Goal: Task Accomplishment & Management: Use online tool/utility

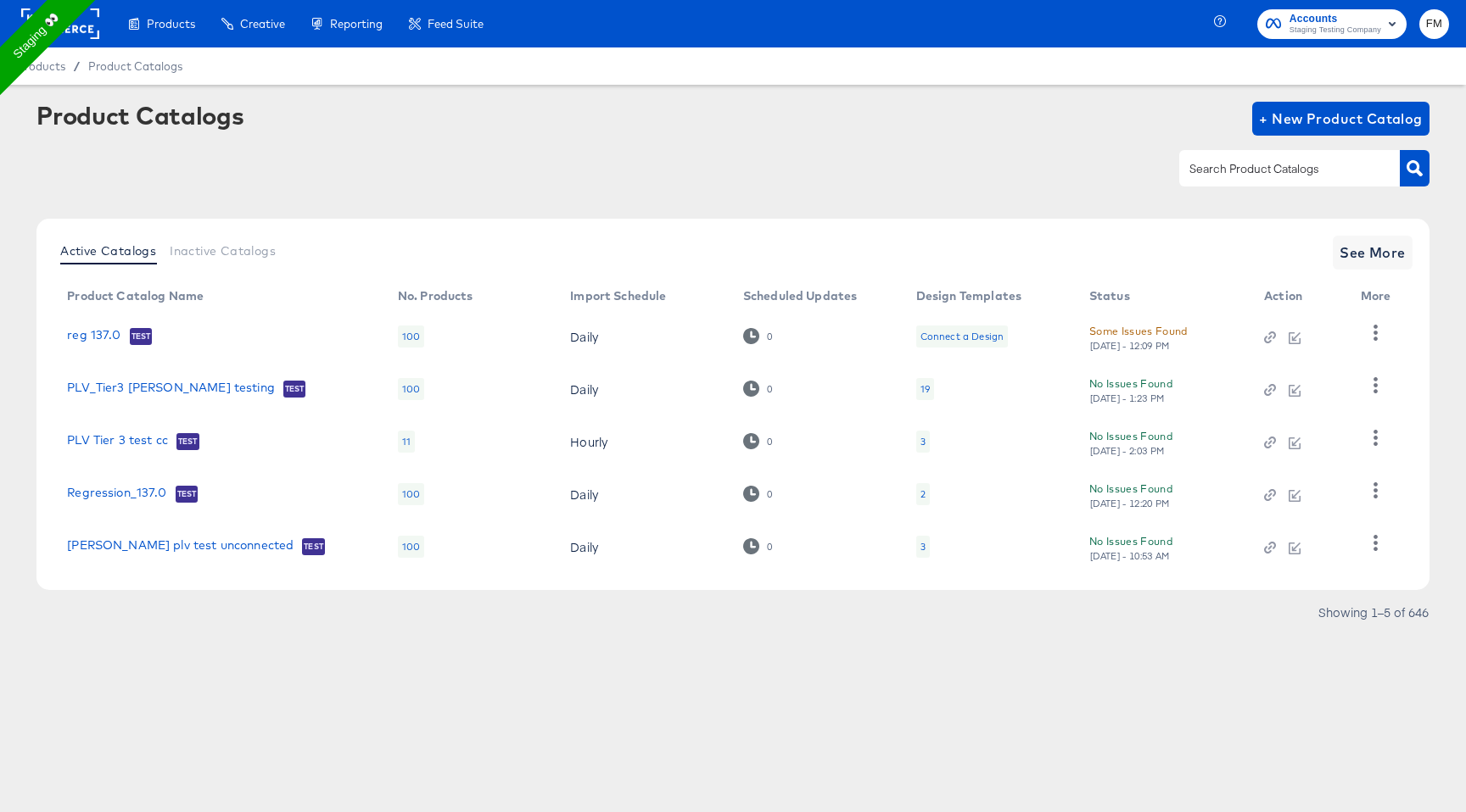
click at [47, 33] on rect at bounding box center [61, 23] width 78 height 31
click at [78, 26] on rect at bounding box center [61, 23] width 78 height 31
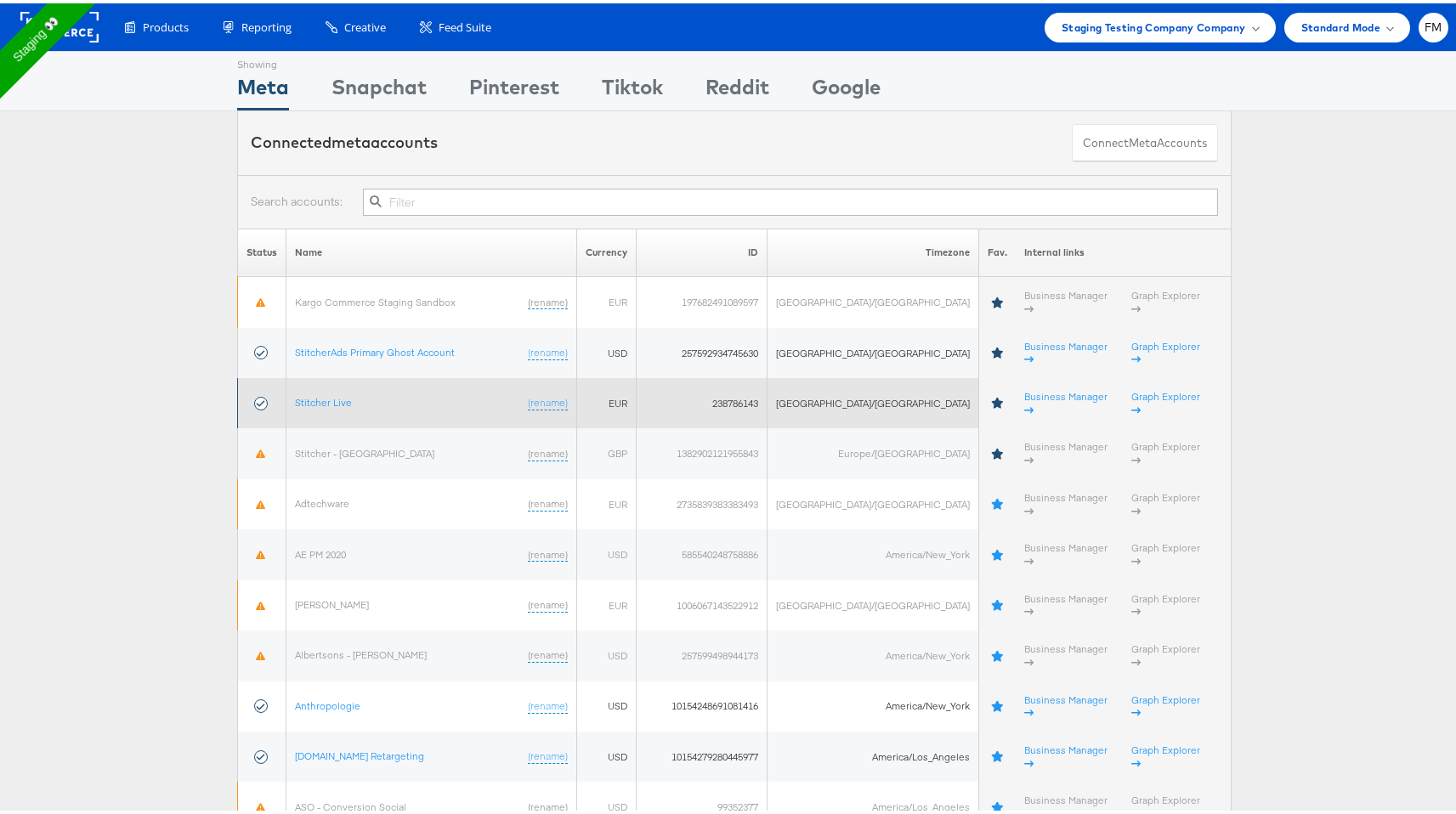
click at [355, 375] on td "Stitcher Live (rename)" at bounding box center [431, 400] width 291 height 51
click at [333, 393] on link "Stitcher Live" at bounding box center [323, 400] width 57 height 13
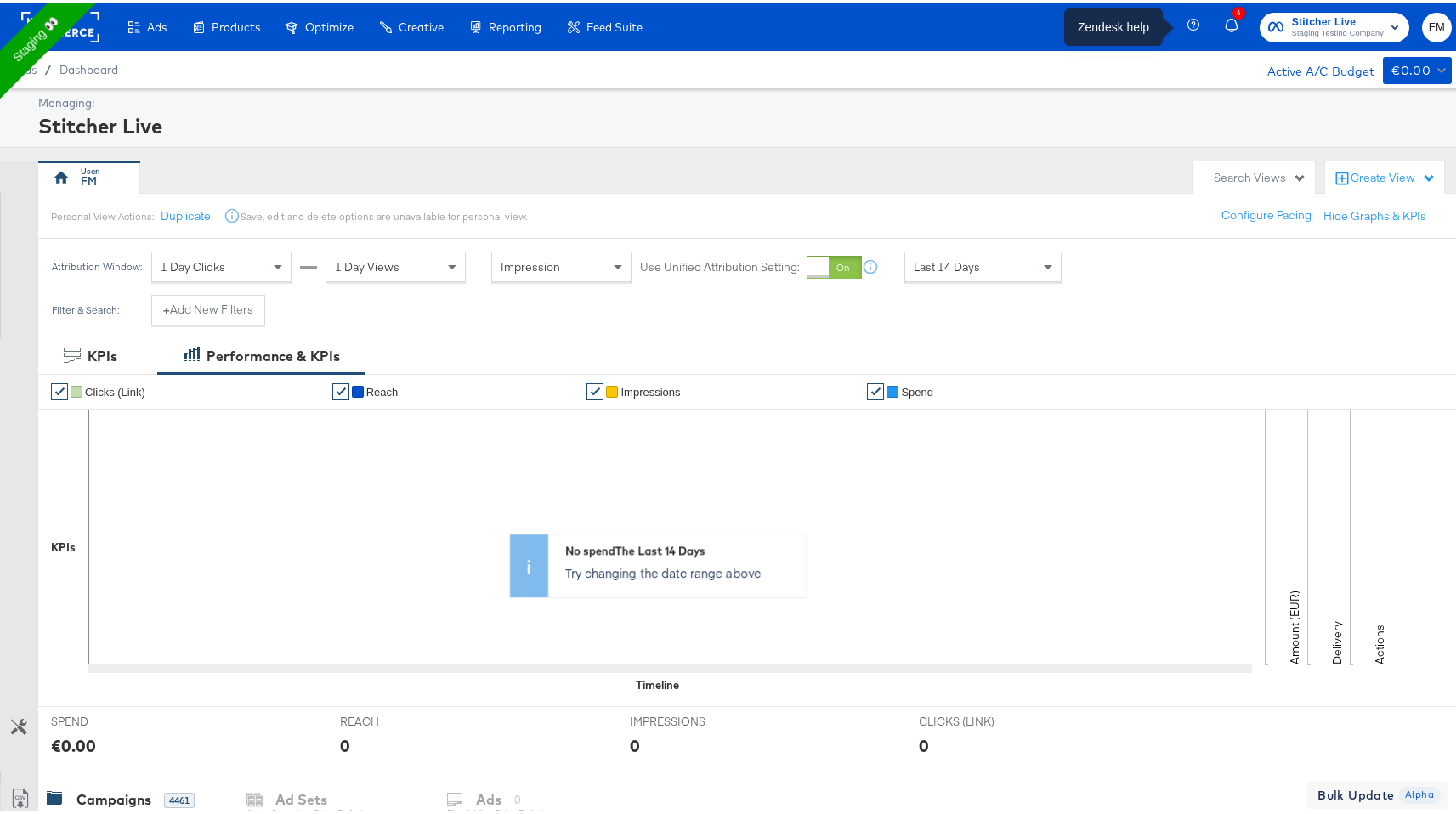
click at [1192, 22] on icon "button" at bounding box center [1194, 21] width 5 height 7
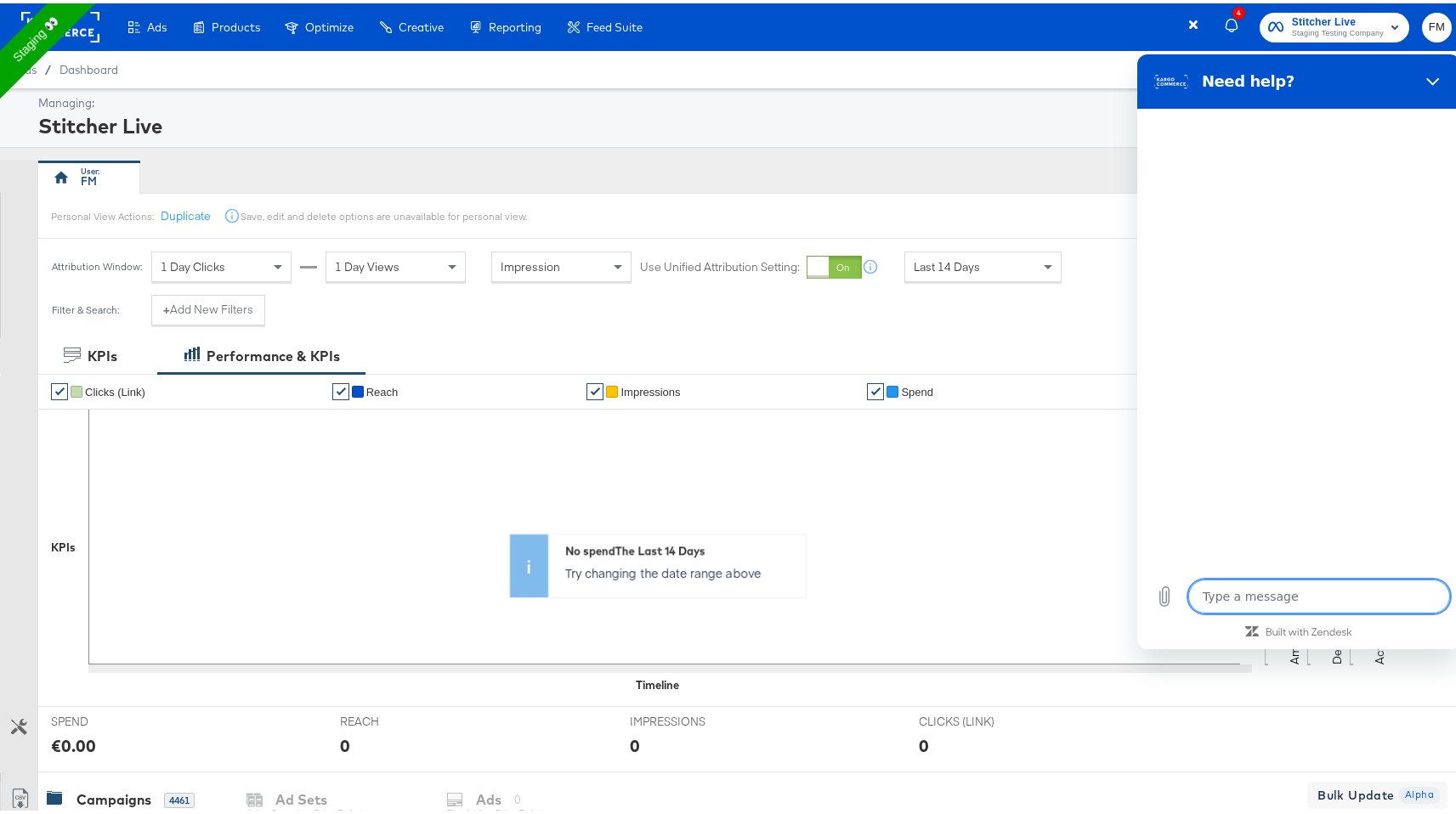
type textarea "x"
type textarea "Image Tag Audit Polling."
type textarea "x"
type textarea "Image Tag Audit Polling"
type textarea "x"
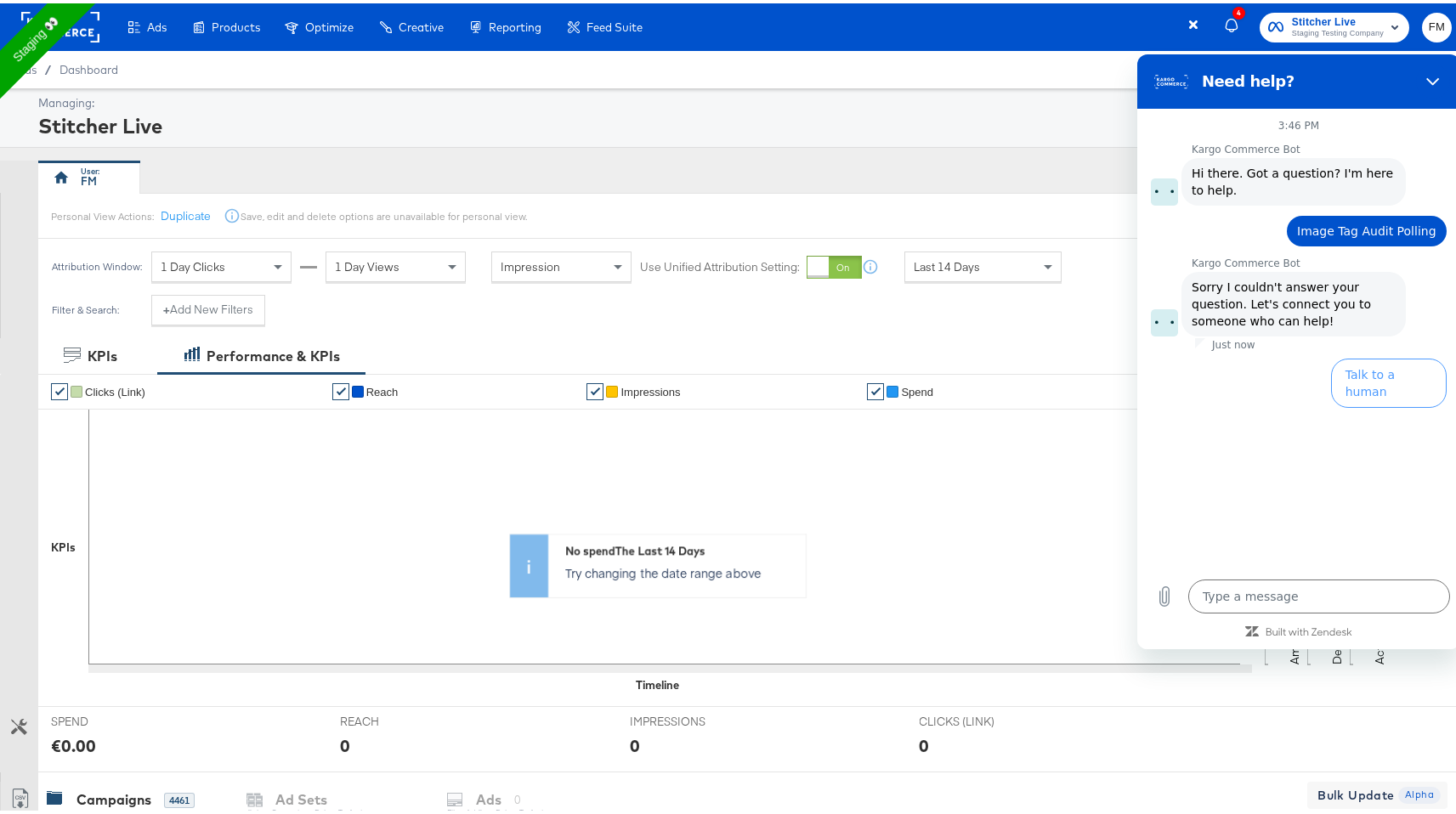
click at [1048, 509] on div "No spend The Last 14 Days Try changing the date range above" at bounding box center [753, 562] width 1431 height 255
drag, startPoint x: 1456, startPoint y: 84, endPoint x: 1447, endPoint y: 82, distance: 9.2
click at [1456, 83] on section "Need help?" at bounding box center [1299, 81] width 323 height 54
click at [1424, 83] on button "Close" at bounding box center [1434, 81] width 34 height 34
type textarea "x"
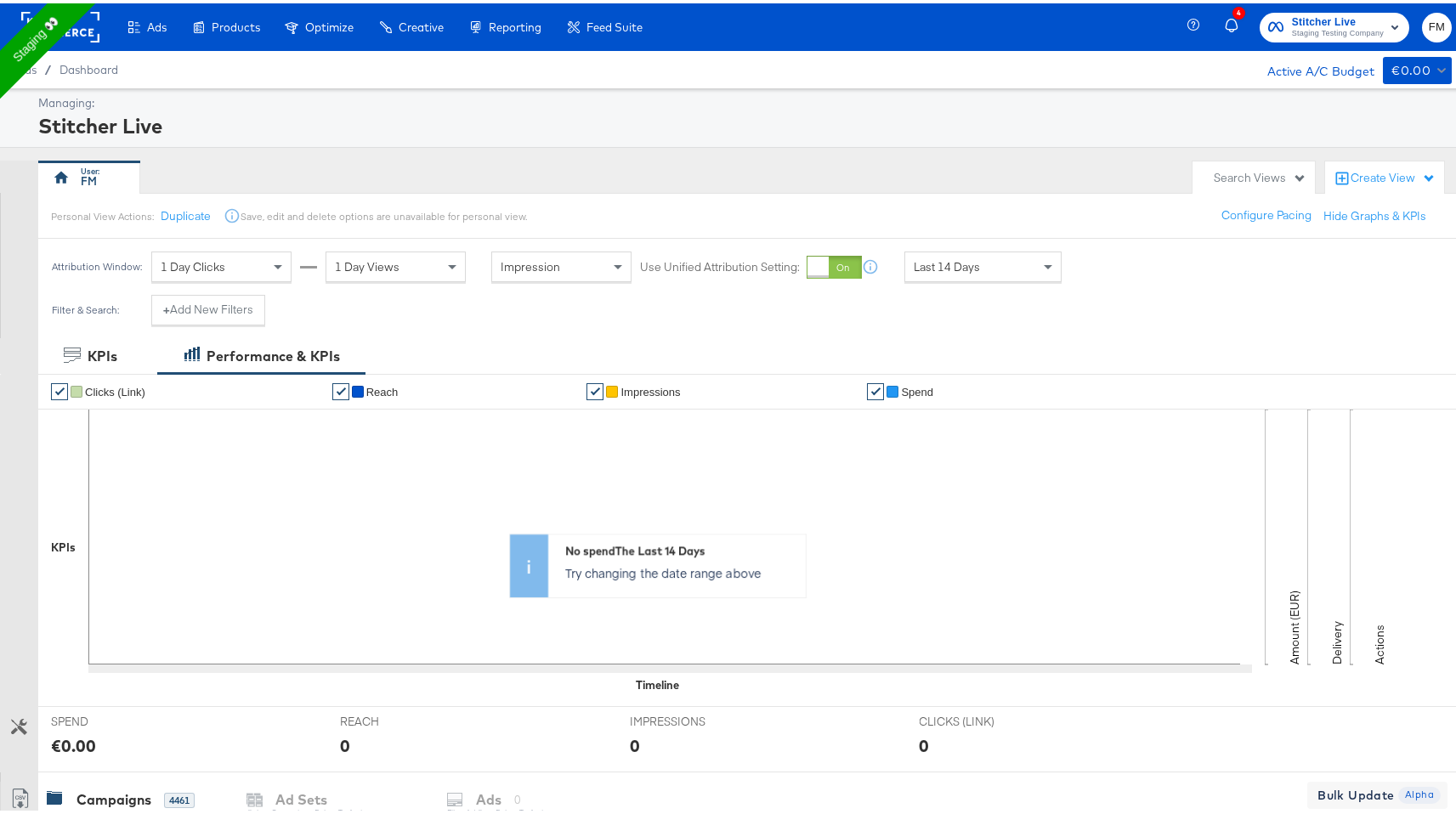
click at [97, 36] on rect at bounding box center [61, 23] width 79 height 31
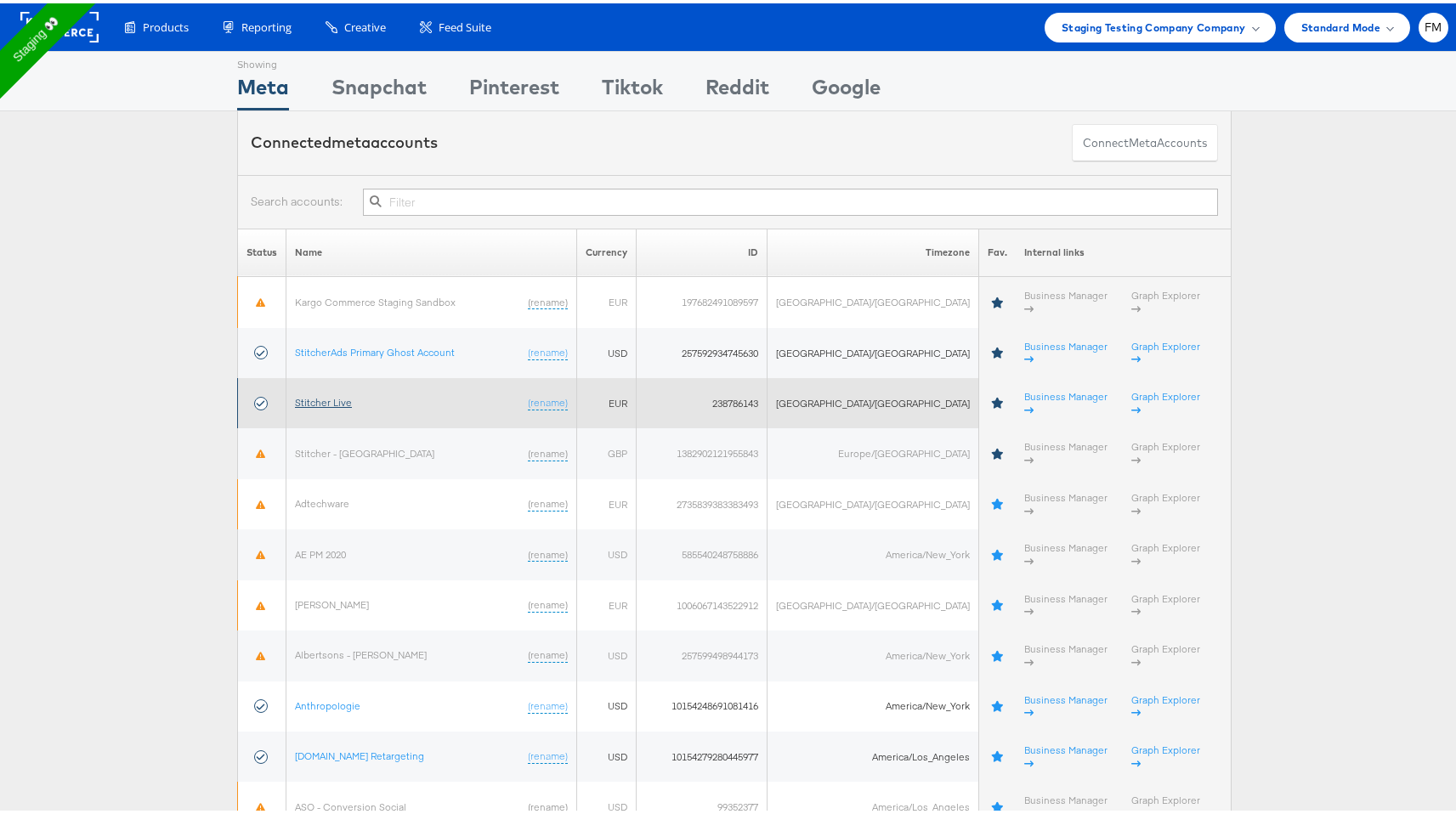
click at [343, 393] on link "Stitcher Live" at bounding box center [323, 400] width 57 height 13
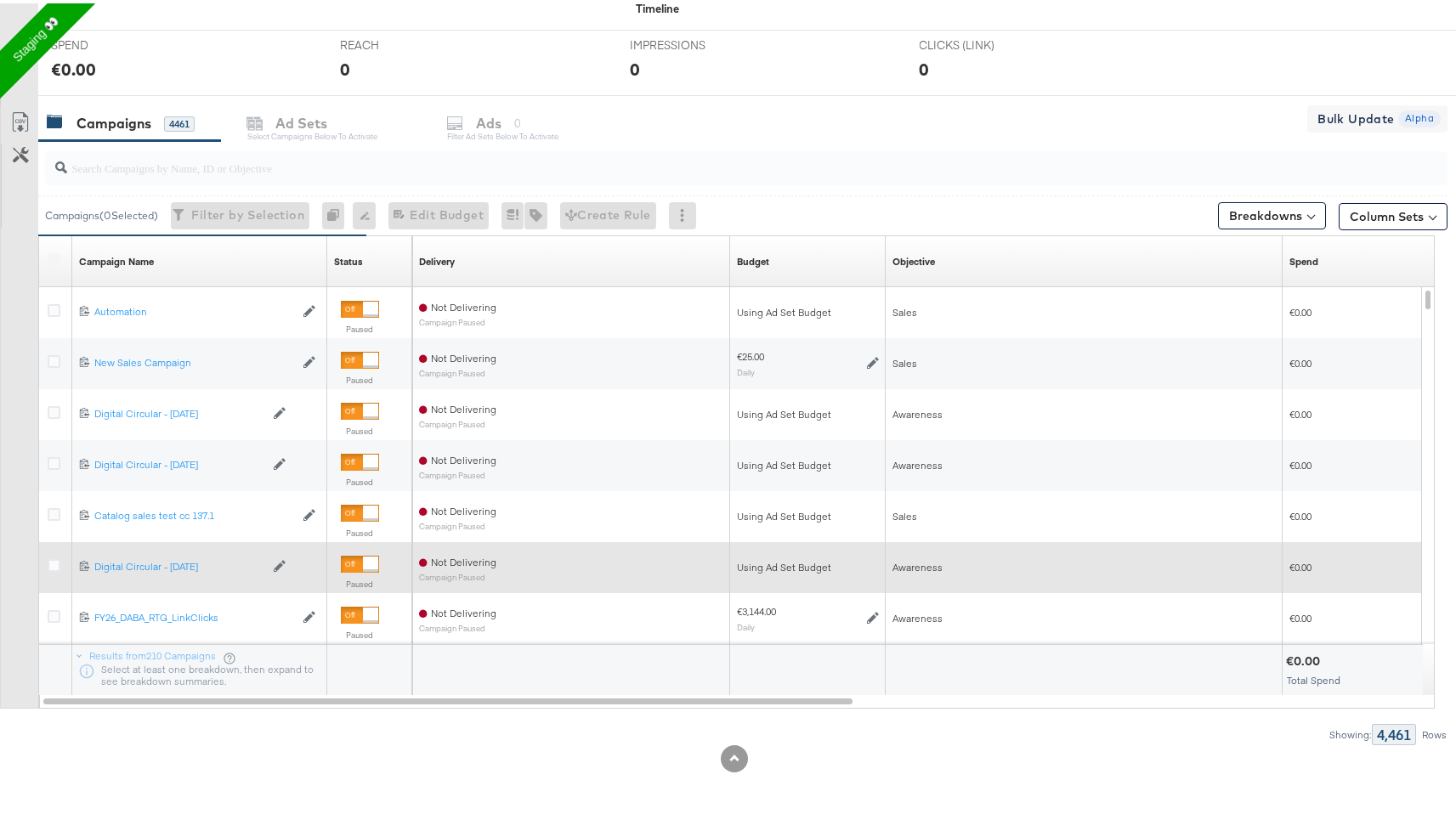
scroll to position [679, 0]
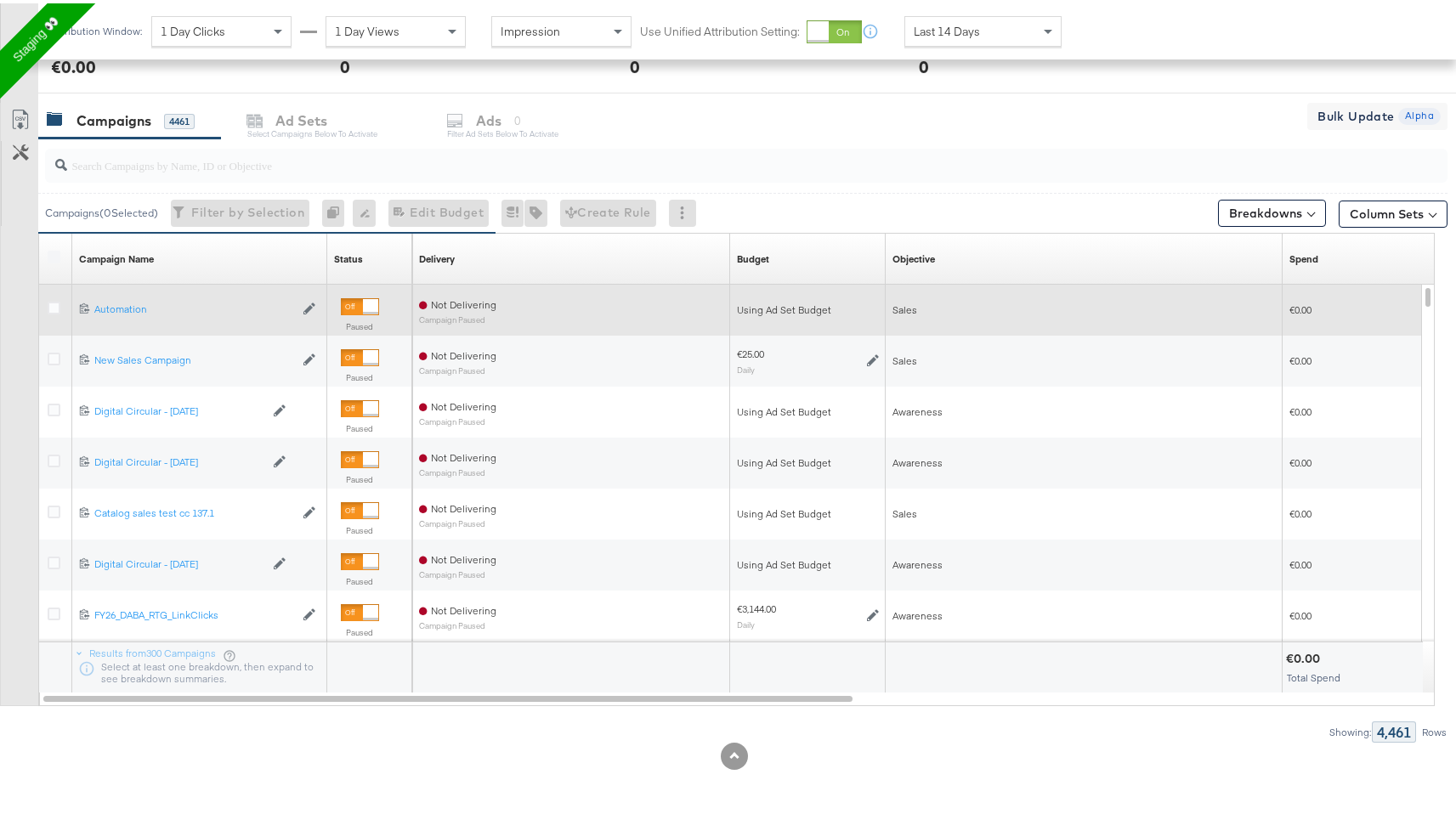
click at [45, 316] on div at bounding box center [57, 307] width 32 height 31
click at [45, 304] on div at bounding box center [57, 307] width 32 height 31
click at [52, 310] on icon at bounding box center [54, 305] width 13 height 13
click at [0, 0] on input "checkbox" at bounding box center [0, 0] width 0 height 0
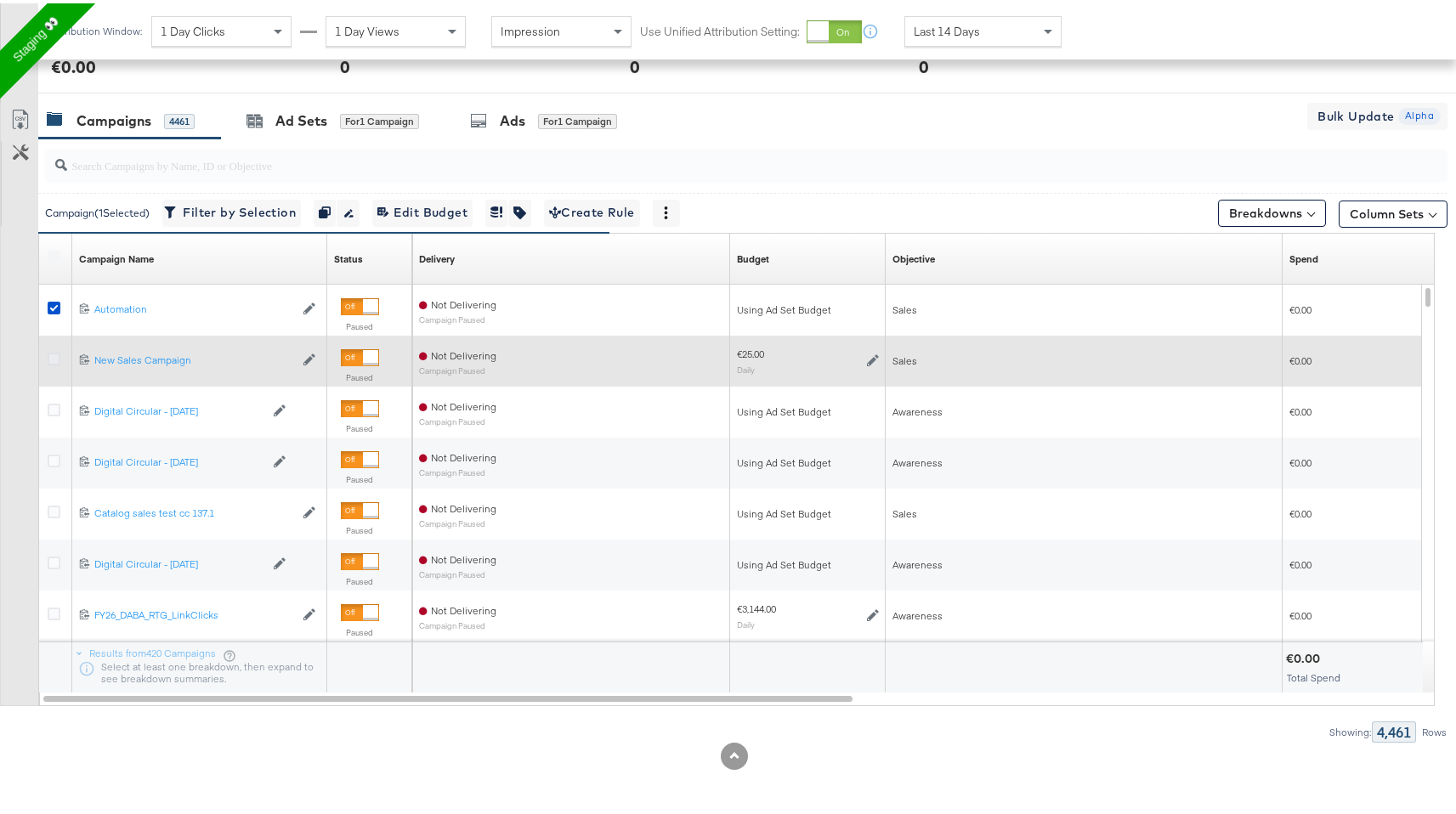
click at [54, 356] on icon at bounding box center [54, 356] width 13 height 13
click at [0, 0] on input "checkbox" at bounding box center [0, 0] width 0 height 0
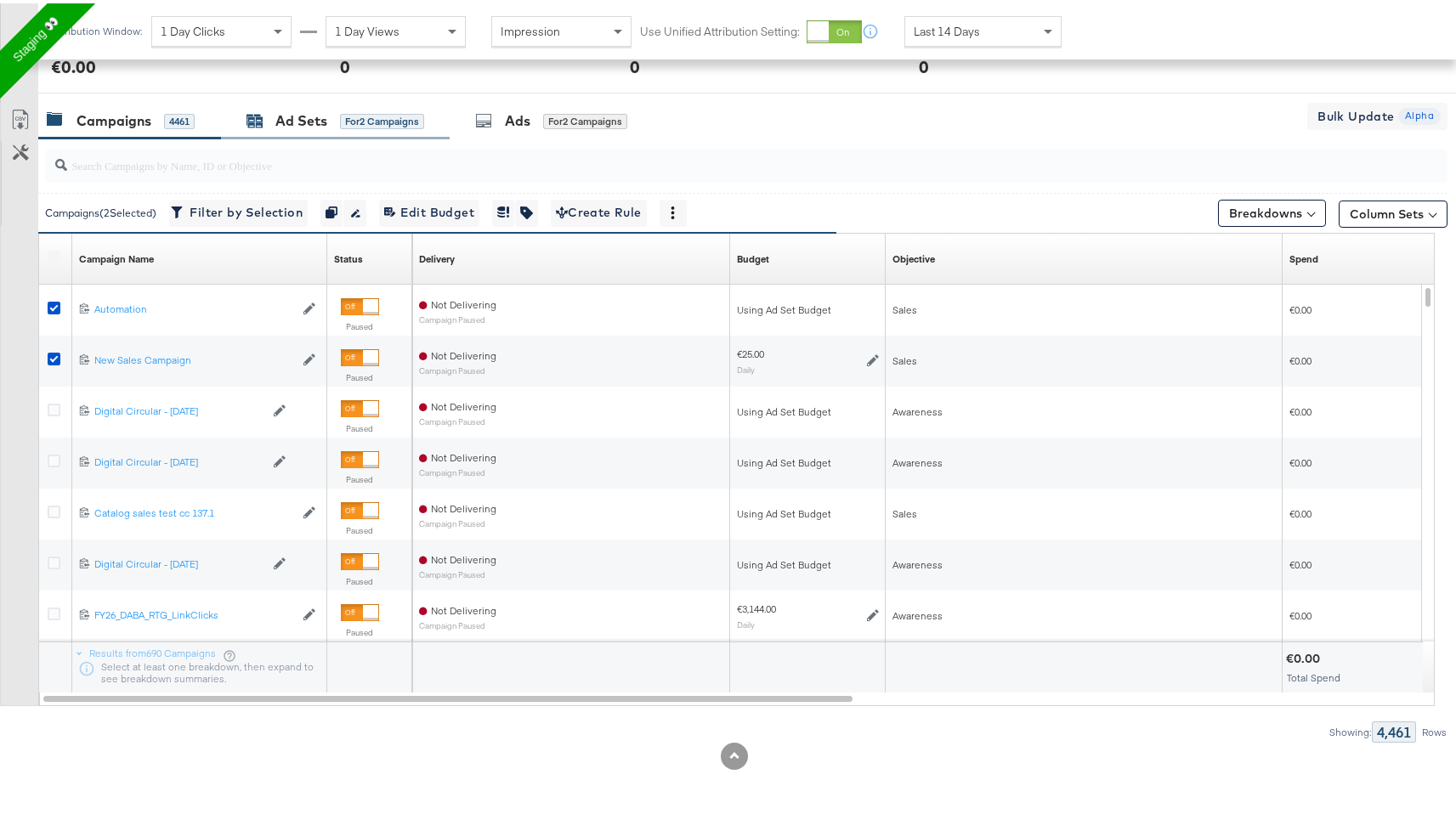
click at [378, 112] on div "for 2 Campaigns" at bounding box center [382, 118] width 84 height 15
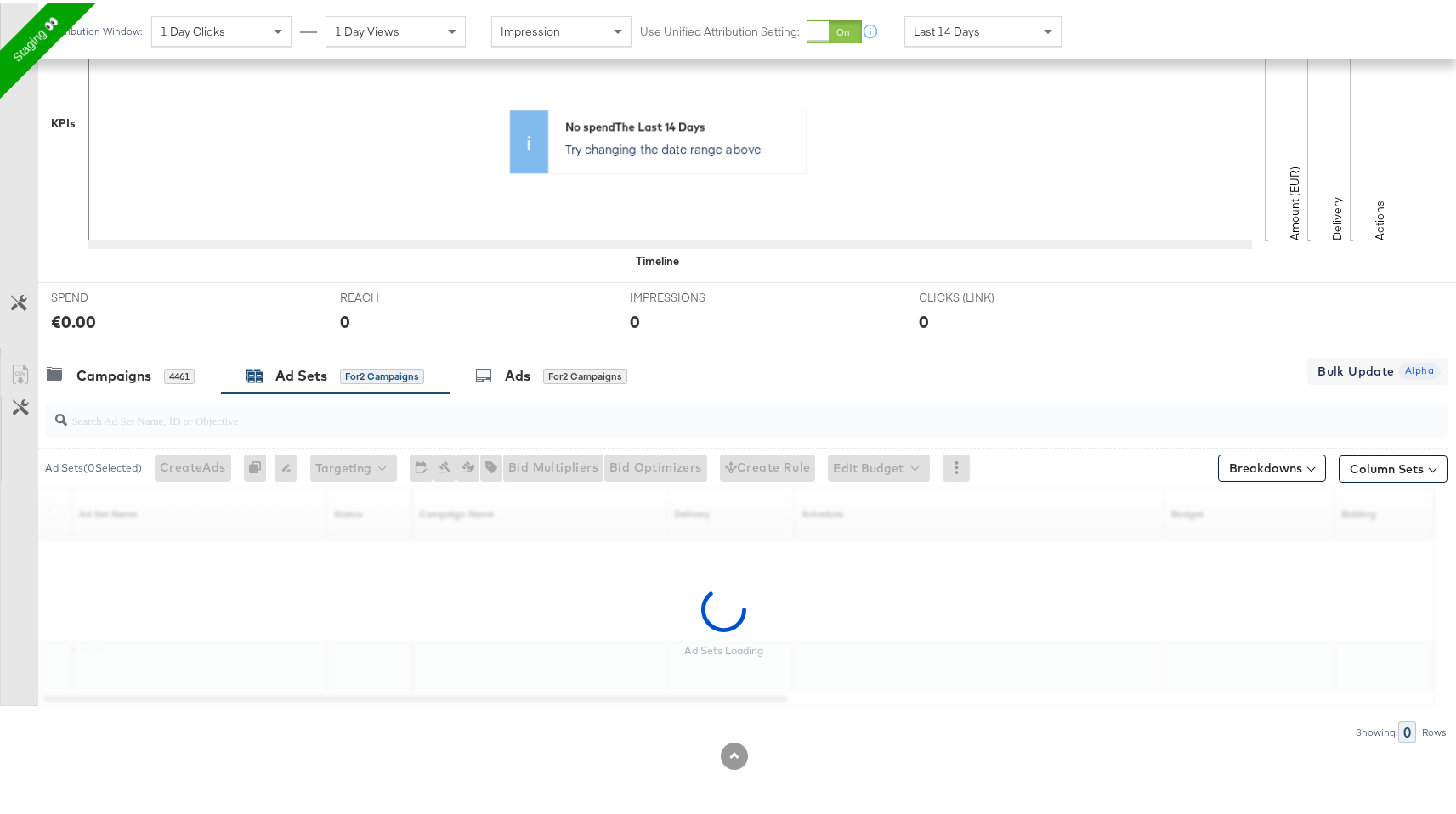
scroll to position [577, 0]
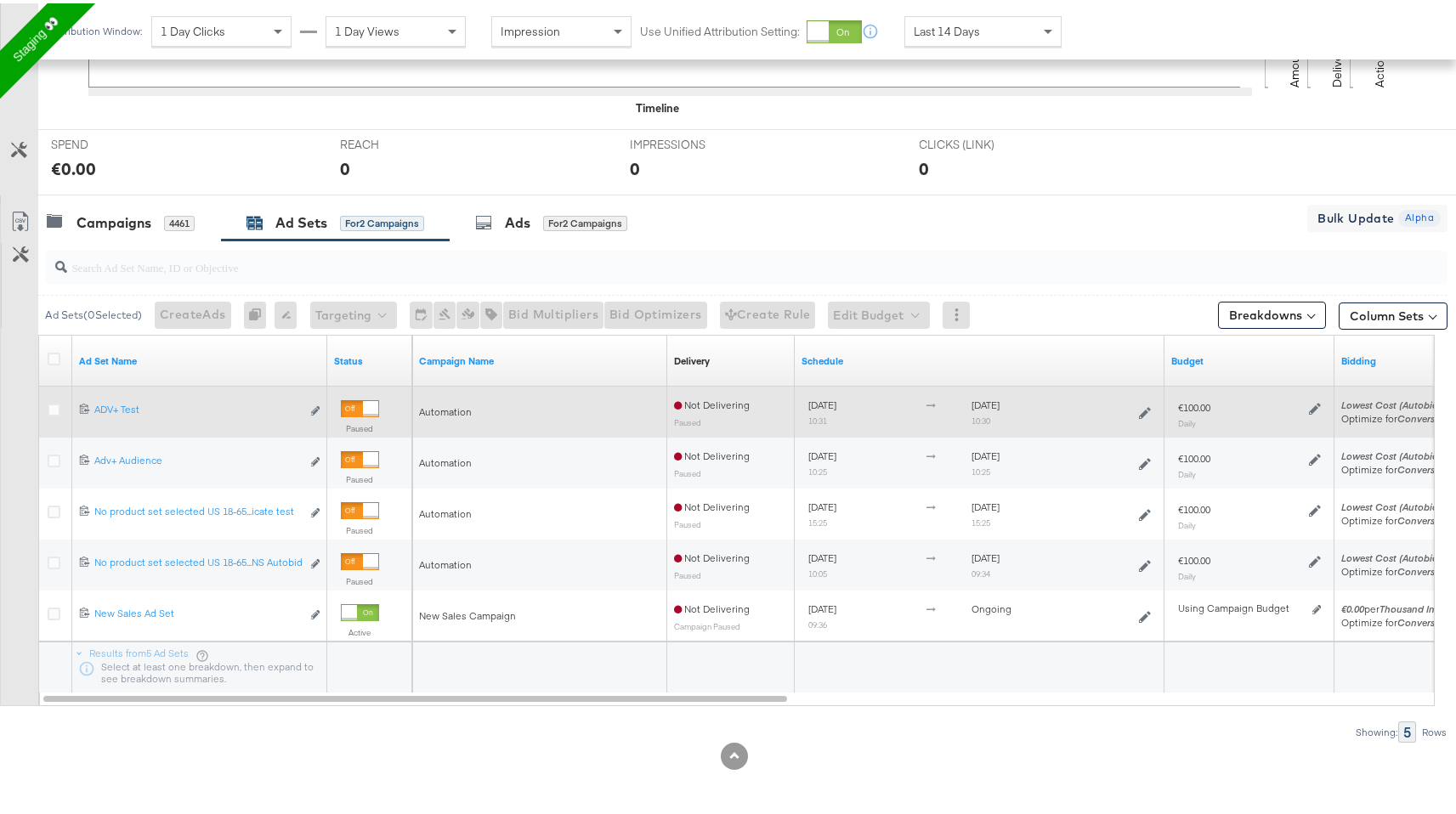
click at [60, 414] on div at bounding box center [56, 409] width 18 height 17
click at [49, 405] on icon at bounding box center [54, 407] width 13 height 13
click at [0, 0] on input "checkbox" at bounding box center [0, 0] width 0 height 0
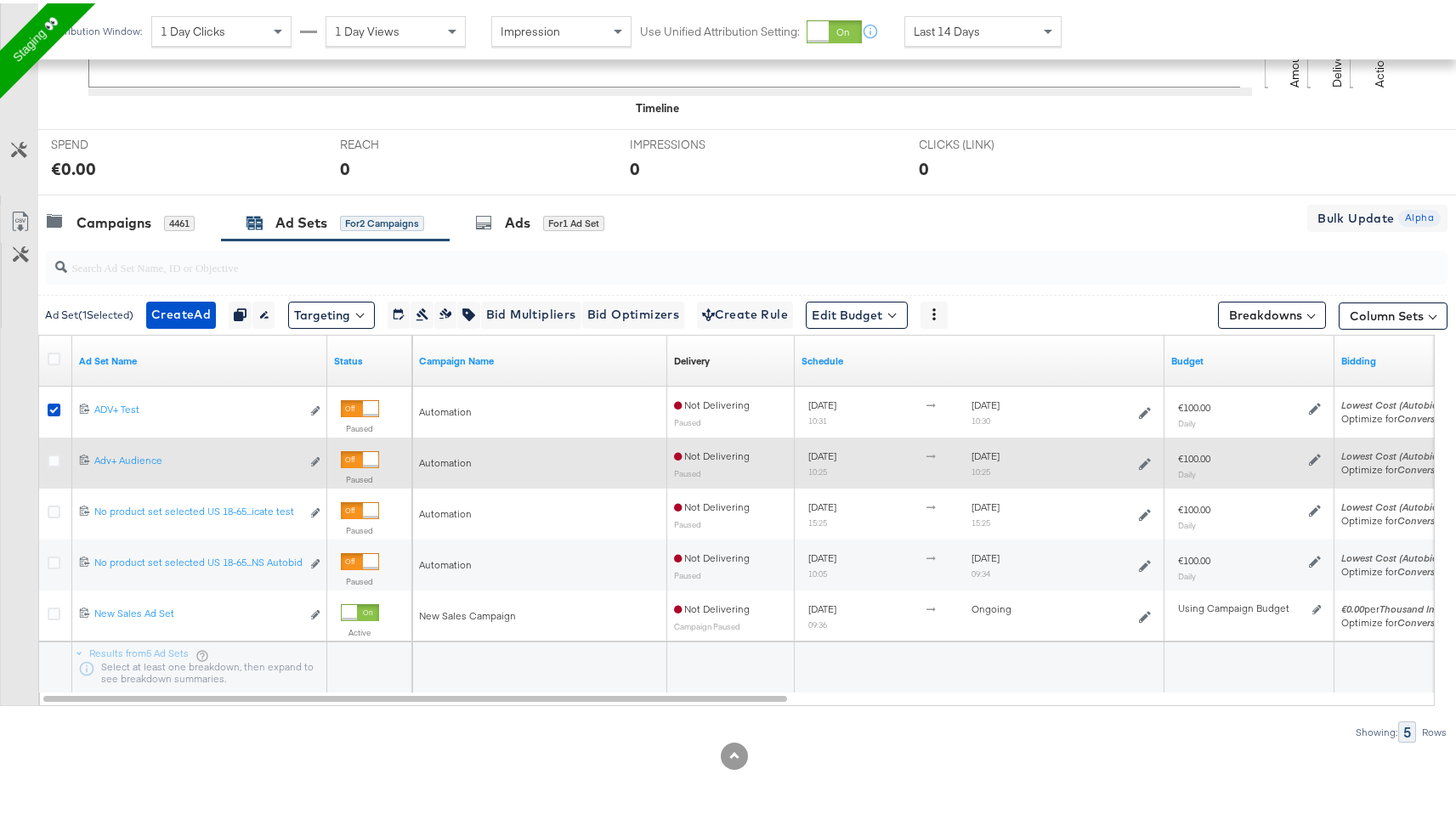
click at [58, 444] on div at bounding box center [57, 459] width 32 height 31
click at [61, 453] on div at bounding box center [56, 459] width 18 height 17
click at [47, 457] on div at bounding box center [57, 459] width 32 height 31
click at [48, 457] on icon at bounding box center [54, 458] width 13 height 13
click at [0, 0] on input "checkbox" at bounding box center [0, 0] width 0 height 0
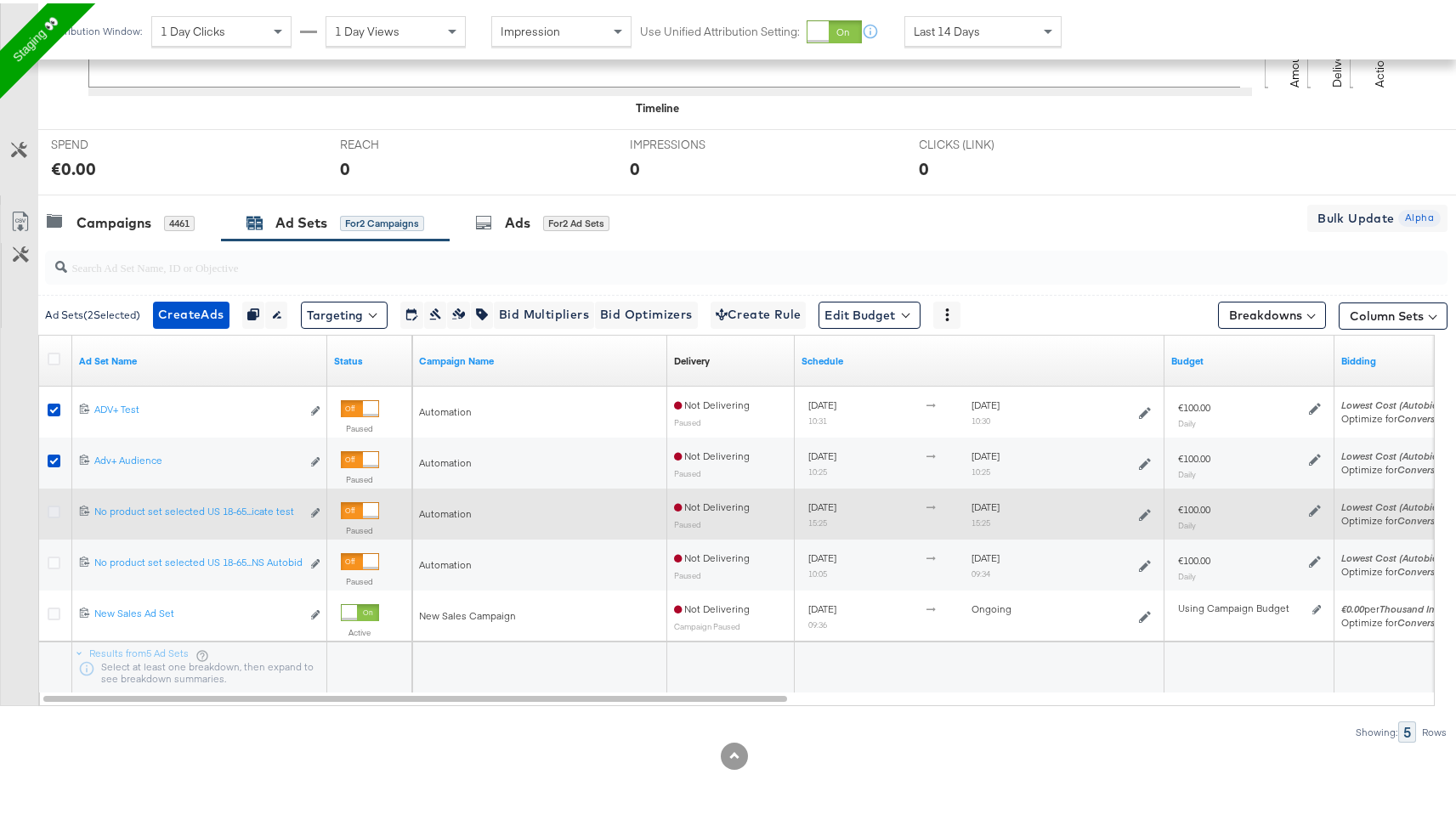
click at [55, 506] on icon at bounding box center [54, 509] width 13 height 13
click at [0, 0] on input "checkbox" at bounding box center [0, 0] width 0 height 0
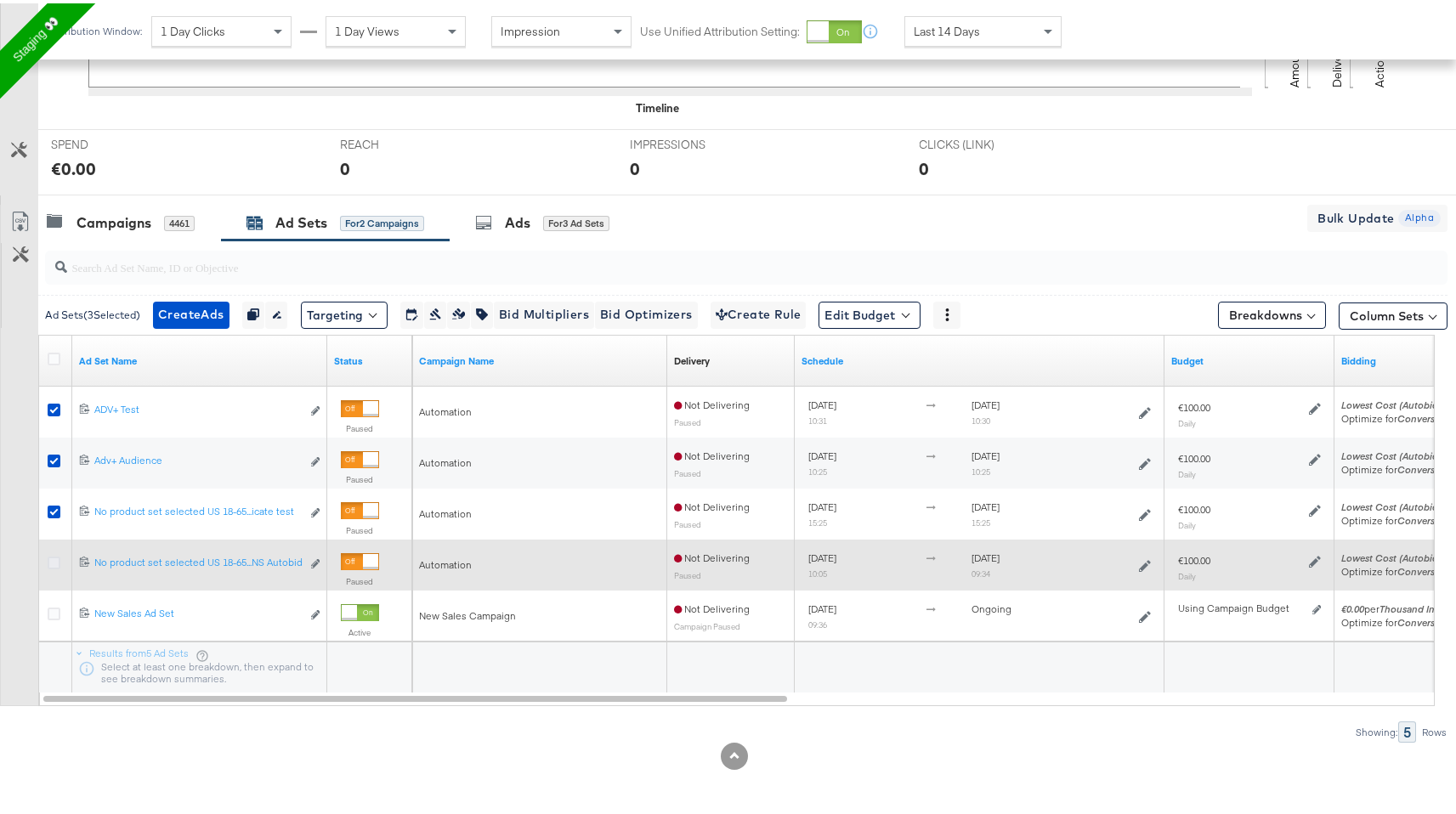
click at [56, 560] on icon at bounding box center [54, 560] width 13 height 13
click at [0, 0] on input "checkbox" at bounding box center [0, 0] width 0 height 0
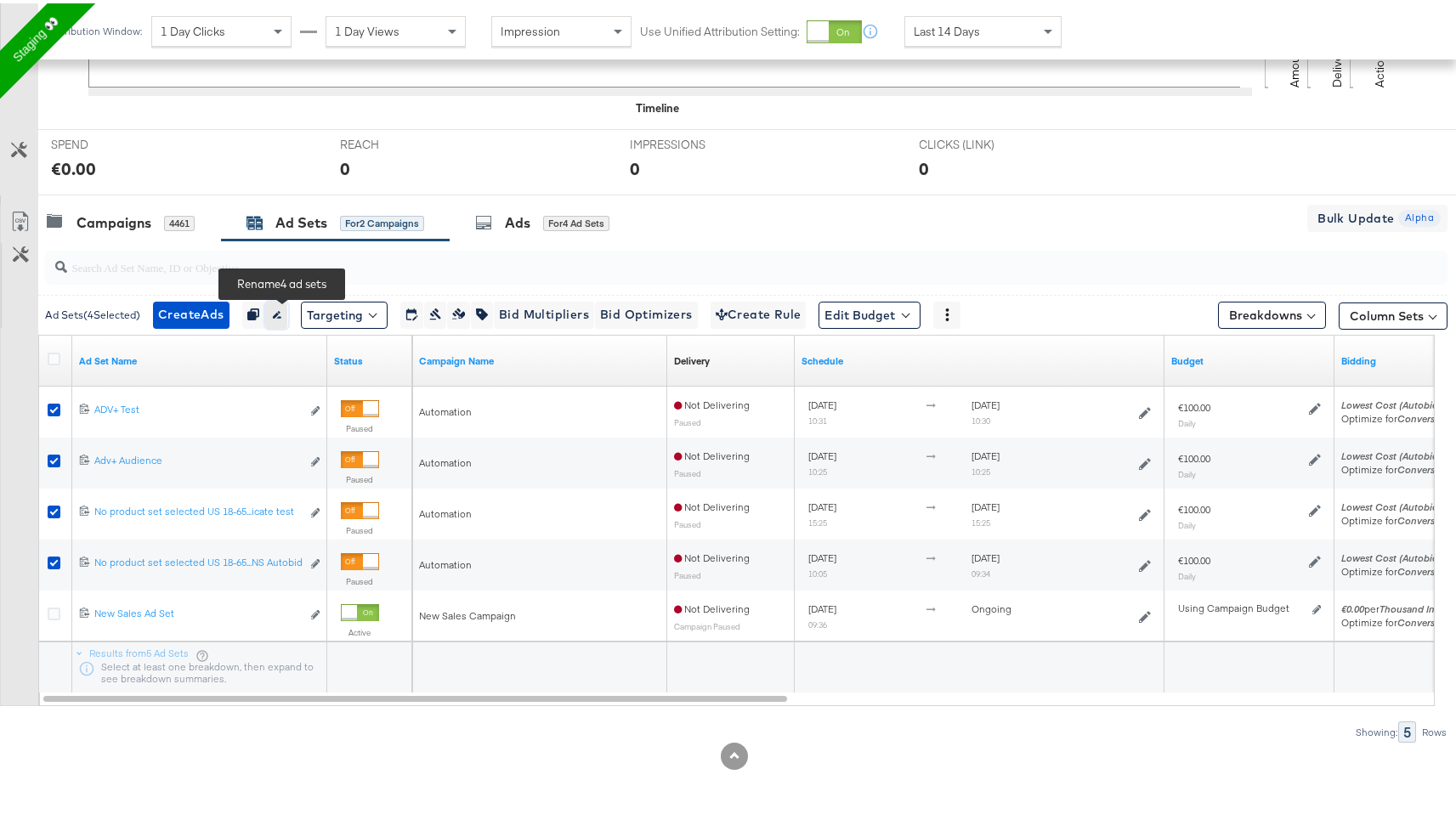
click at [283, 308] on icon "button" at bounding box center [276, 311] width 12 height 12
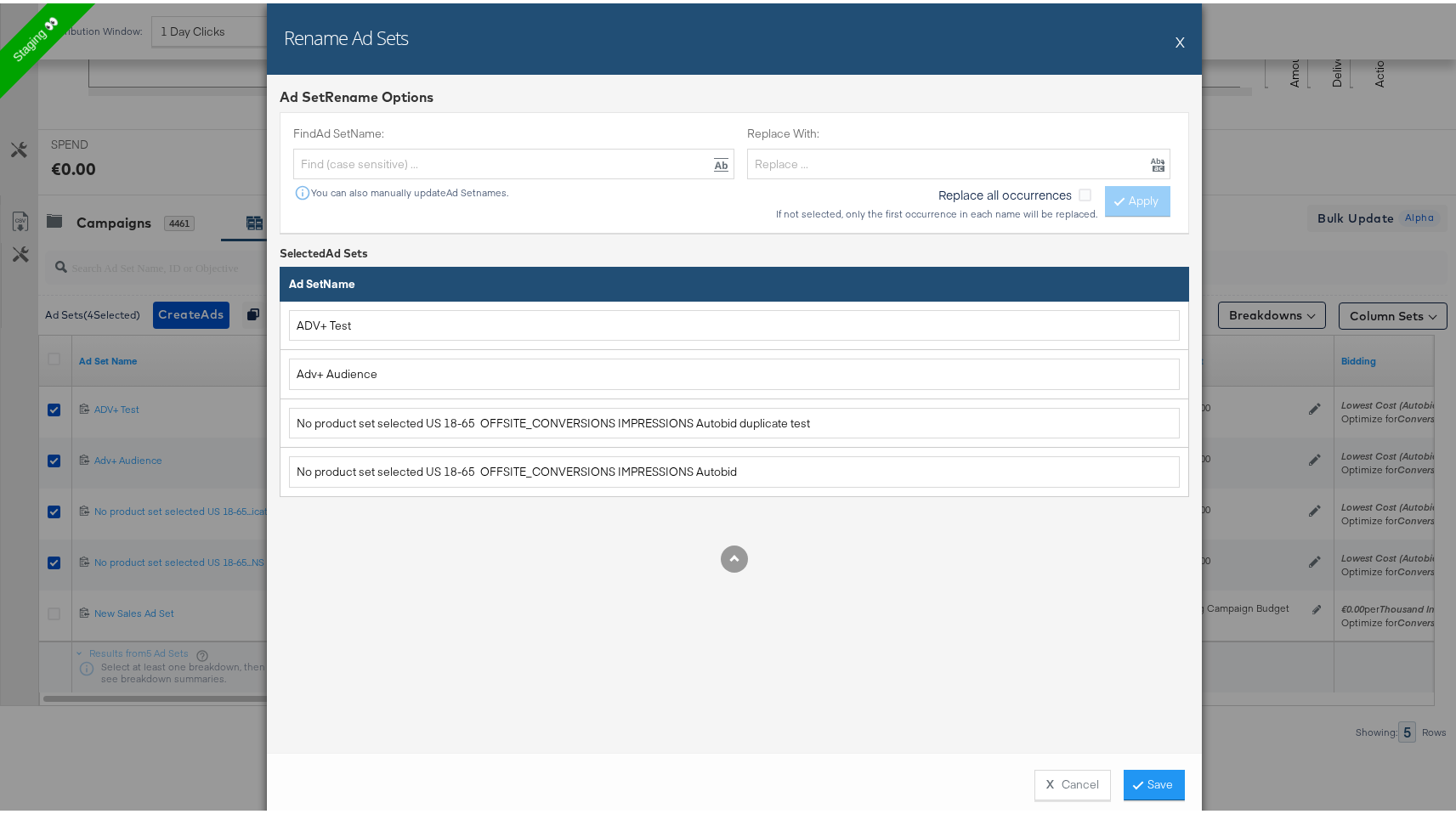
click at [1176, 42] on button "X" at bounding box center [1181, 38] width 9 height 34
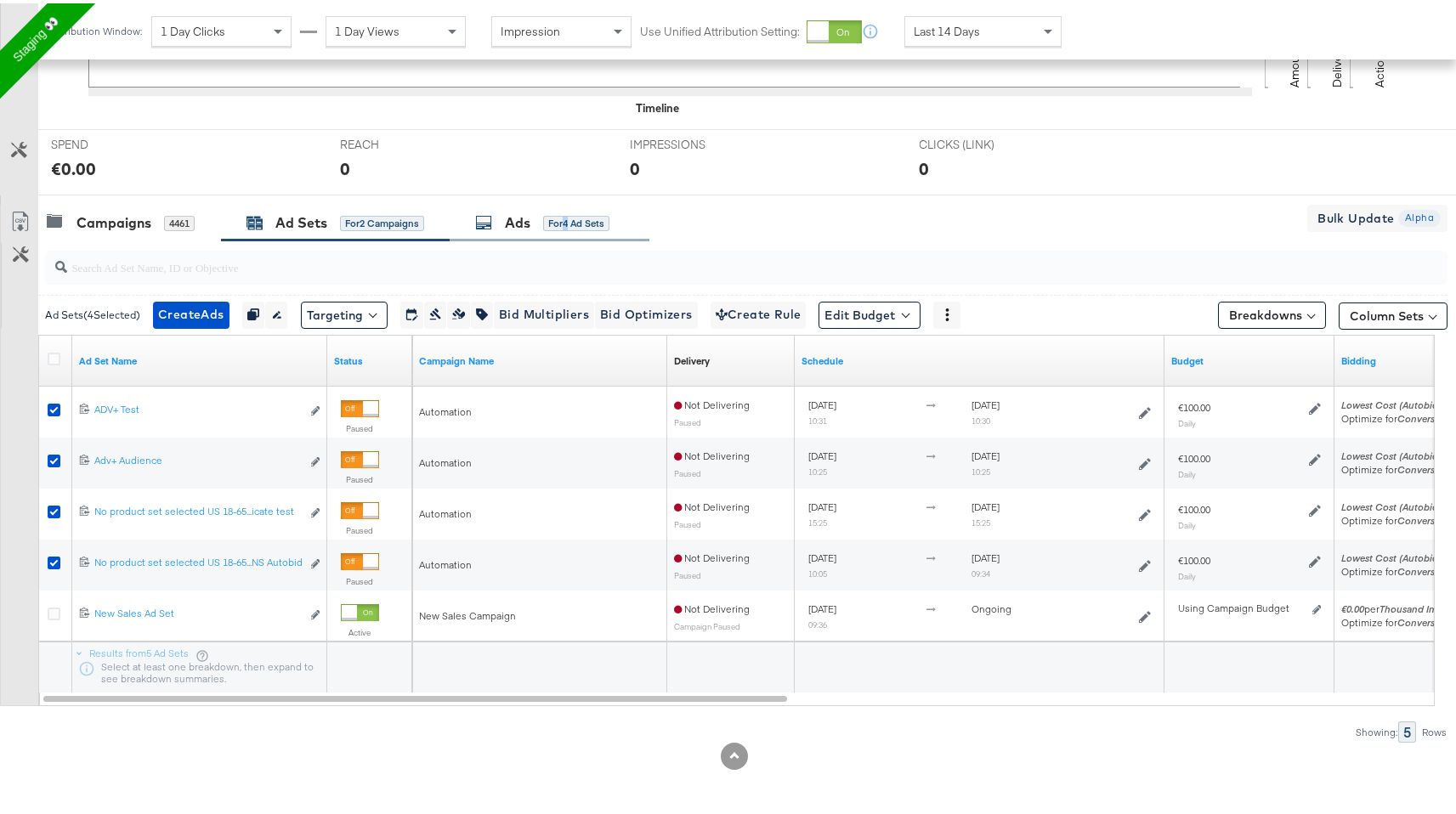
click at [570, 219] on div "for 4 Ad Sets" at bounding box center [576, 220] width 66 height 15
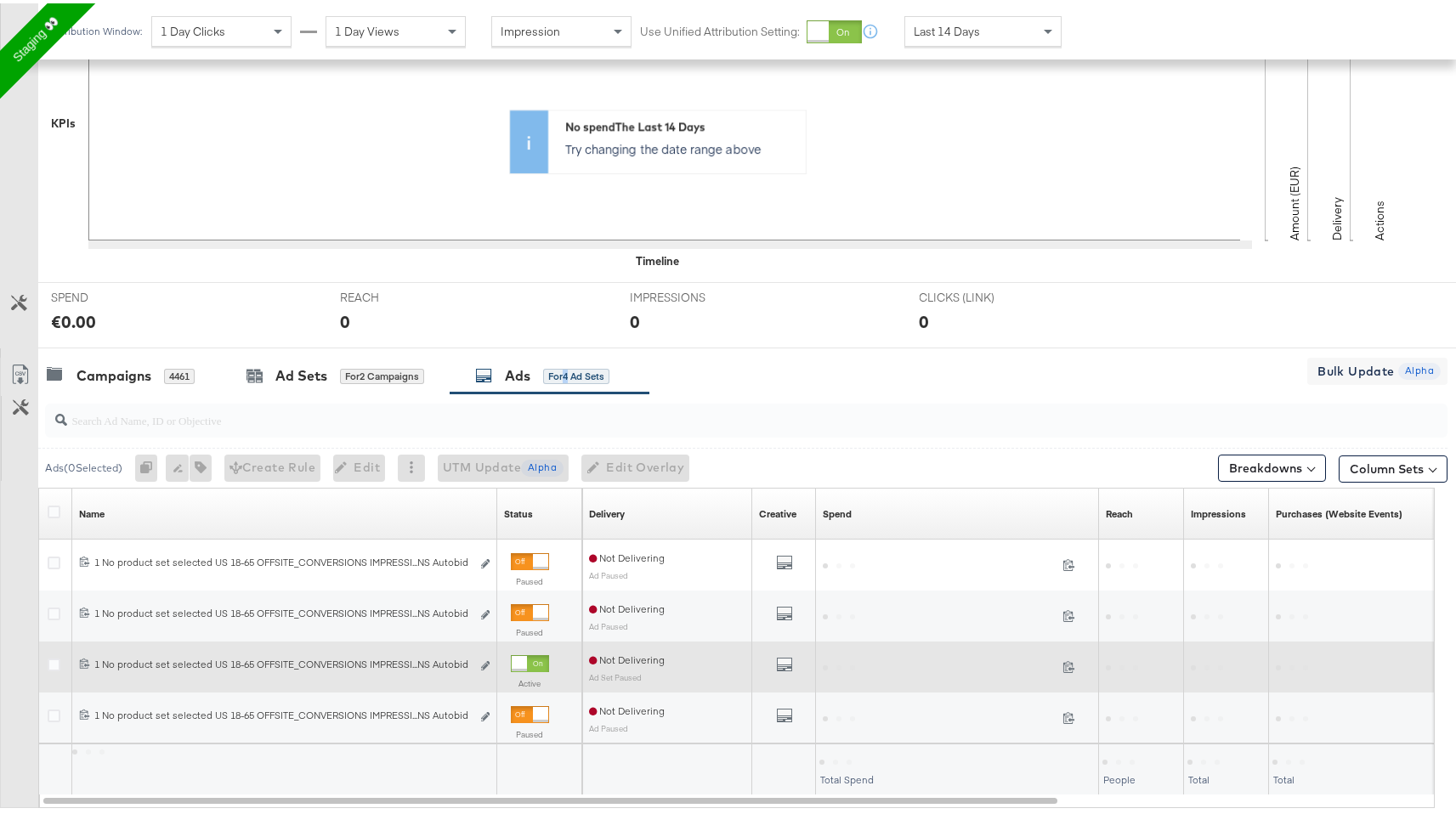
scroll to position [526, 0]
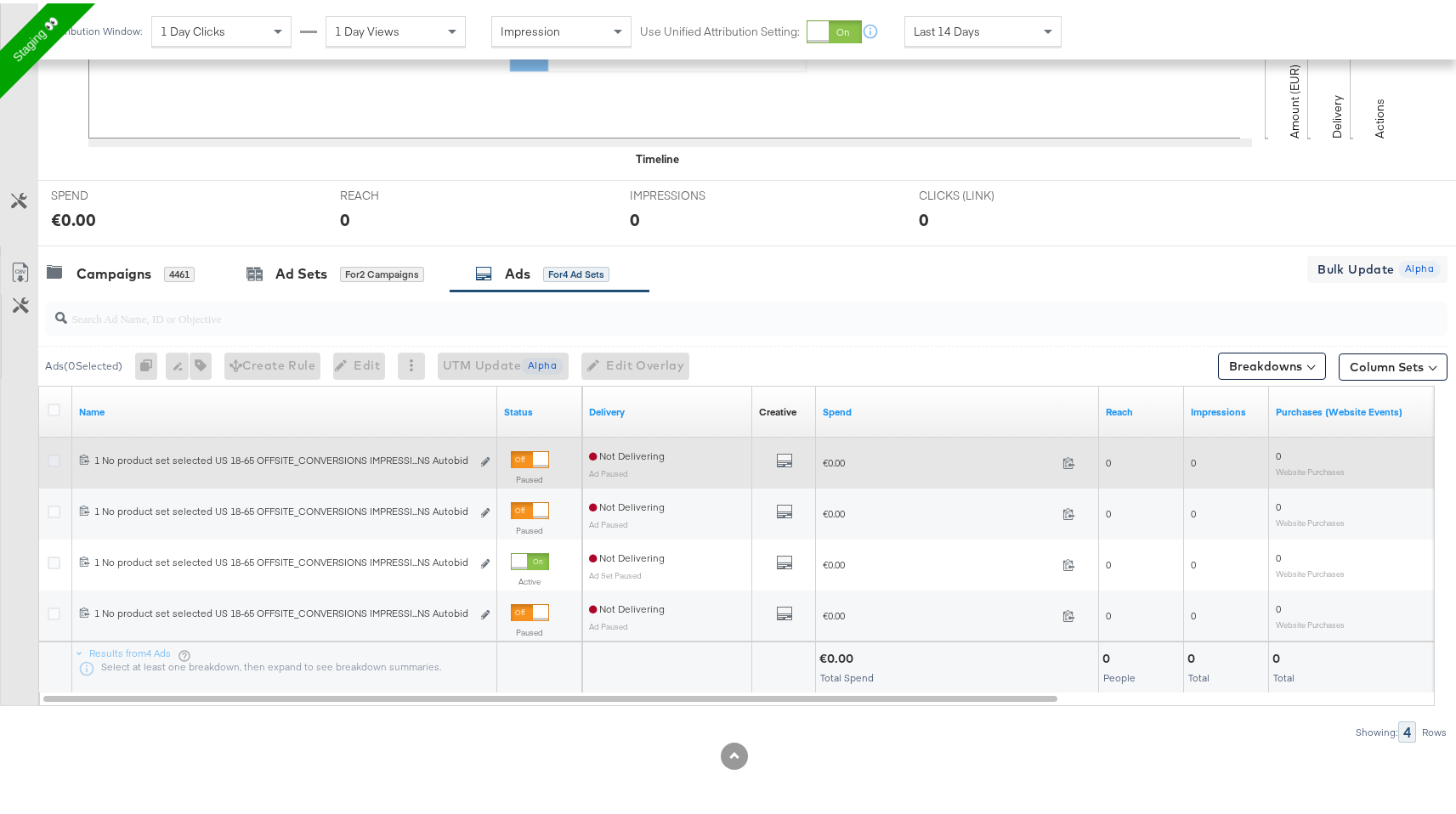
click at [59, 459] on icon at bounding box center [54, 458] width 13 height 13
click at [0, 0] on input "checkbox" at bounding box center [0, 0] width 0 height 0
click at [51, 460] on icon at bounding box center [54, 458] width 13 height 13
click at [0, 0] on input "checkbox" at bounding box center [0, 0] width 0 height 0
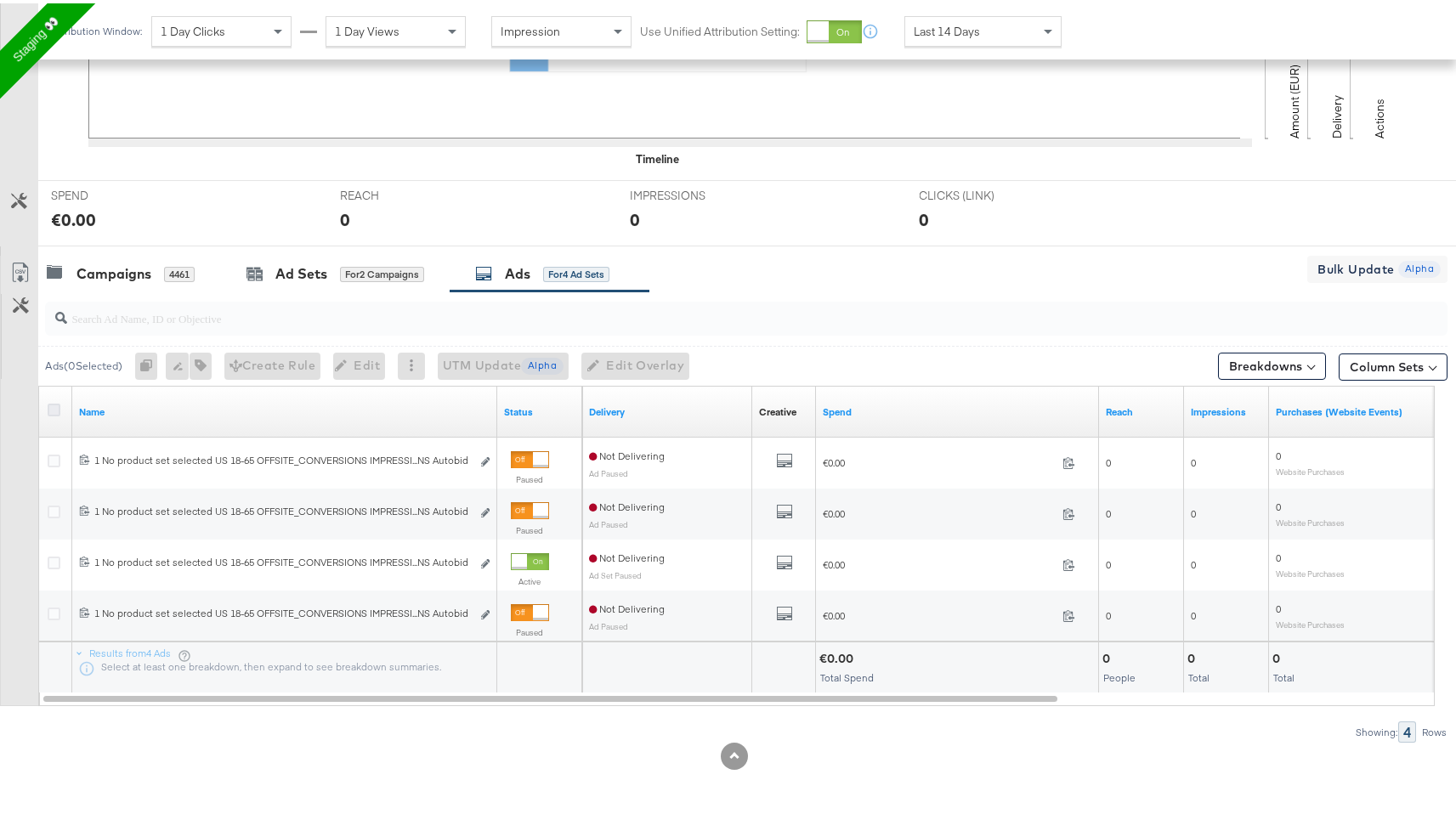
click at [56, 406] on icon at bounding box center [54, 407] width 13 height 13
click at [0, 0] on input "checkbox" at bounding box center [0, 0] width 0 height 0
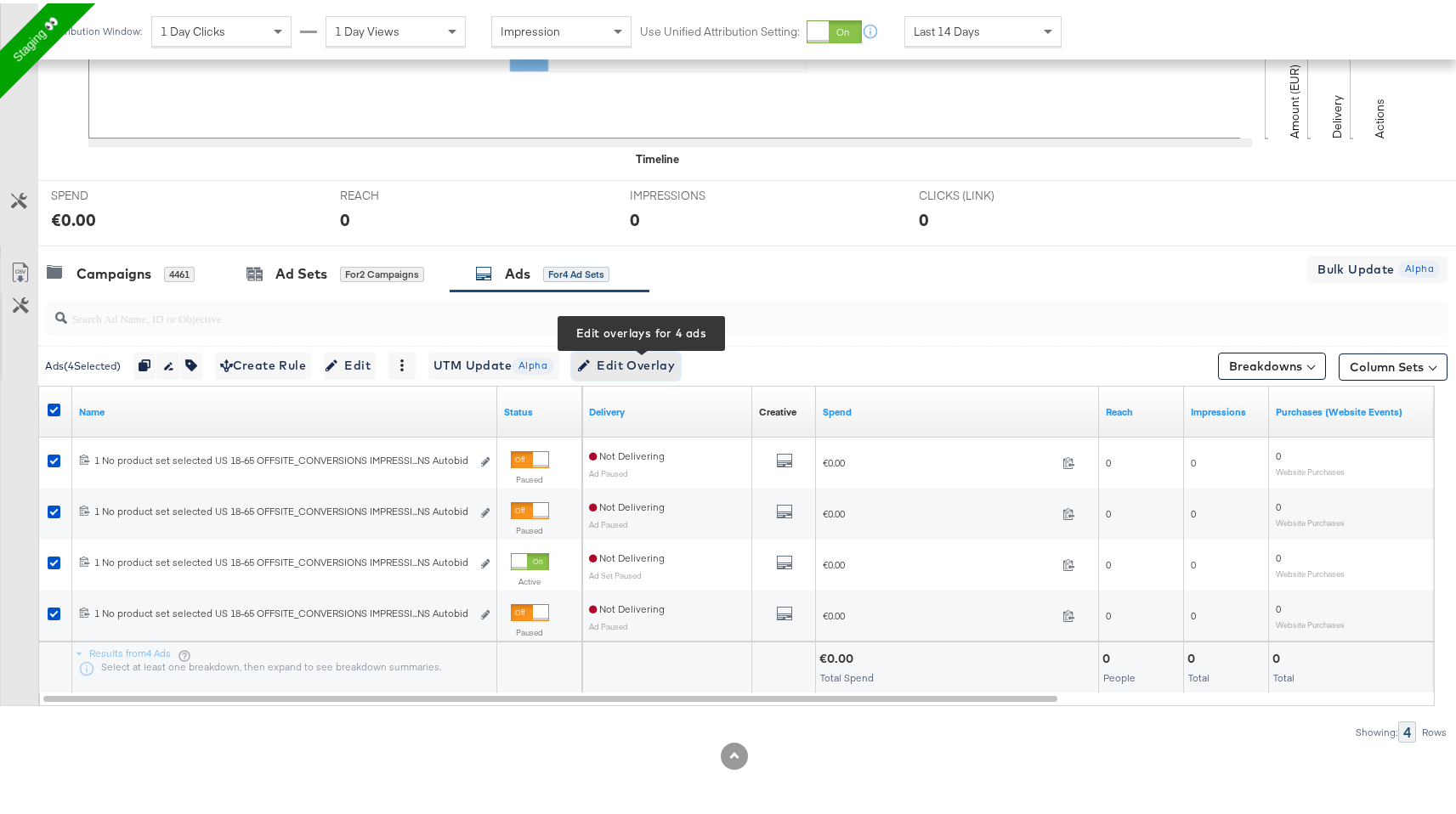
click at [667, 352] on span "Edit Overlay Edit overlays for 4 ads" at bounding box center [626, 362] width 97 height 22
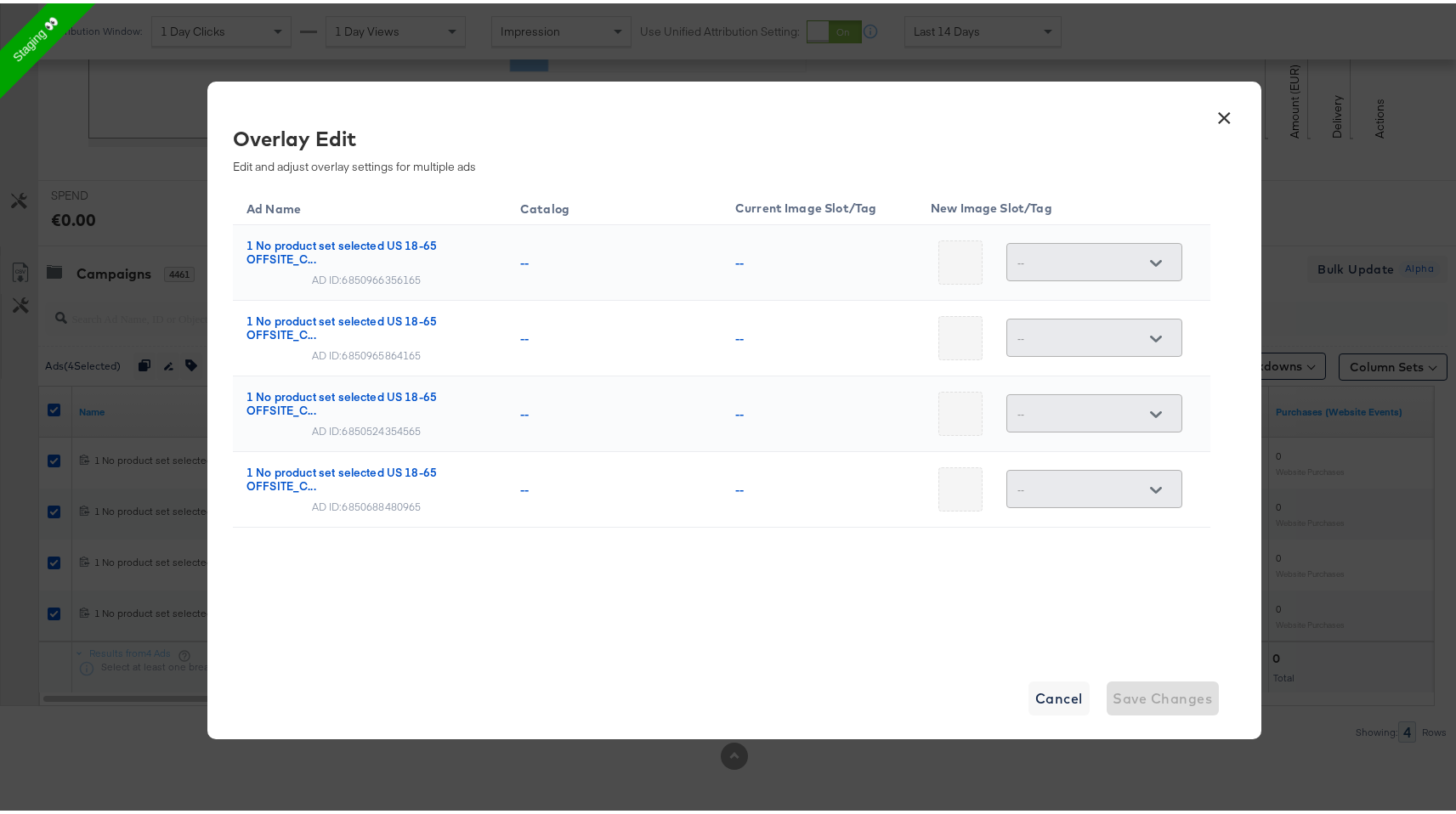
click at [1124, 241] on div "--" at bounding box center [1095, 258] width 176 height 38
click at [1142, 254] on div at bounding box center [1157, 259] width 36 height 25
click at [1151, 391] on div "--" at bounding box center [1095, 410] width 176 height 45
click at [1212, 113] on button "×" at bounding box center [1225, 110] width 31 height 31
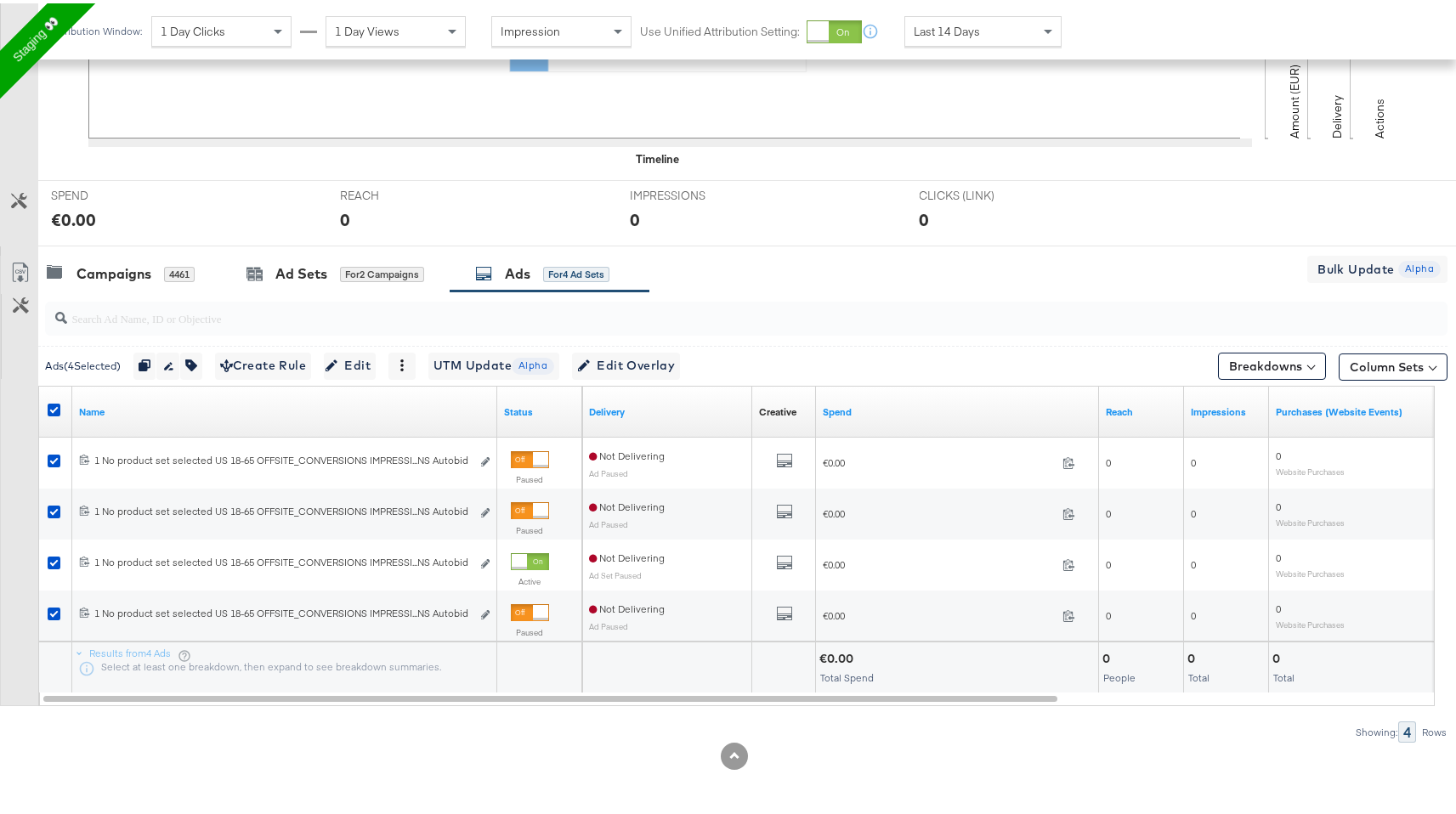
click at [61, 407] on div at bounding box center [56, 409] width 18 height 17
click at [49, 405] on icon at bounding box center [54, 407] width 13 height 13
click at [0, 0] on input "checkbox" at bounding box center [0, 0] width 0 height 0
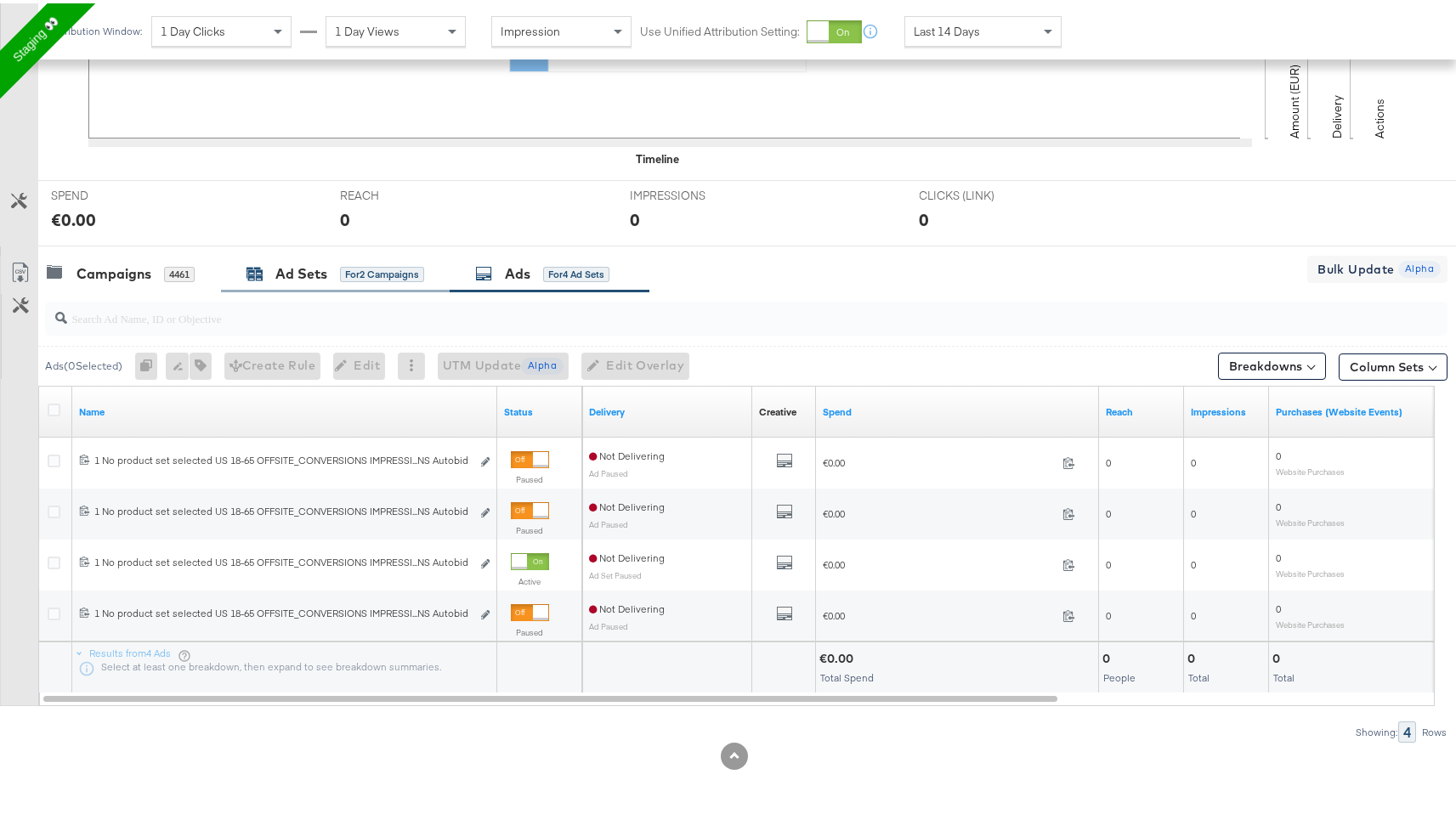
click at [360, 274] on div "for 2 Campaigns" at bounding box center [382, 271] width 84 height 15
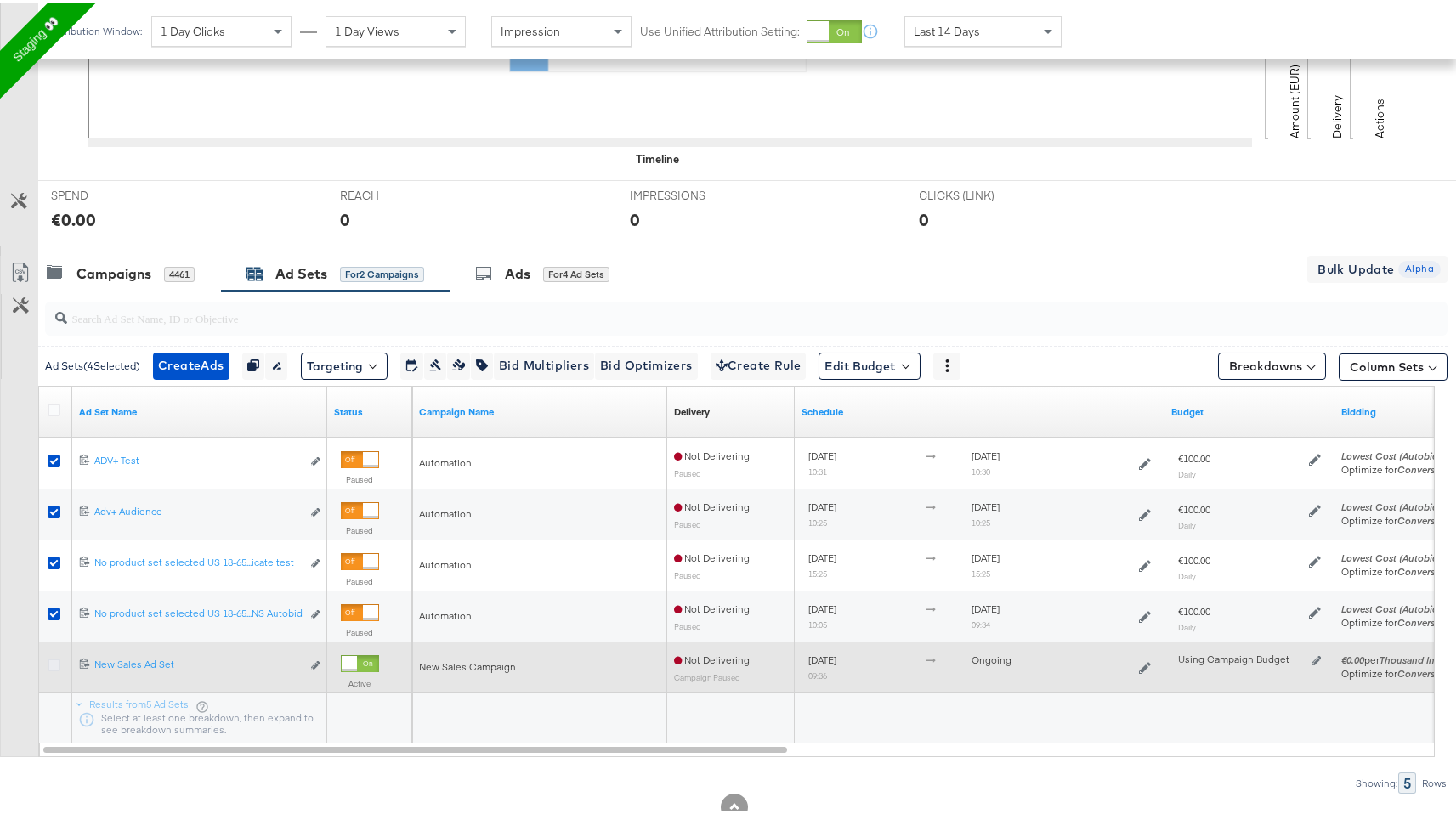
click at [56, 660] on icon at bounding box center [54, 662] width 13 height 13
click at [0, 0] on input "checkbox" at bounding box center [0, 0] width 0 height 0
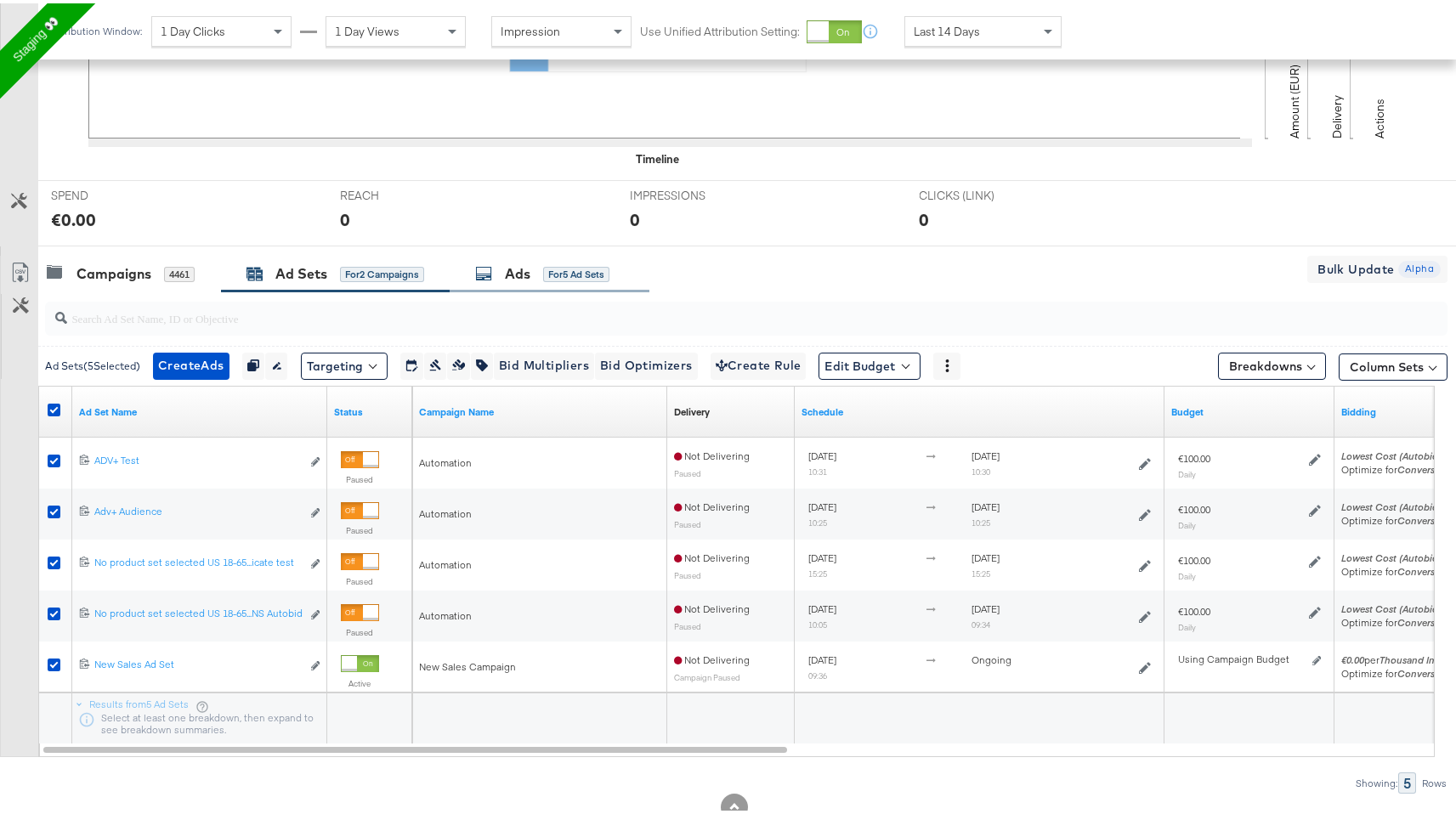
click at [609, 266] on div "for 5 Ad Sets" at bounding box center [576, 271] width 66 height 15
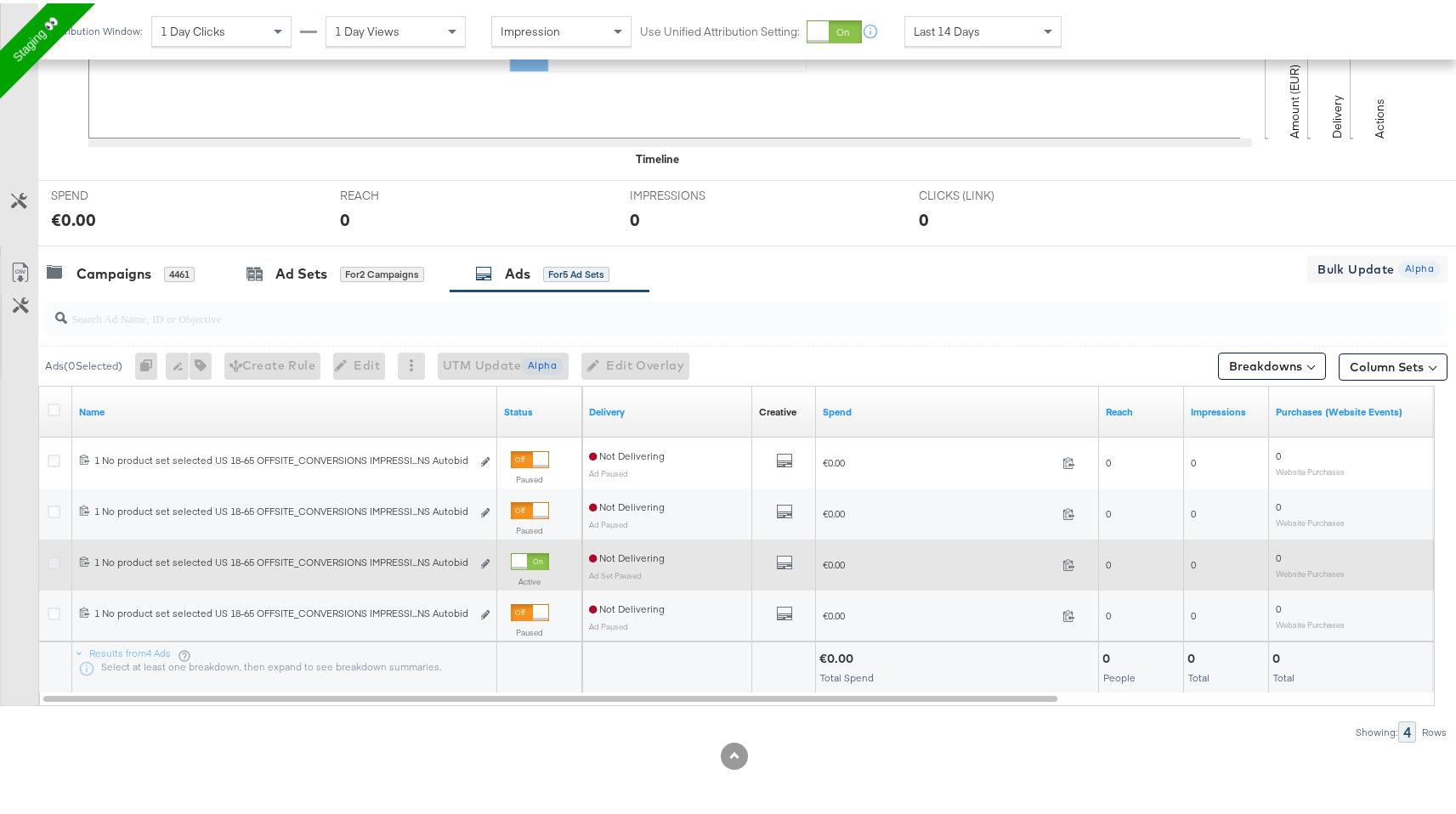
click at [53, 555] on icon at bounding box center [54, 560] width 13 height 13
click at [0, 0] on input "checkbox" at bounding box center [0, 0] width 0 height 0
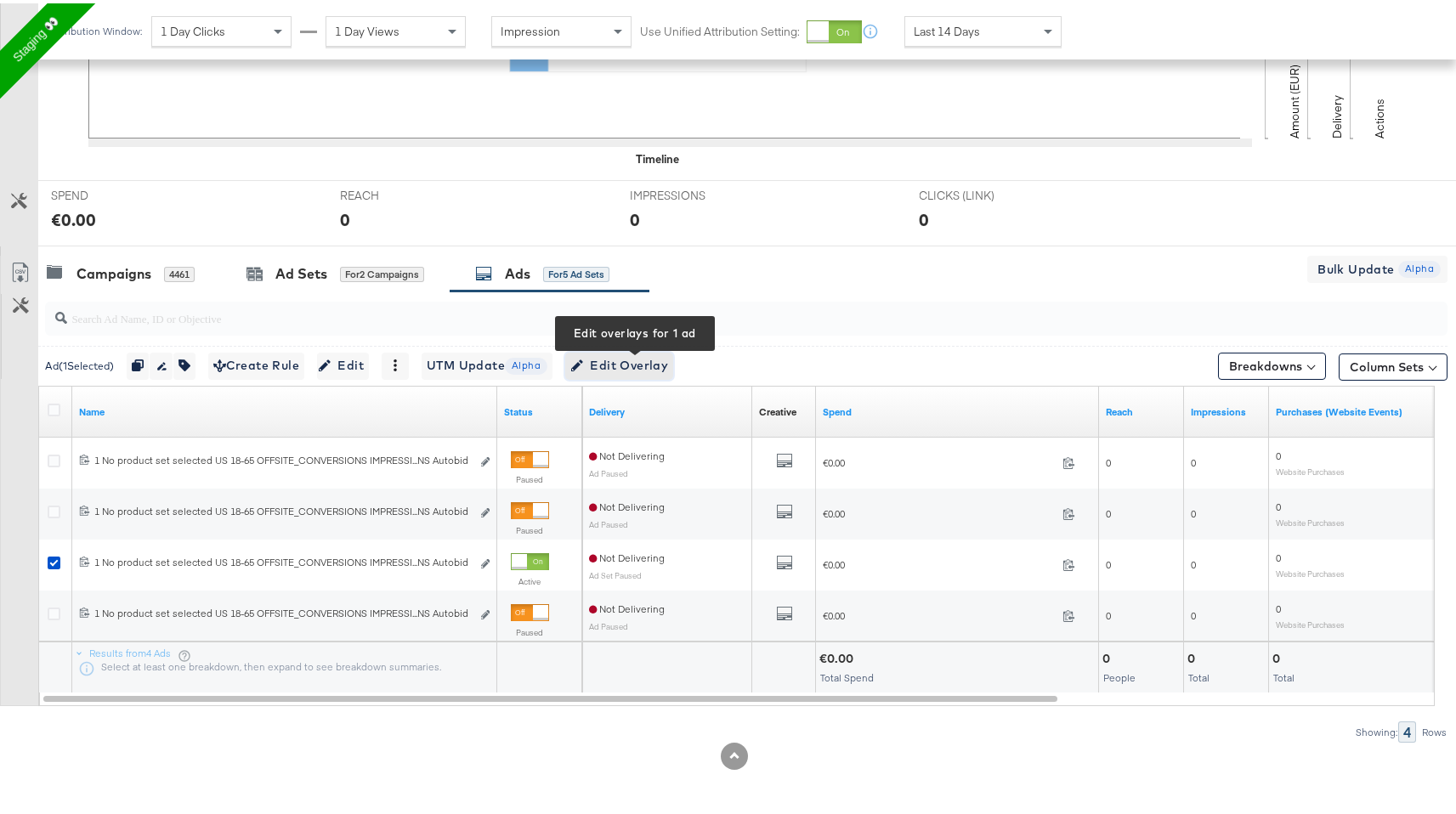
click at [662, 358] on span "Edit Overlay Edit overlays for 1 ad" at bounding box center [619, 362] width 97 height 22
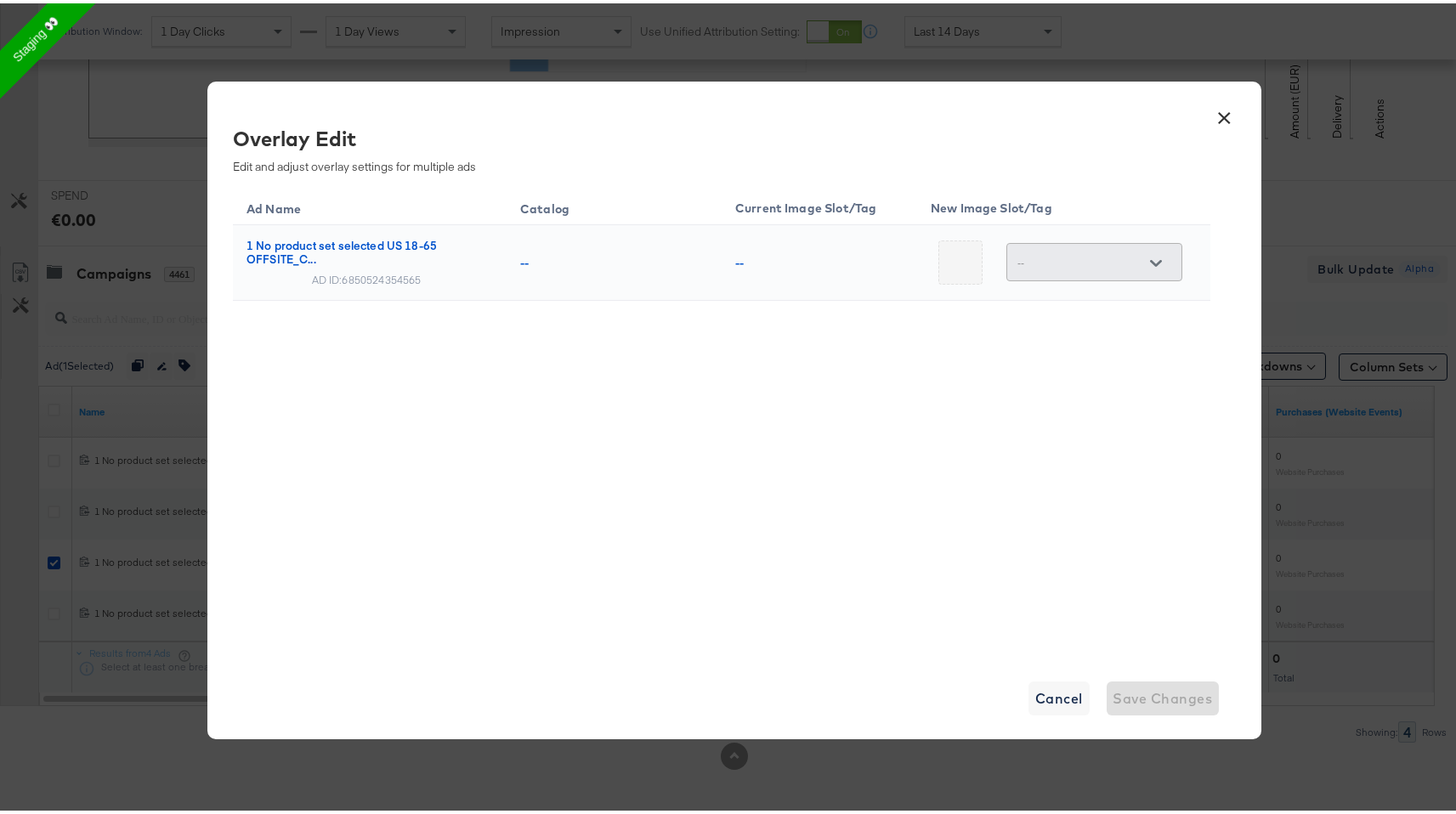
click at [1450, 211] on div "× Overlay Edit Edit and adjust overlay settings for multiple ads Ad Name Catalo…" at bounding box center [735, 407] width 1469 height 814
click at [1226, 114] on button "×" at bounding box center [1225, 110] width 31 height 31
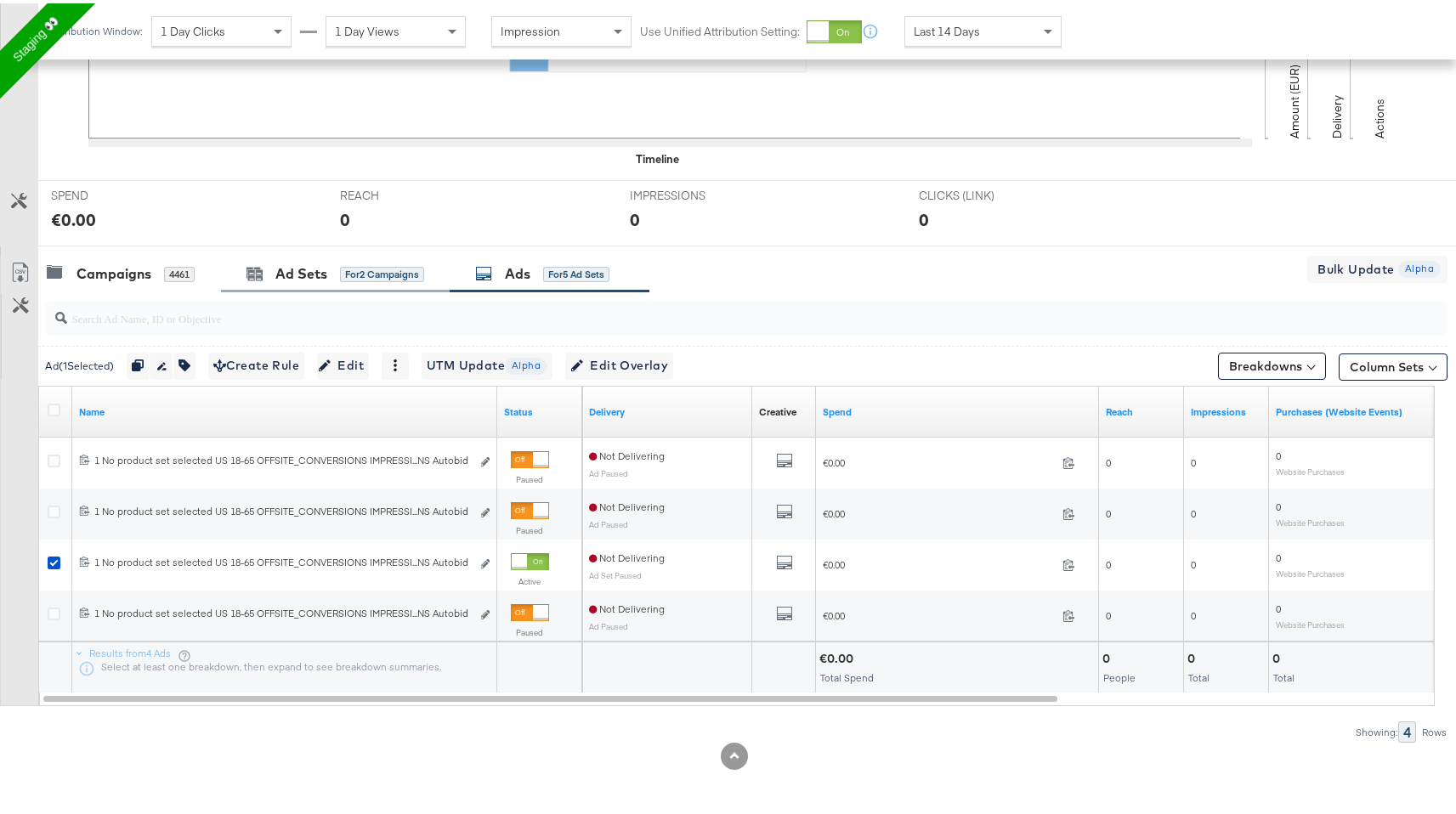
click at [358, 258] on div "Ad Sets for 2 Campaigns" at bounding box center [335, 270] width 228 height 36
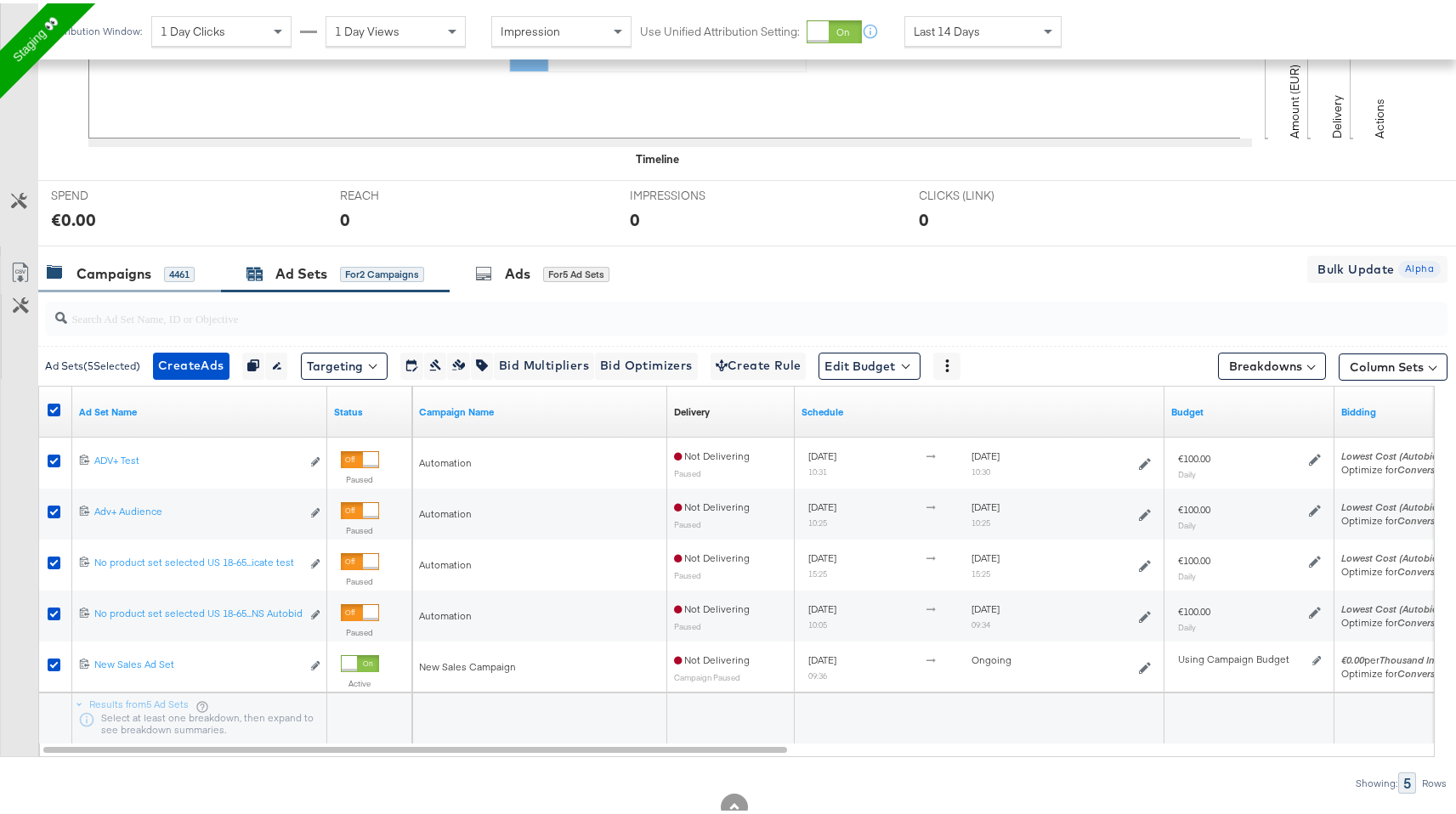
click at [161, 271] on div "Campaigns 4461" at bounding box center [121, 270] width 148 height 20
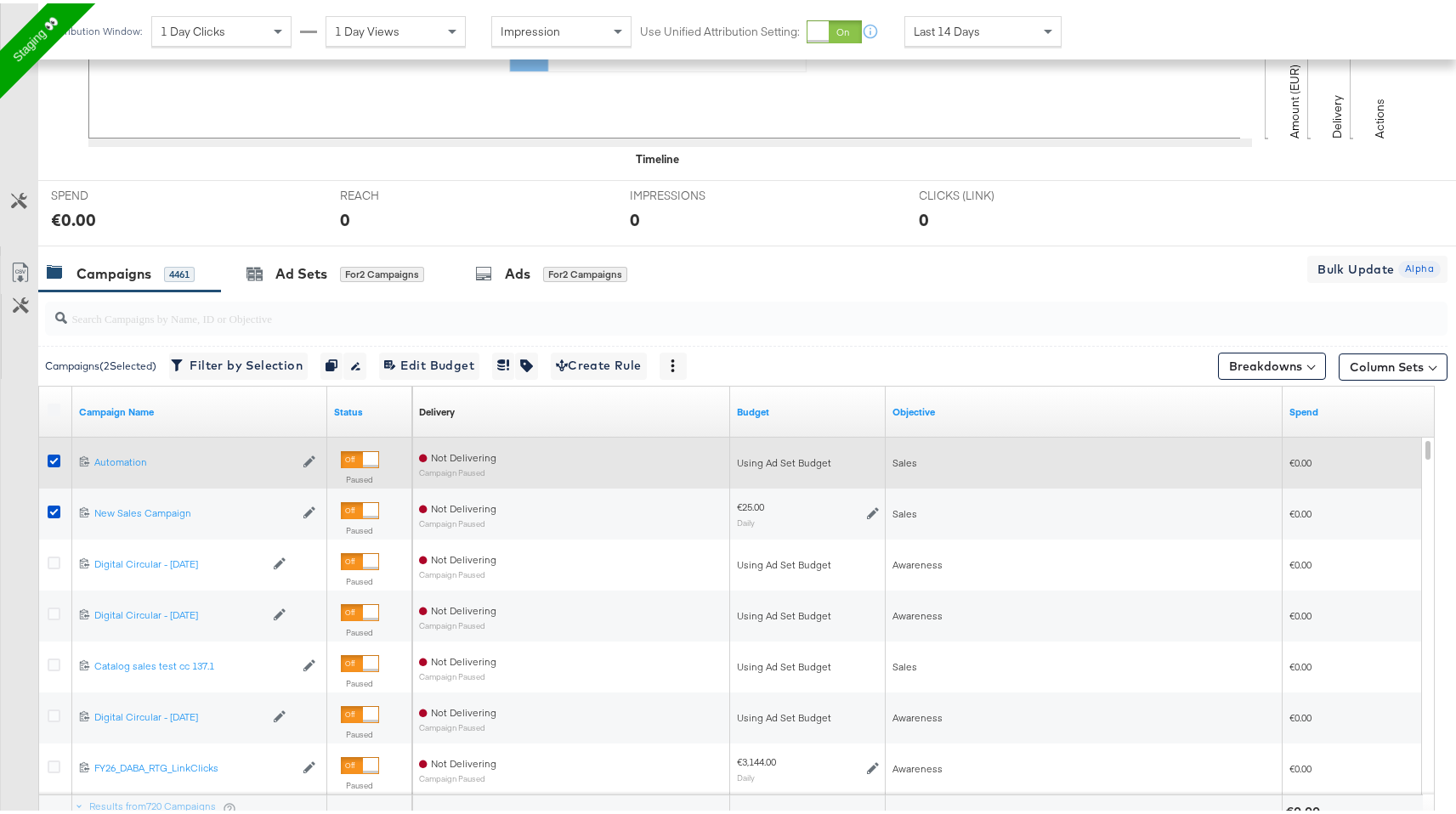
click at [58, 448] on div at bounding box center [57, 459] width 32 height 31
click at [51, 458] on icon at bounding box center [54, 458] width 13 height 13
click at [0, 0] on input "checkbox" at bounding box center [0, 0] width 0 height 0
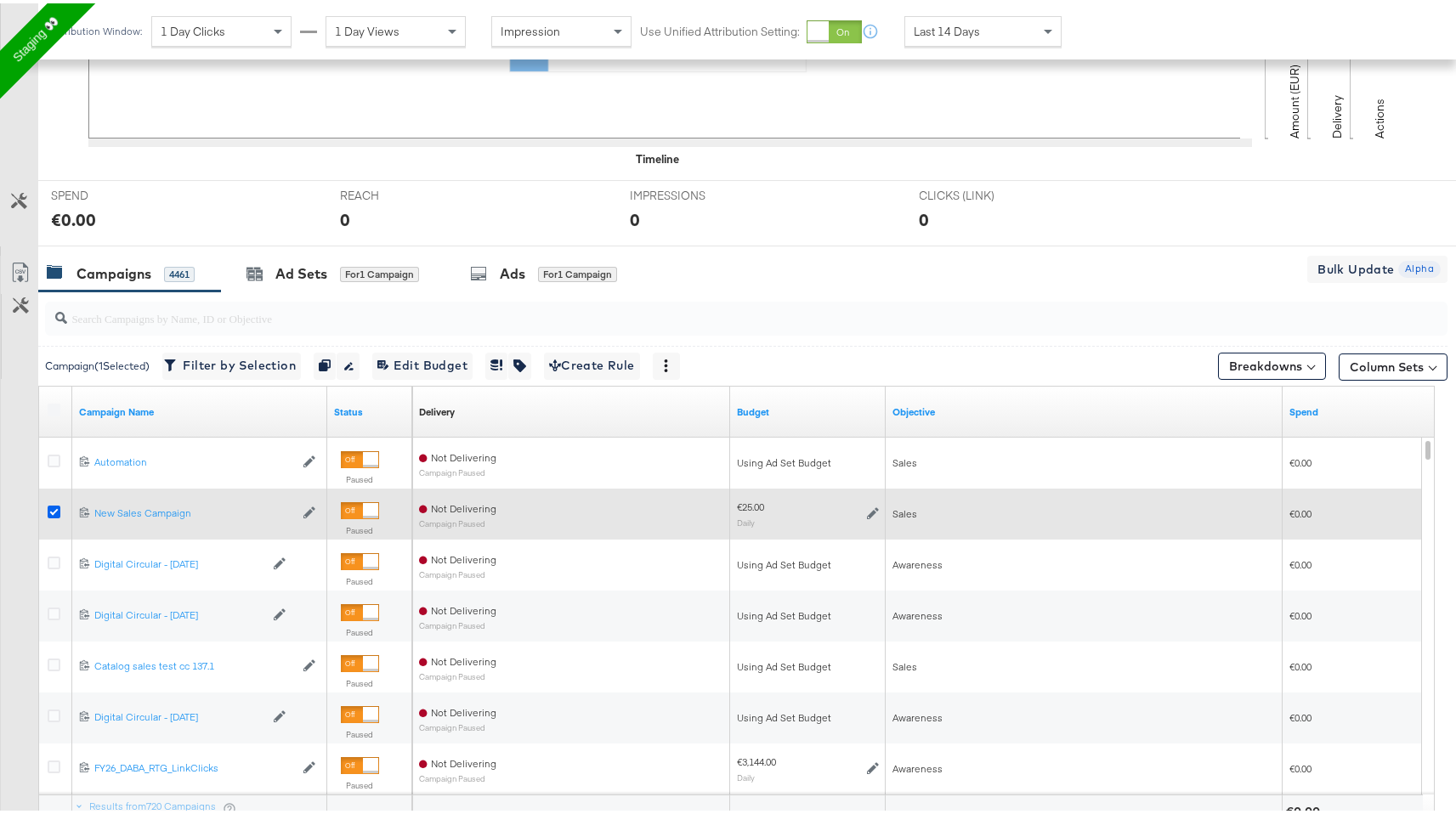
click at [54, 508] on icon at bounding box center [54, 509] width 13 height 13
click at [0, 0] on input "checkbox" at bounding box center [0, 0] width 0 height 0
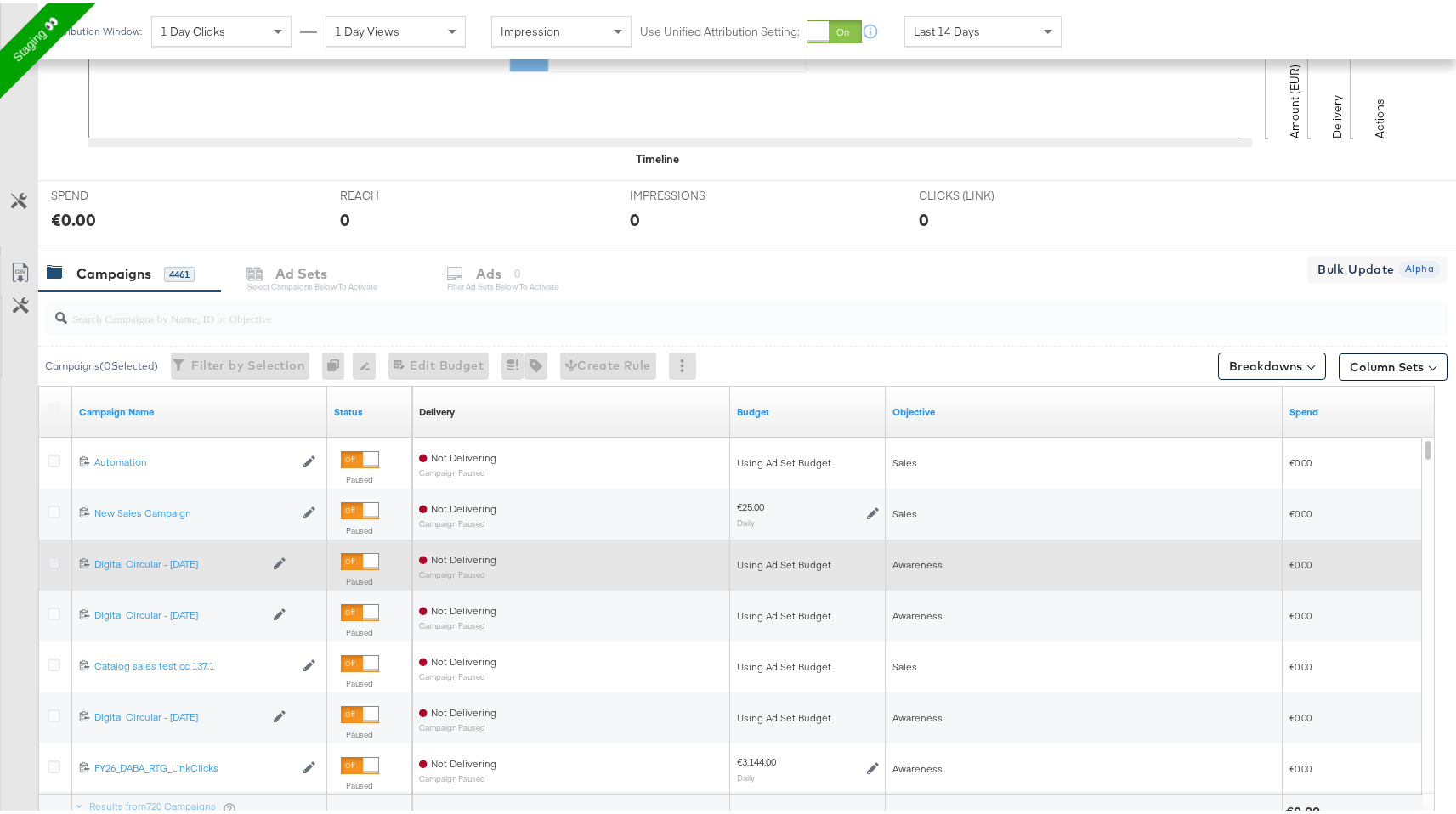
click at [51, 561] on icon at bounding box center [54, 560] width 13 height 13
click at [0, 0] on input "checkbox" at bounding box center [0, 0] width 0 height 0
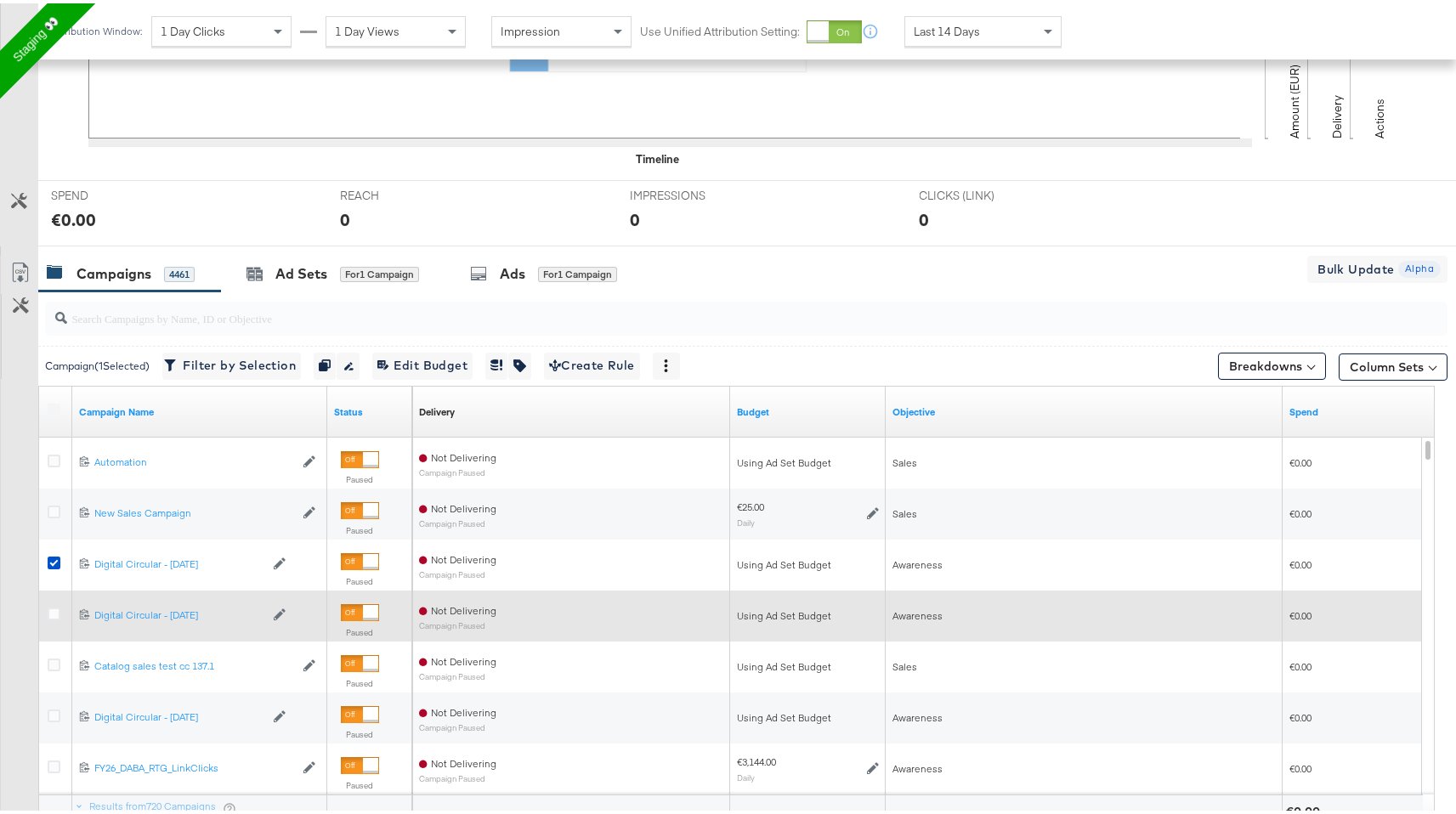
click at [61, 614] on div at bounding box center [56, 613] width 18 height 17
click at [61, 613] on div at bounding box center [56, 613] width 18 height 17
click at [52, 609] on icon at bounding box center [54, 611] width 13 height 13
click at [0, 0] on input "checkbox" at bounding box center [0, 0] width 0 height 0
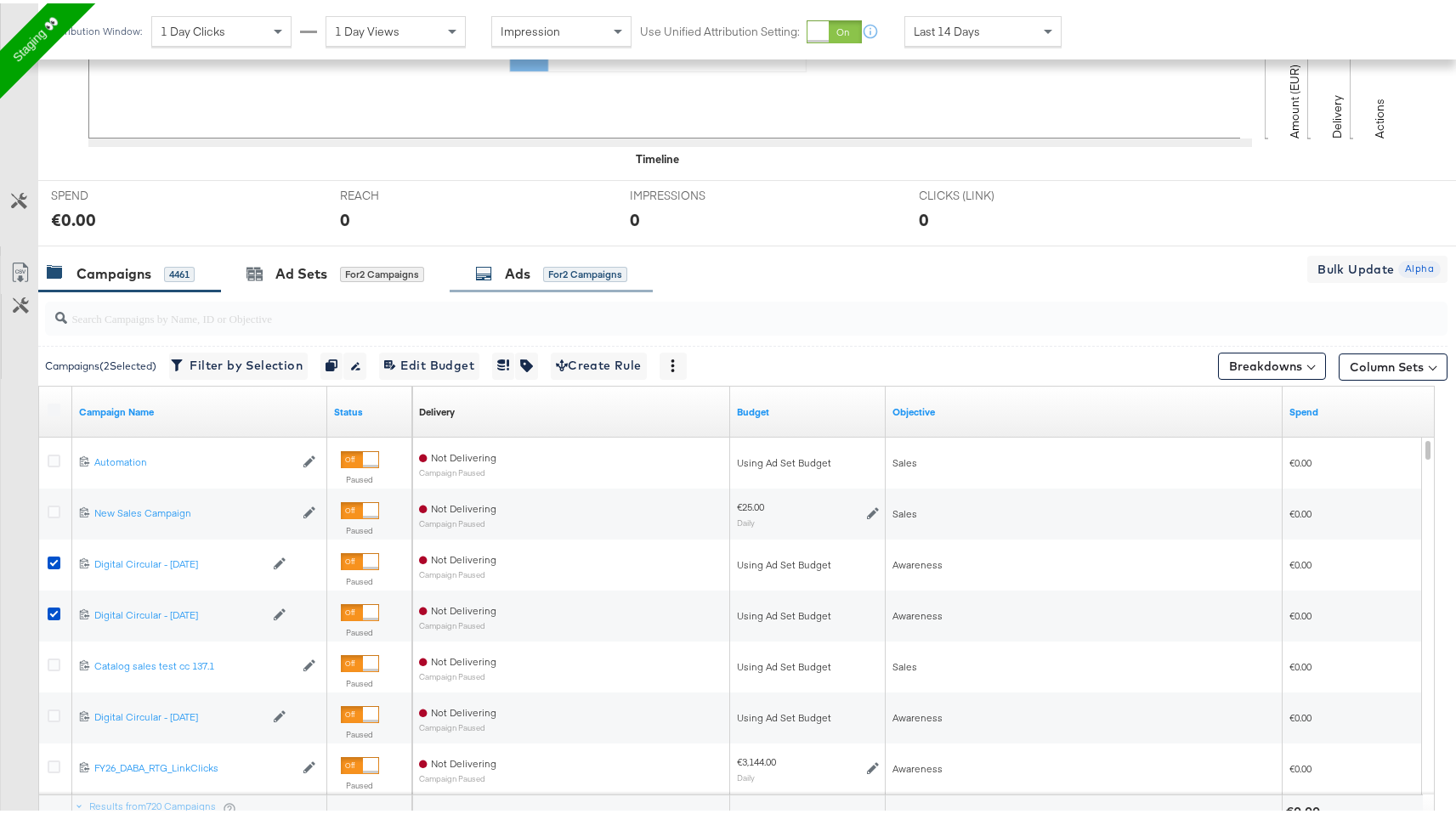
click at [535, 259] on div "Ads for 2 Campaigns" at bounding box center [551, 270] width 203 height 36
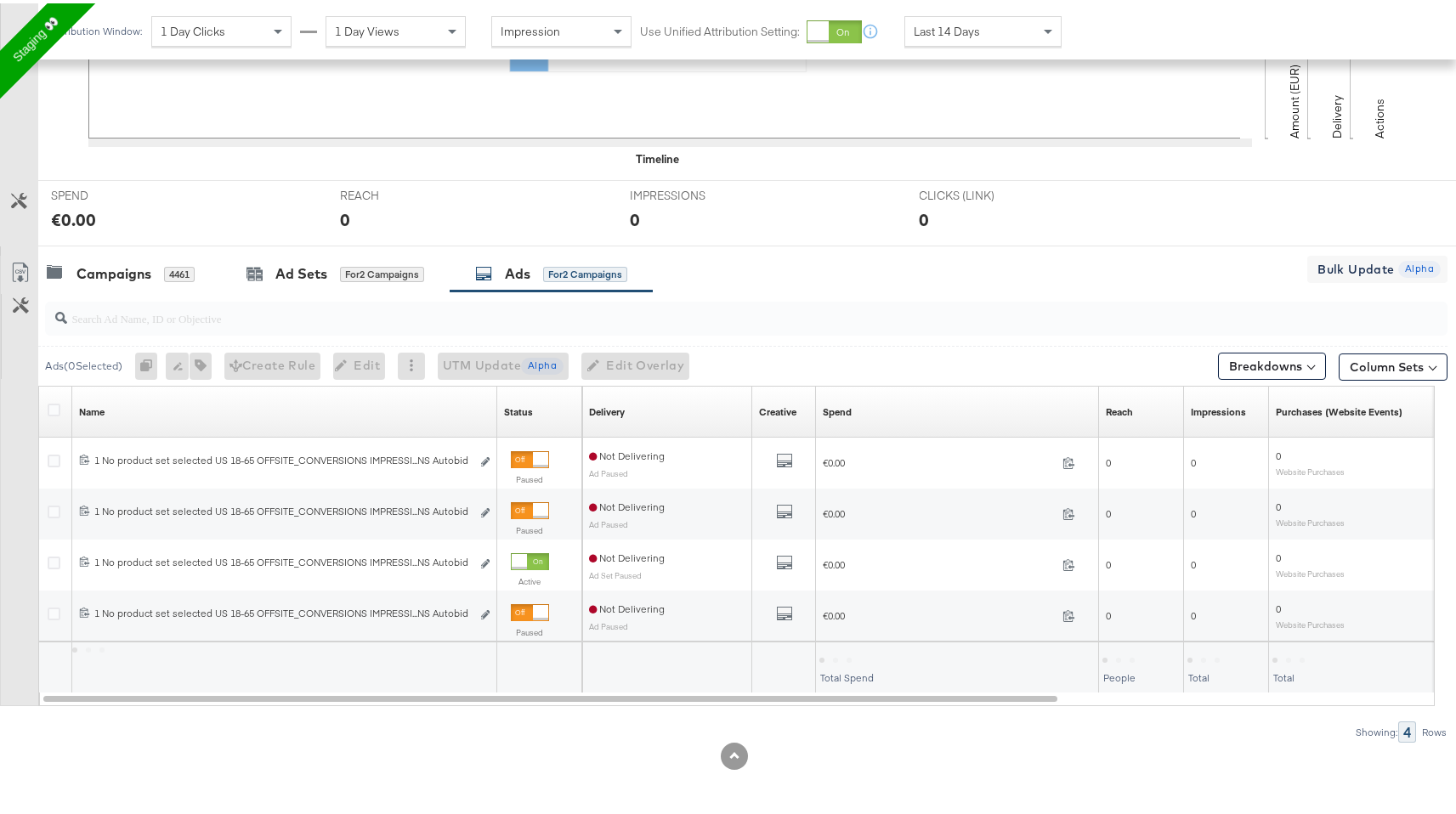
scroll to position [424, 0]
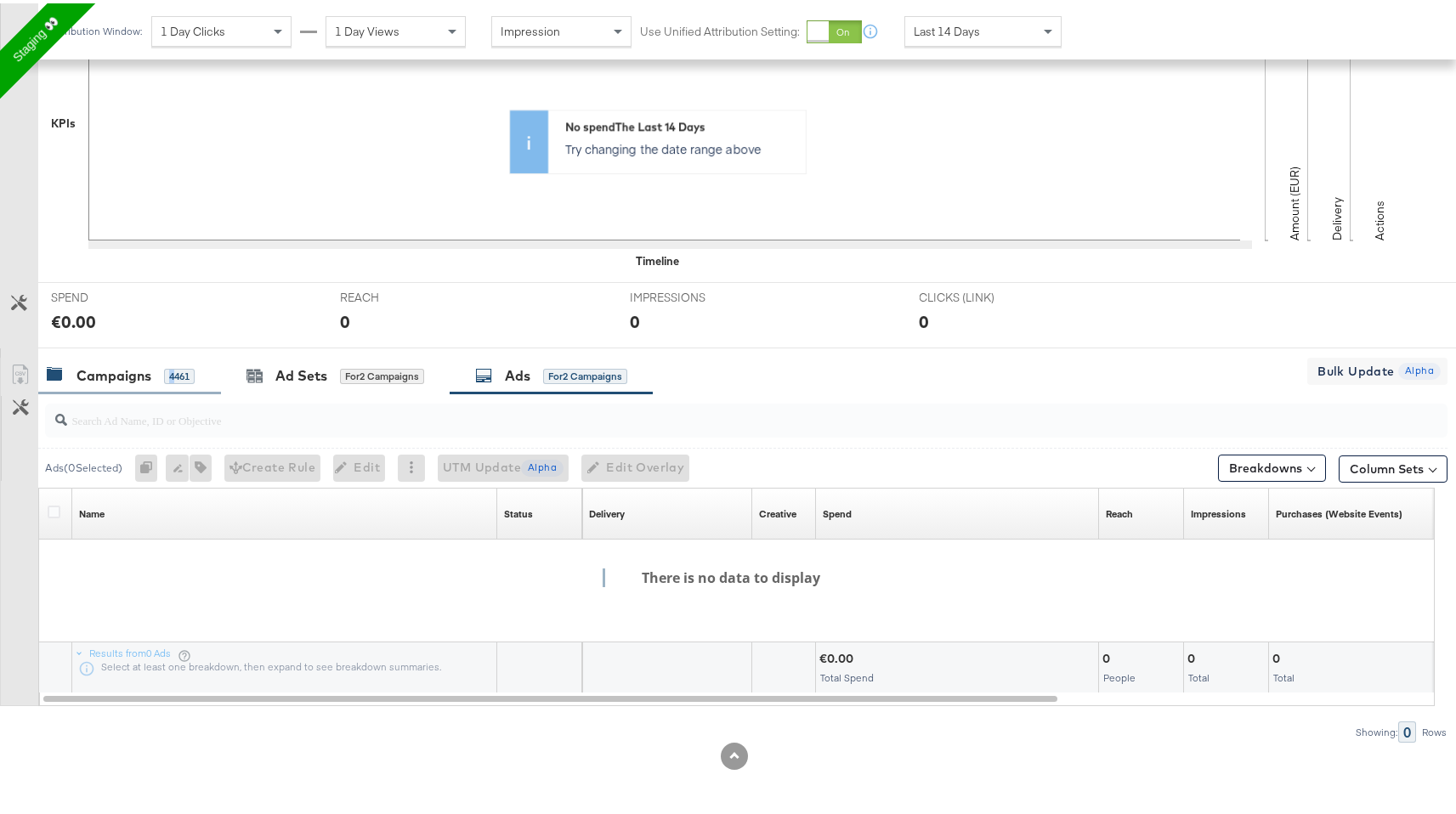
click at [172, 371] on div "4461" at bounding box center [179, 373] width 31 height 15
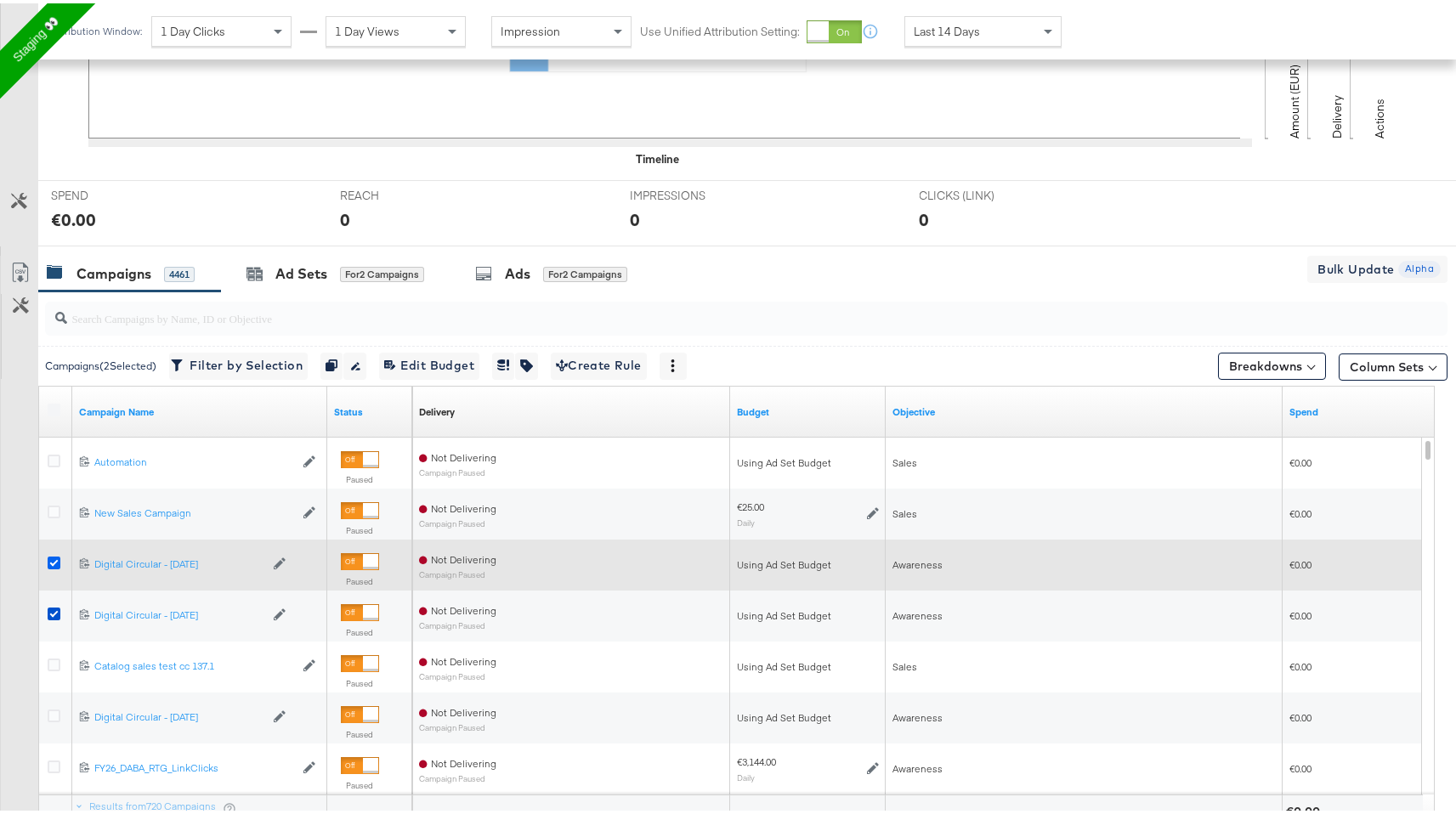
click at [51, 554] on icon at bounding box center [54, 560] width 13 height 13
click at [0, 0] on input "checkbox" at bounding box center [0, 0] width 0 height 0
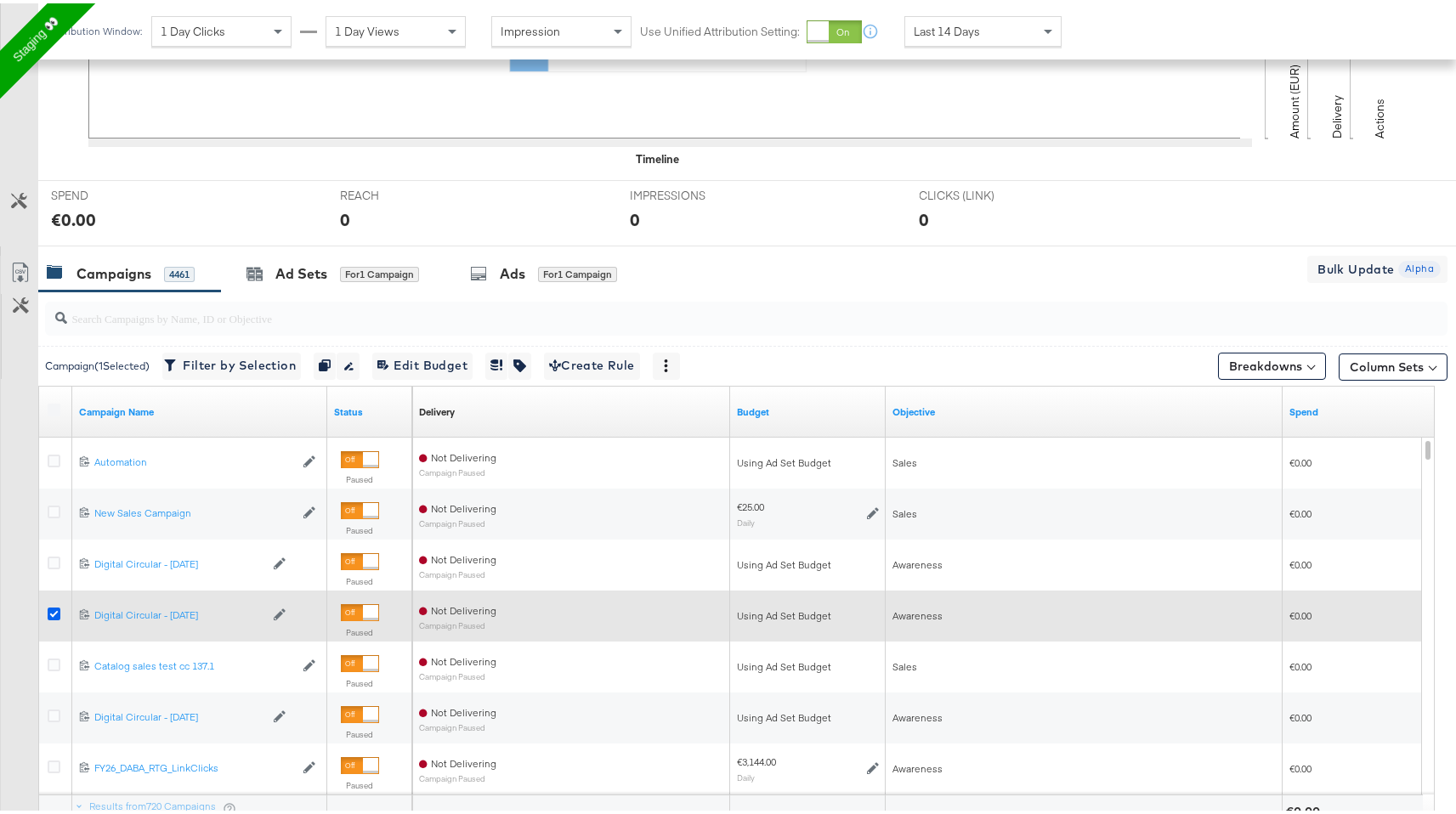
click at [55, 610] on icon at bounding box center [54, 611] width 13 height 13
click at [0, 0] on input "checkbox" at bounding box center [0, 0] width 0 height 0
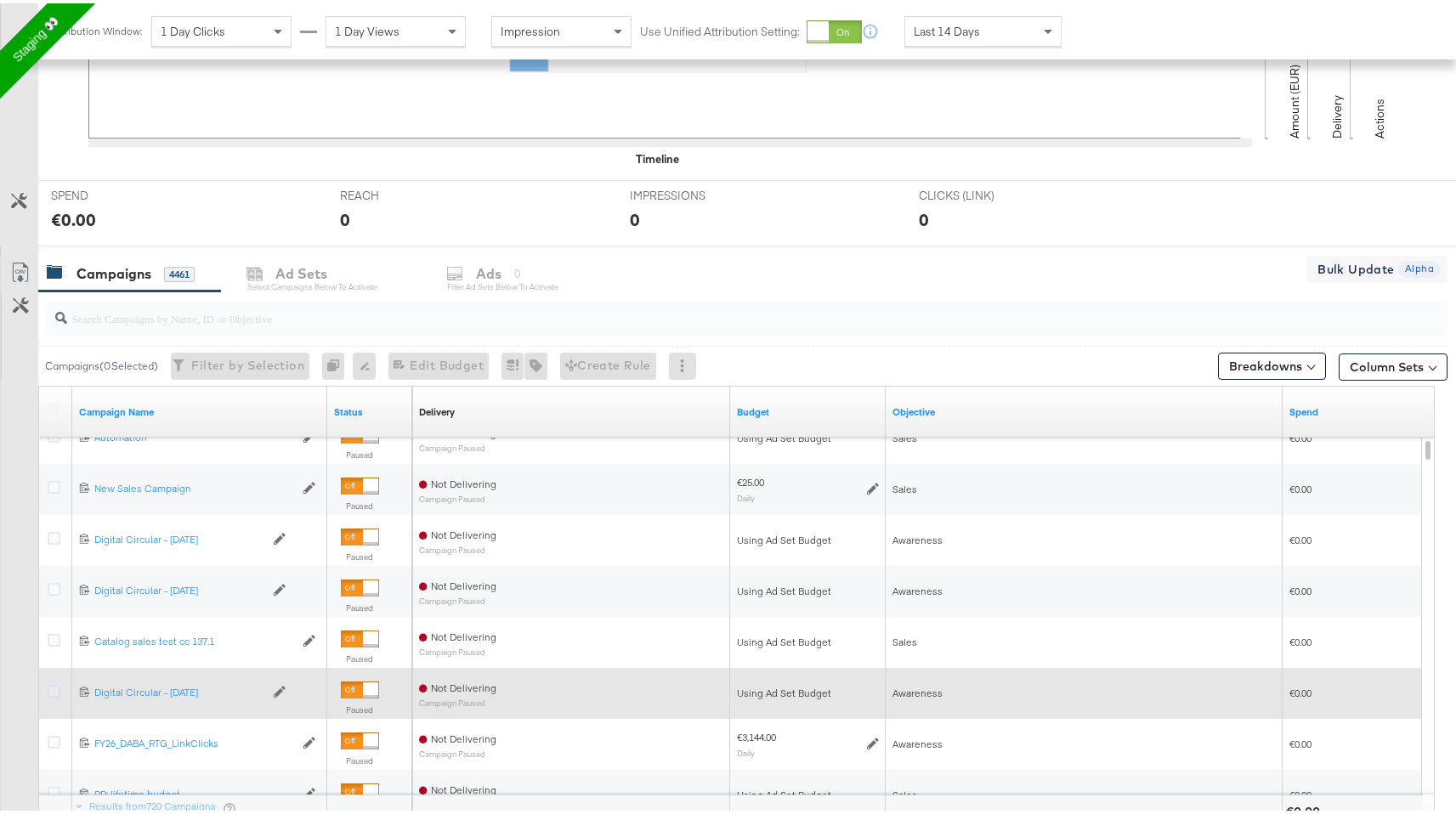
click at [50, 686] on icon at bounding box center [54, 689] width 13 height 13
click at [0, 0] on input "checkbox" at bounding box center [0, 0] width 0 height 0
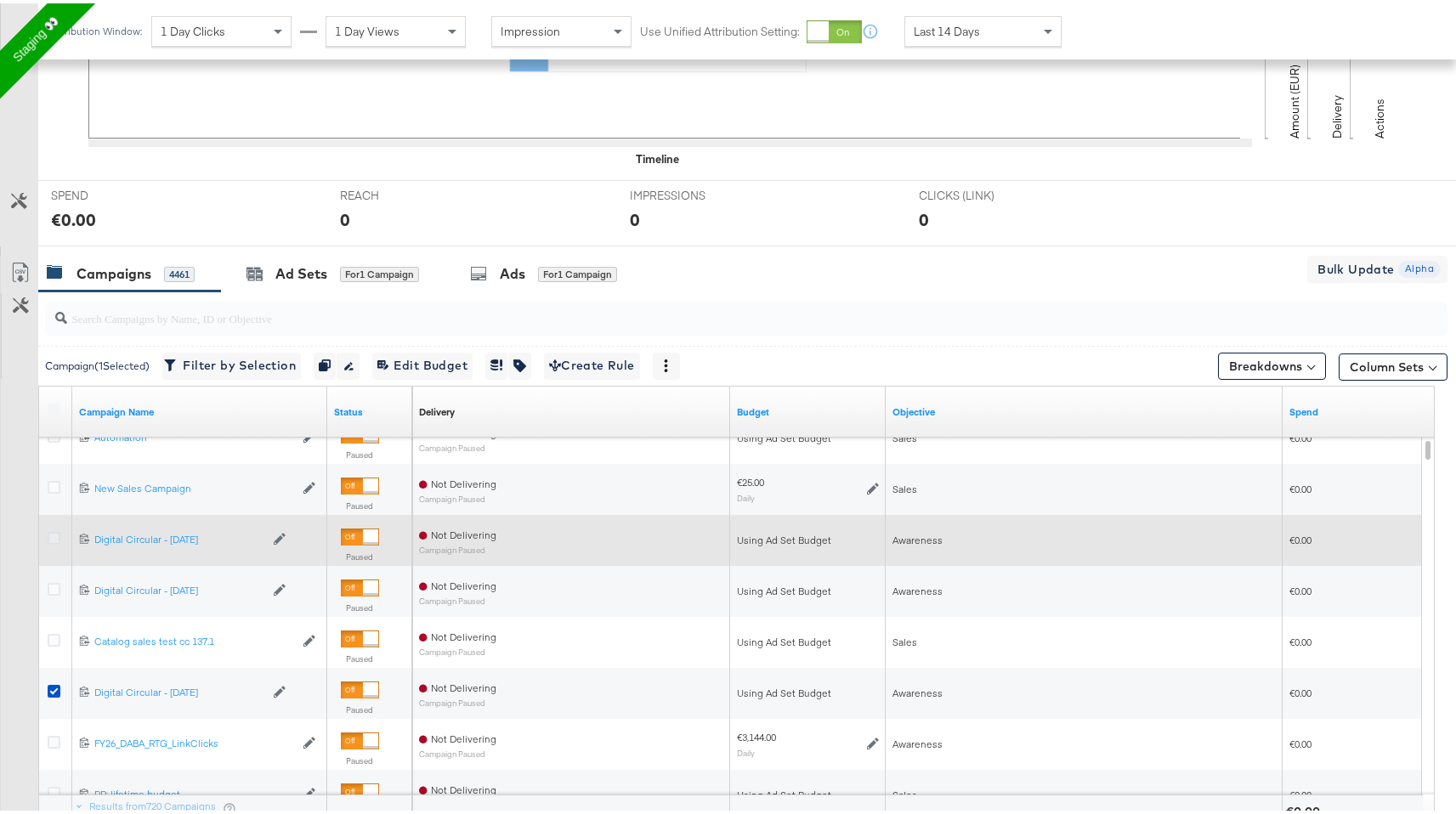
click at [51, 536] on icon at bounding box center [54, 535] width 13 height 13
click at [0, 0] on input "checkbox" at bounding box center [0, 0] width 0 height 0
click at [56, 534] on icon at bounding box center [54, 535] width 13 height 13
click at [0, 0] on input "checkbox" at bounding box center [0, 0] width 0 height 0
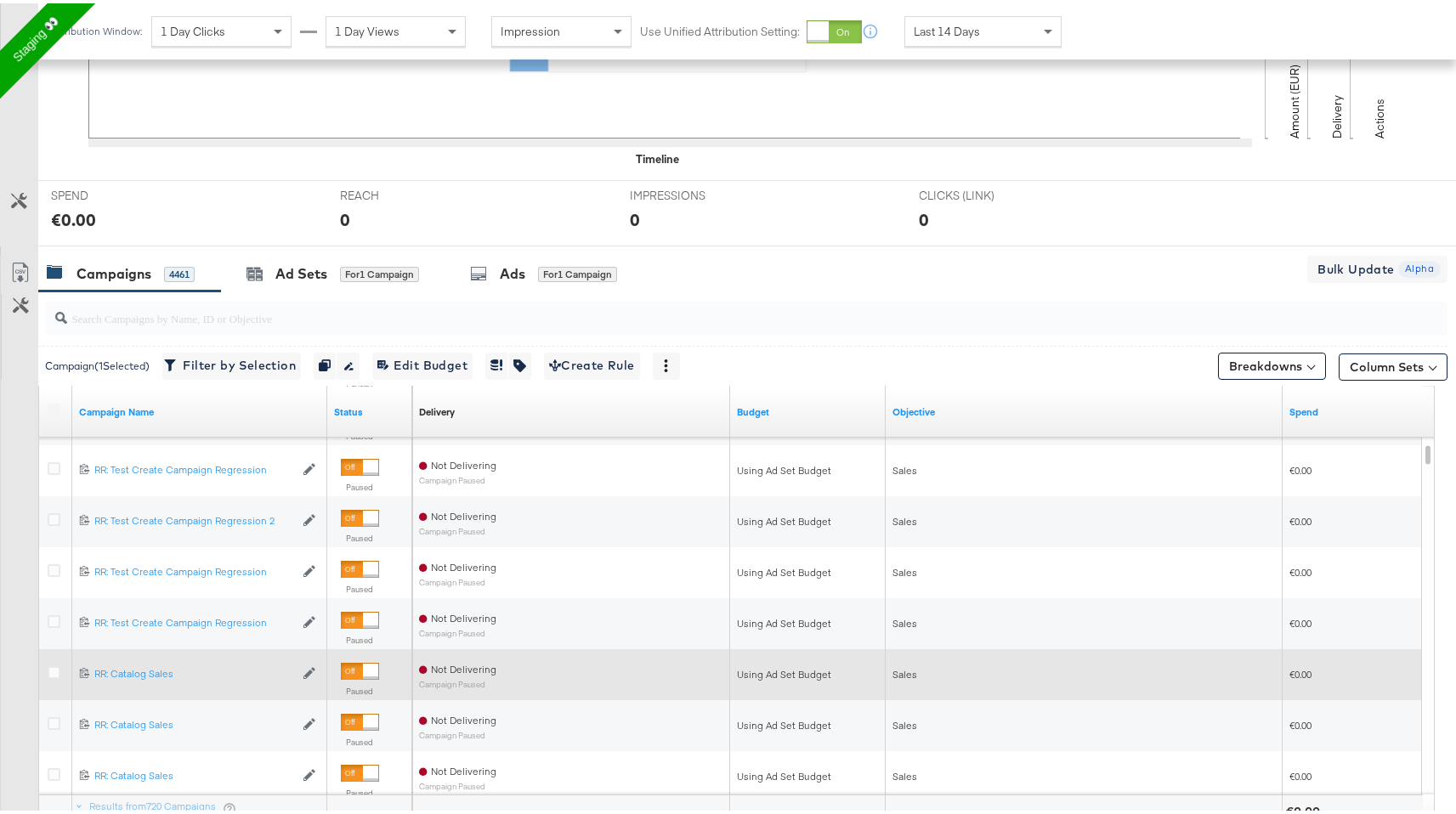
click at [51, 674] on icon at bounding box center [54, 670] width 13 height 13
click at [0, 0] on input "checkbox" at bounding box center [0, 0] width 0 height 0
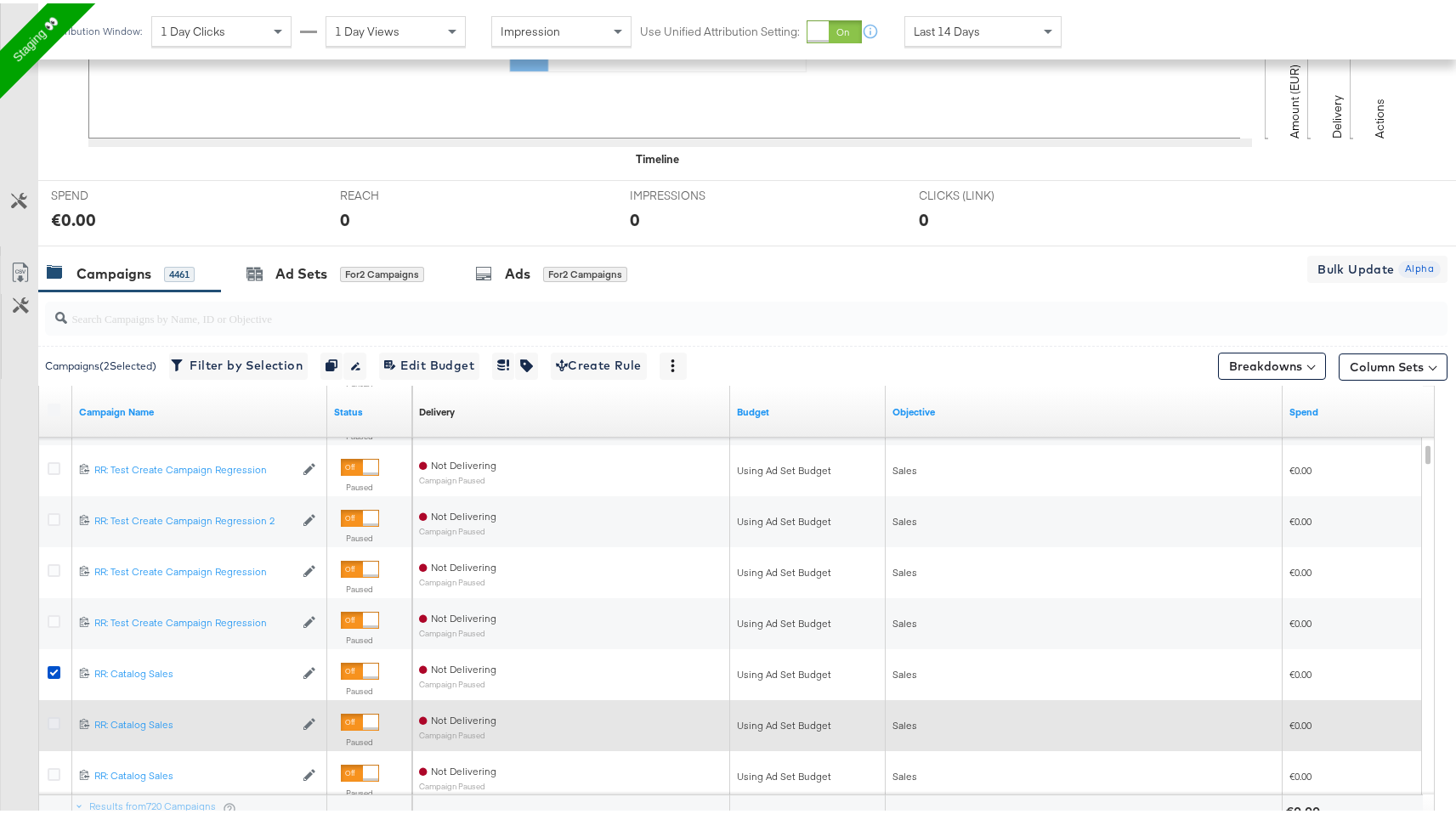
click at [58, 718] on icon at bounding box center [54, 720] width 13 height 13
click at [0, 0] on input "checkbox" at bounding box center [0, 0] width 0 height 0
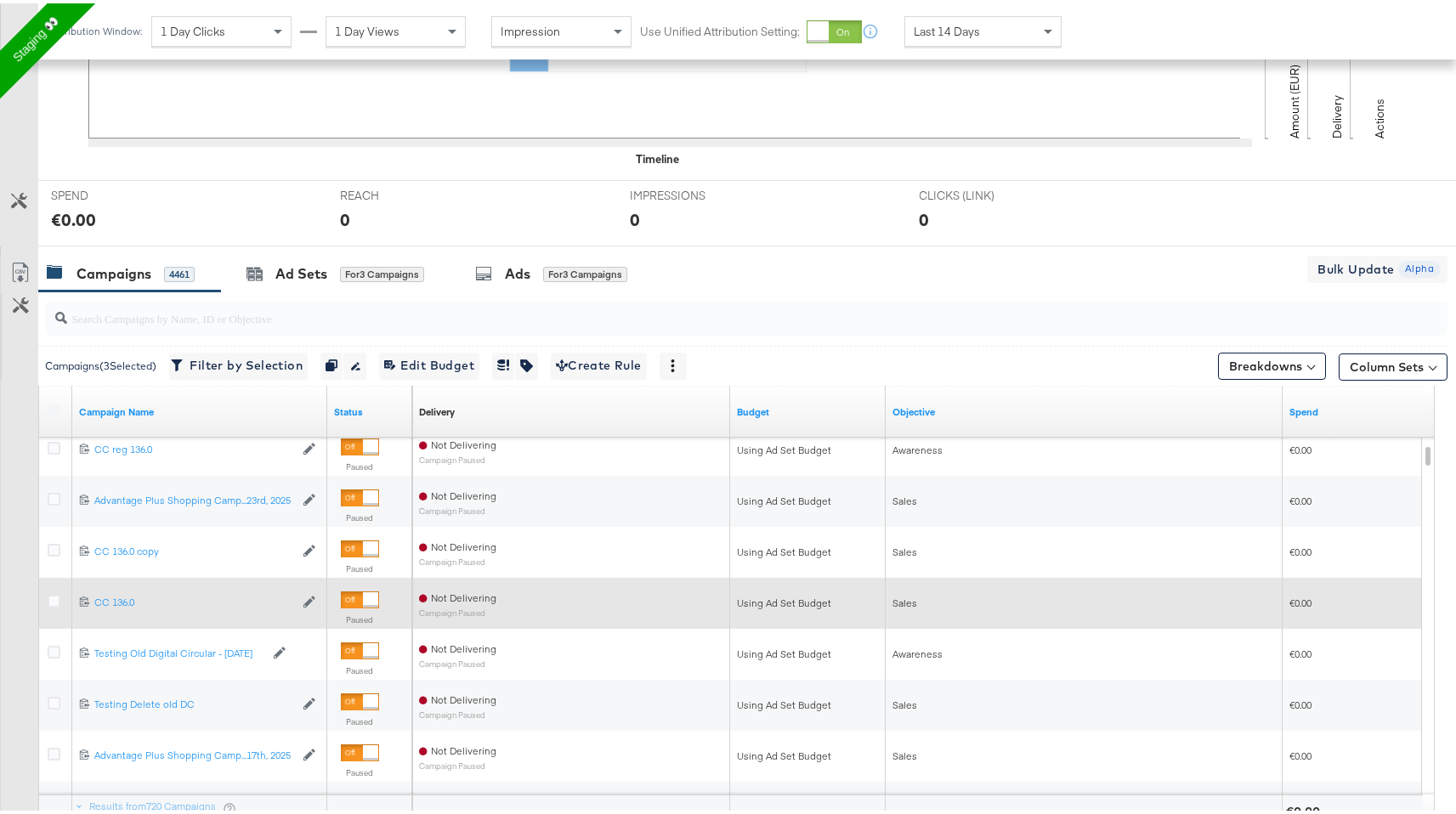
click at [46, 603] on div at bounding box center [57, 600] width 32 height 31
click at [54, 589] on div at bounding box center [57, 600] width 32 height 31
click at [50, 593] on icon at bounding box center [54, 598] width 13 height 13
click at [0, 0] on input "checkbox" at bounding box center [0, 0] width 0 height 0
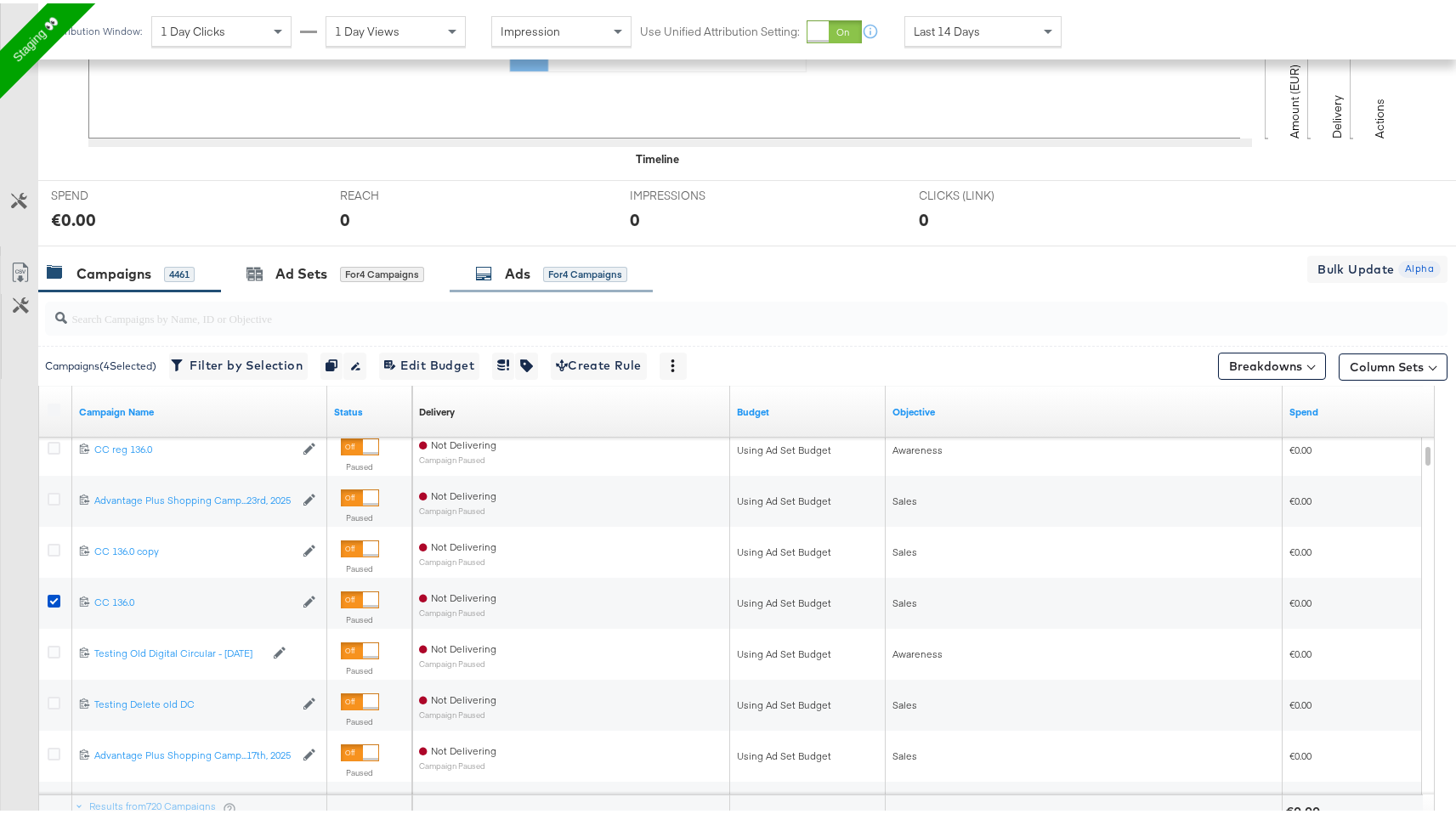
click at [574, 274] on div "for 4 Campaigns" at bounding box center [586, 271] width 84 height 15
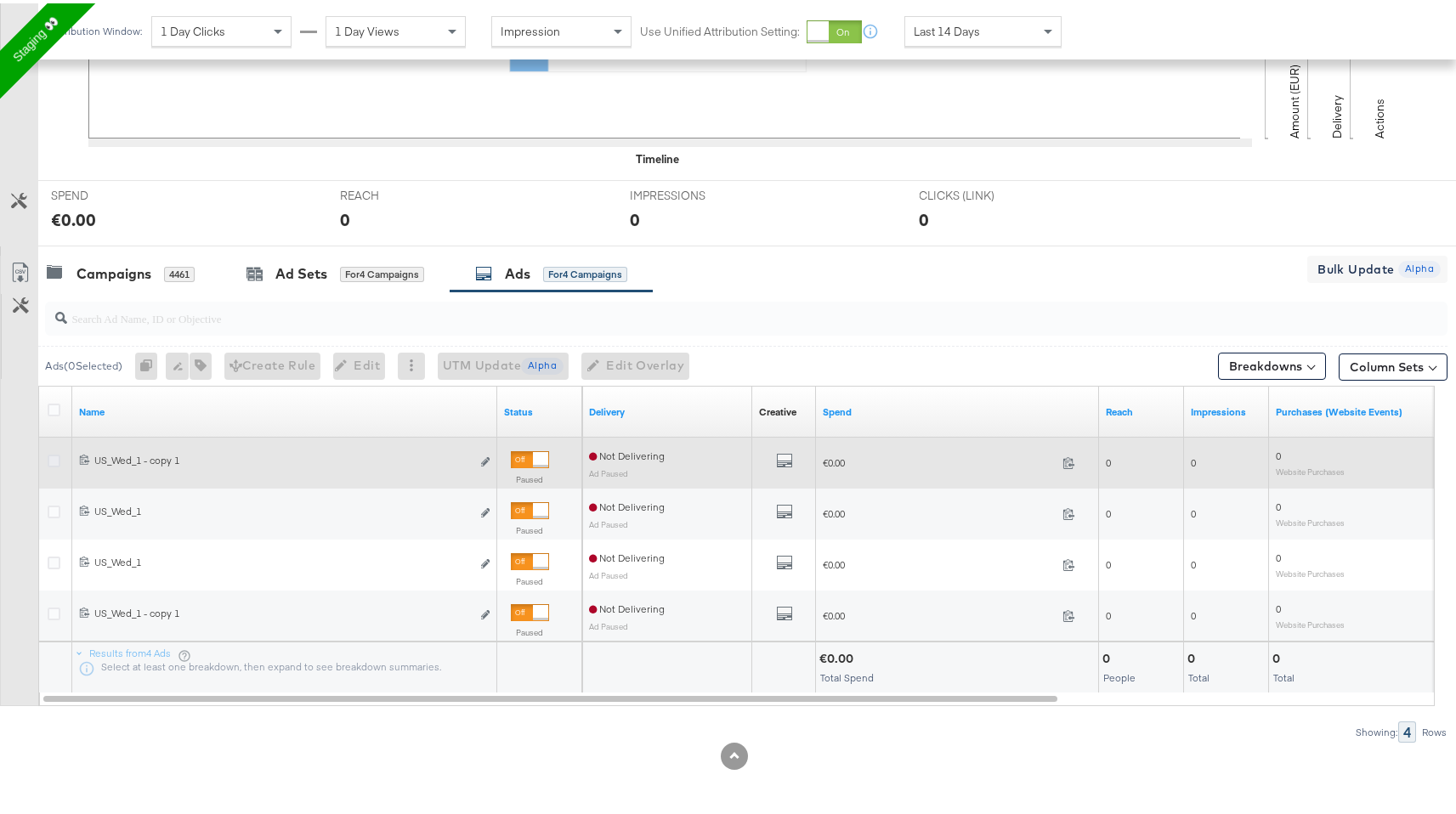
click at [54, 459] on icon at bounding box center [54, 458] width 13 height 13
click at [0, 0] on input "checkbox" at bounding box center [0, 0] width 0 height 0
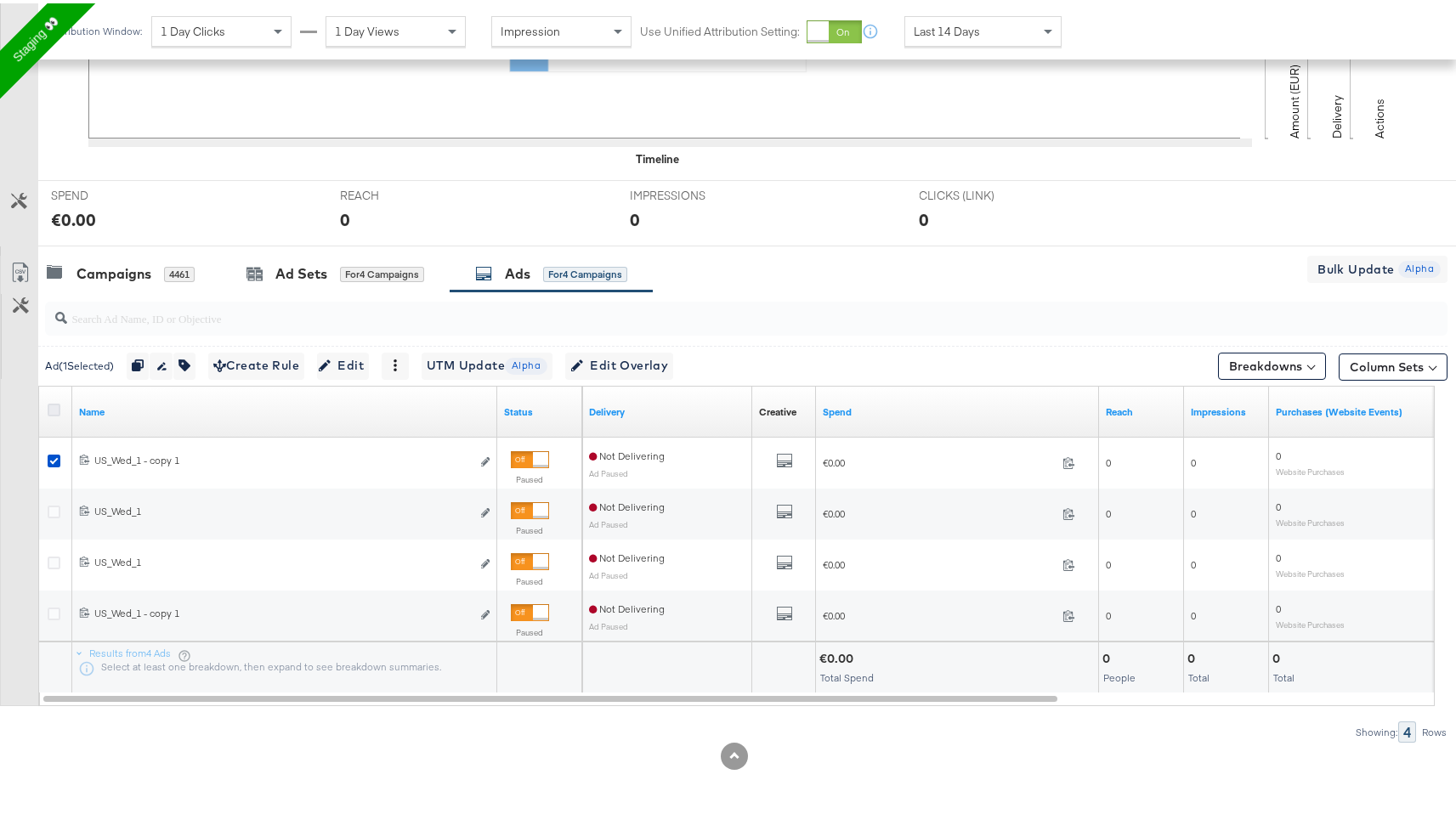
click at [56, 406] on icon at bounding box center [54, 407] width 13 height 13
click at [0, 0] on input "checkbox" at bounding box center [0, 0] width 0 height 0
click at [654, 371] on span "Edit Overlay Edit overlays for 4 ads" at bounding box center [626, 362] width 97 height 22
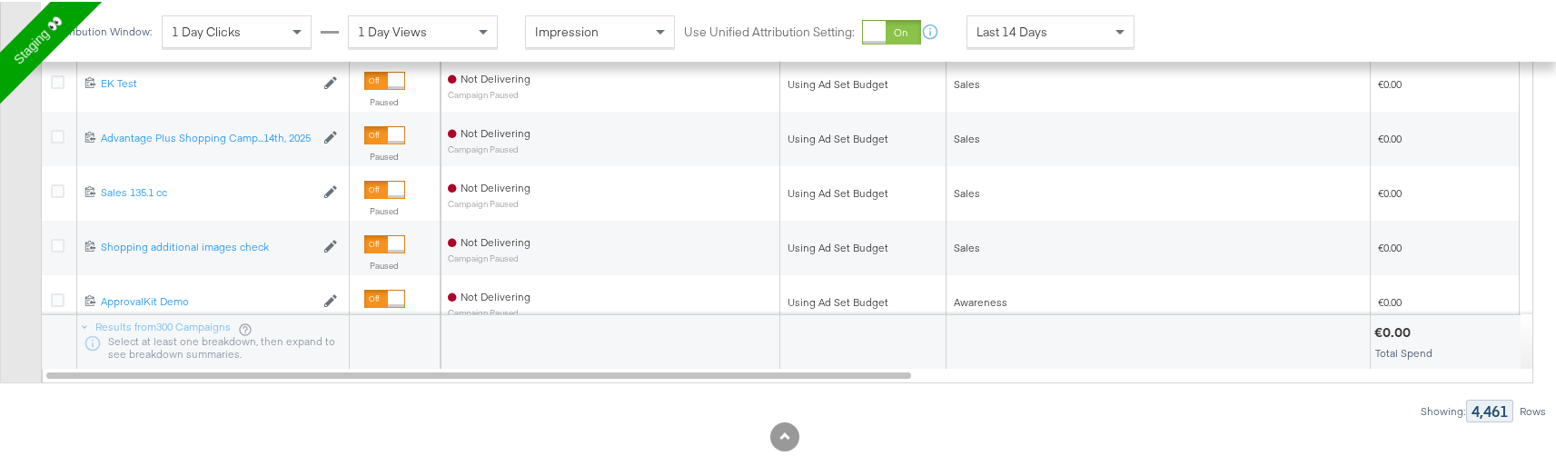
scroll to position [800, 0]
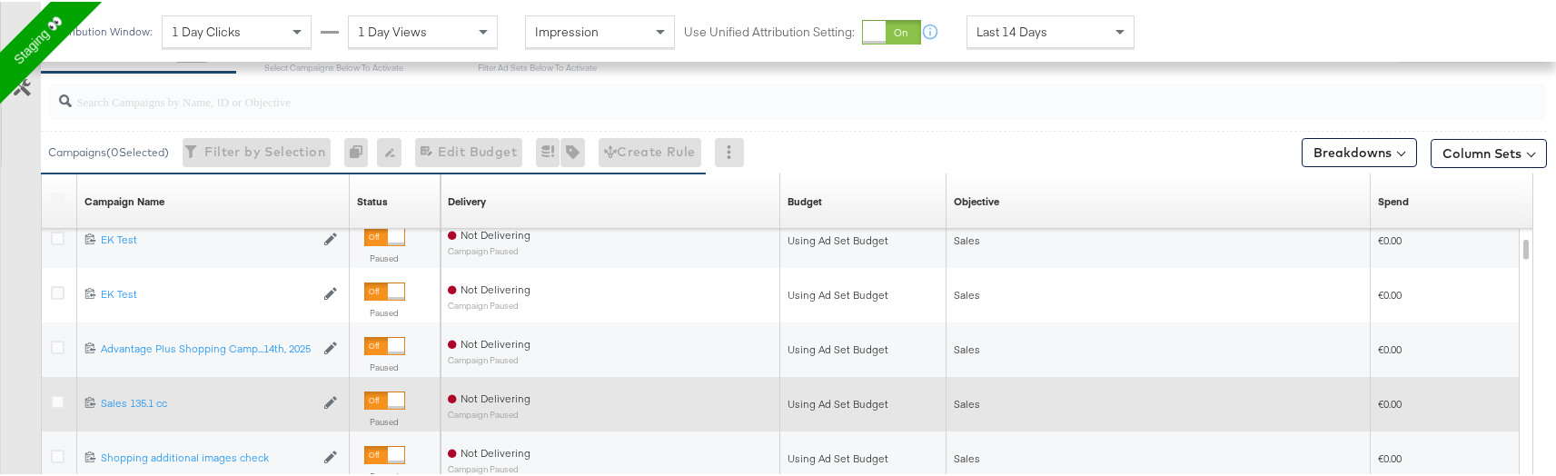
click at [59, 391] on div at bounding box center [61, 402] width 34 height 33
click at [60, 398] on icon at bounding box center [58, 400] width 14 height 14
click at [0, 0] on input "checkbox" at bounding box center [0, 0] width 0 height 0
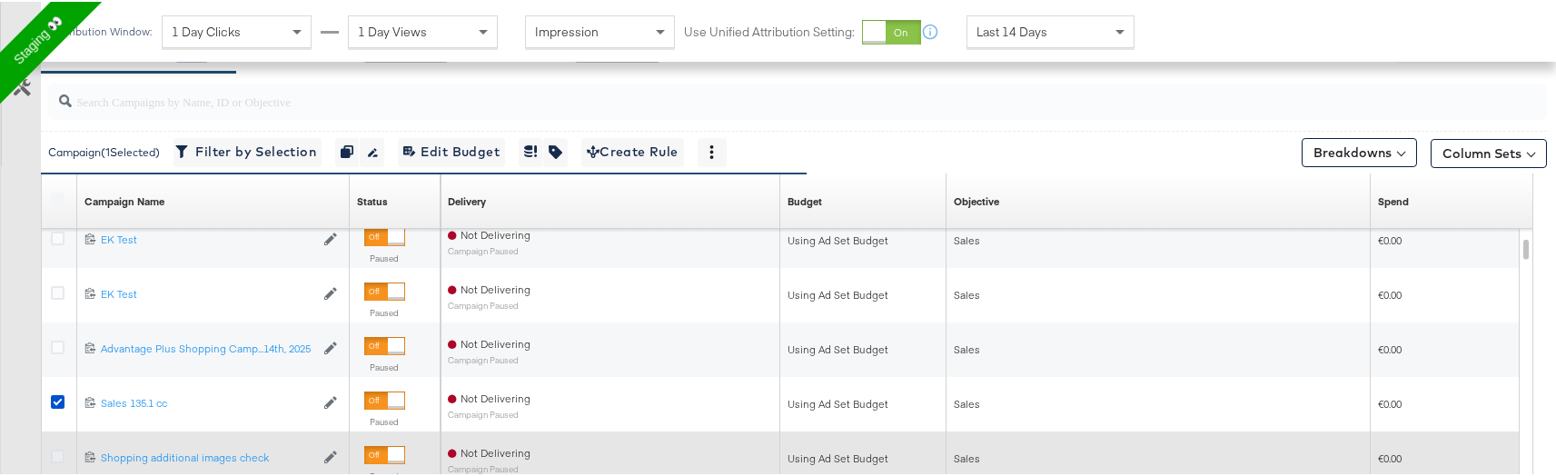
click at [62, 452] on icon at bounding box center [58, 455] width 14 height 14
click at [0, 0] on input "checkbox" at bounding box center [0, 0] width 0 height 0
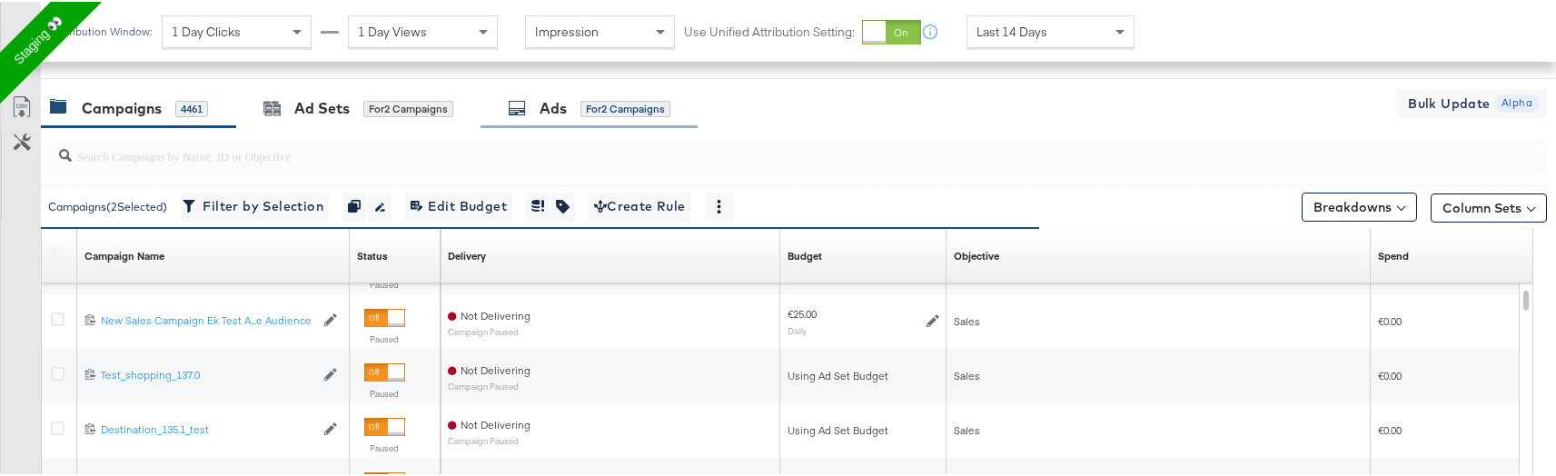
scroll to position [741, 0]
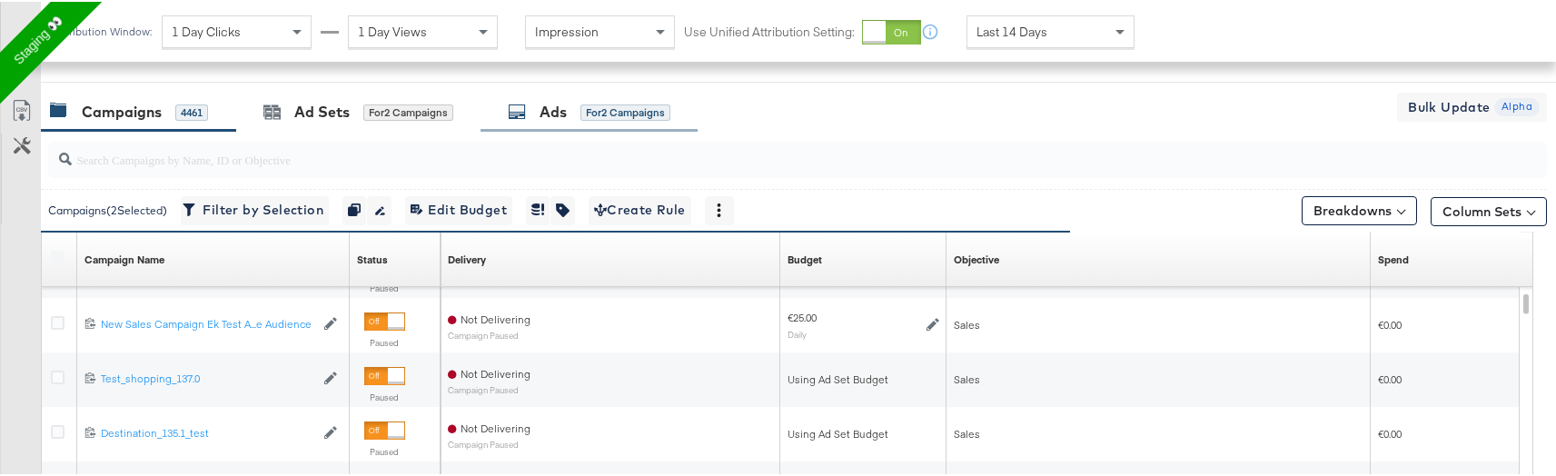
click at [558, 114] on div "Ads" at bounding box center [553, 110] width 27 height 21
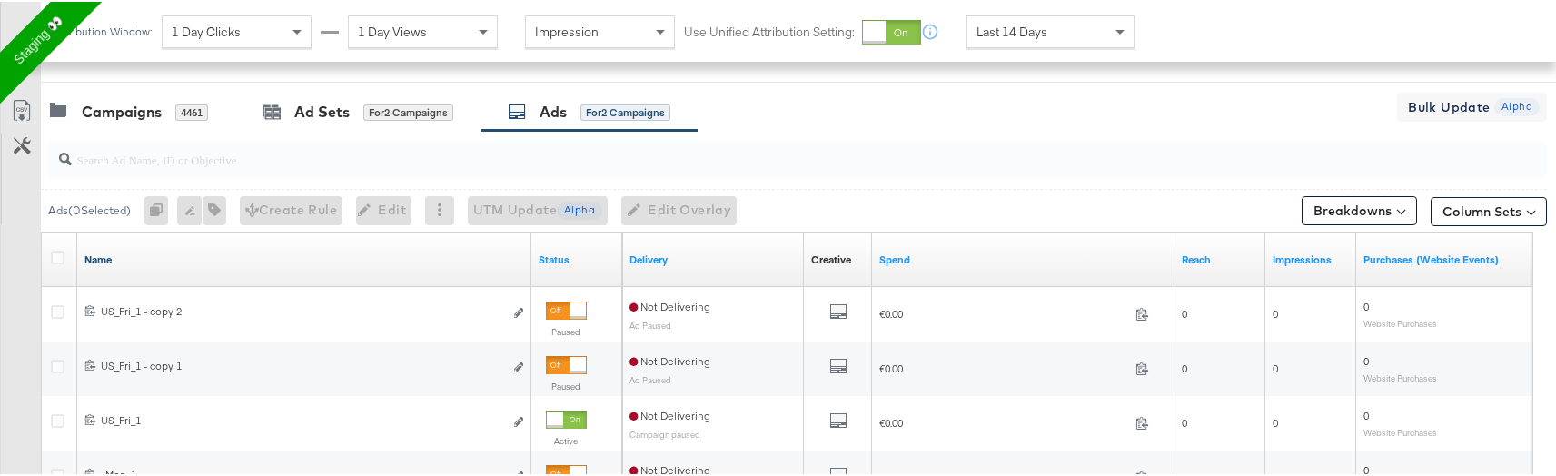
drag, startPoint x: 60, startPoint y: 253, endPoint x: 132, endPoint y: 258, distance: 72.0
click at [59, 253] on icon at bounding box center [58, 256] width 14 height 14
click at [0, 0] on input "checkbox" at bounding box center [0, 0] width 0 height 0
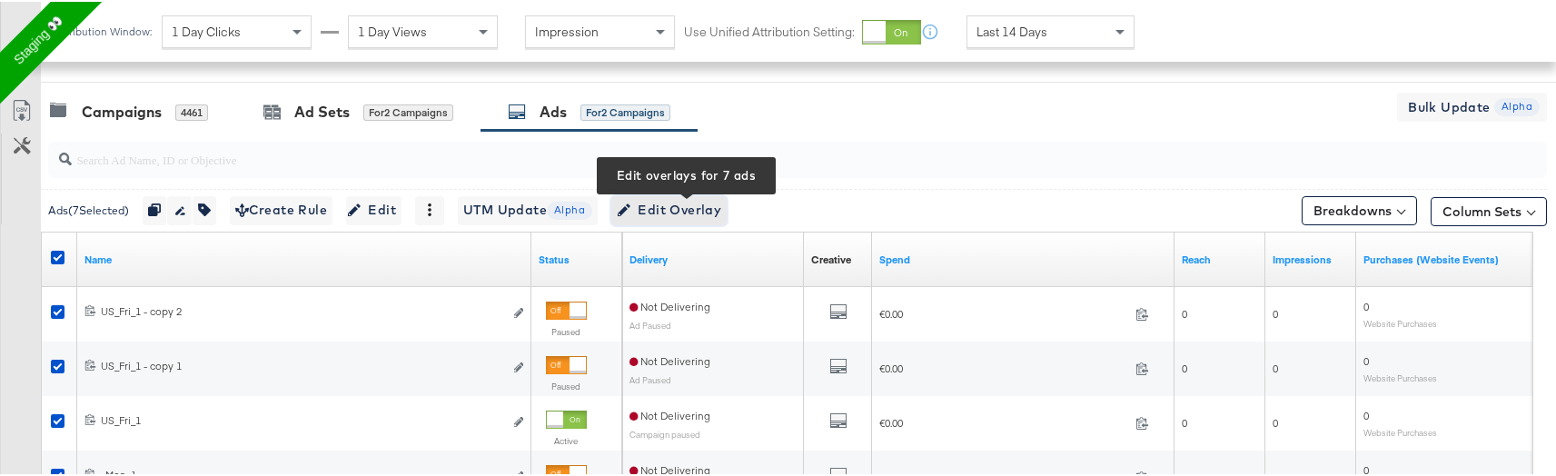
click at [694, 220] on button "Edit Overlay Edit overlays for 7 ads" at bounding box center [668, 208] width 115 height 29
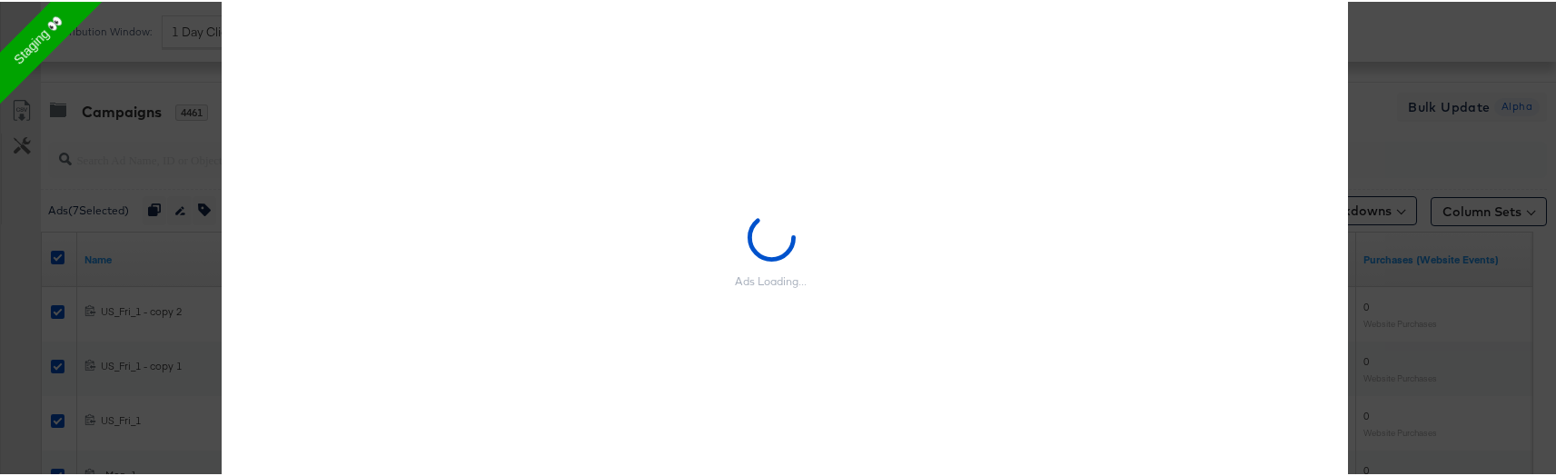
click at [196, 326] on div "× Overlay Edit Edit and adjust overlay settings for multiple ads Ads Loading...…" at bounding box center [785, 238] width 1570 height 476
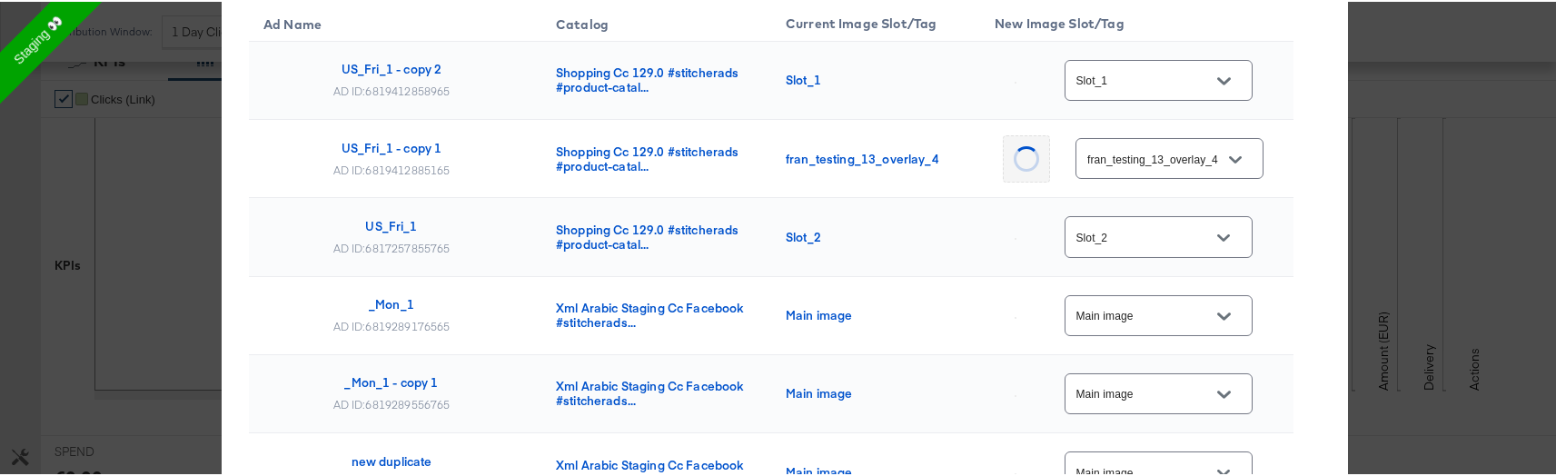
scroll to position [309, 0]
click at [1447, 214] on div "× Overlay Edit Edit and adjust overlay settings for multiple ads Ad Name Catalo…" at bounding box center [785, 238] width 1570 height 476
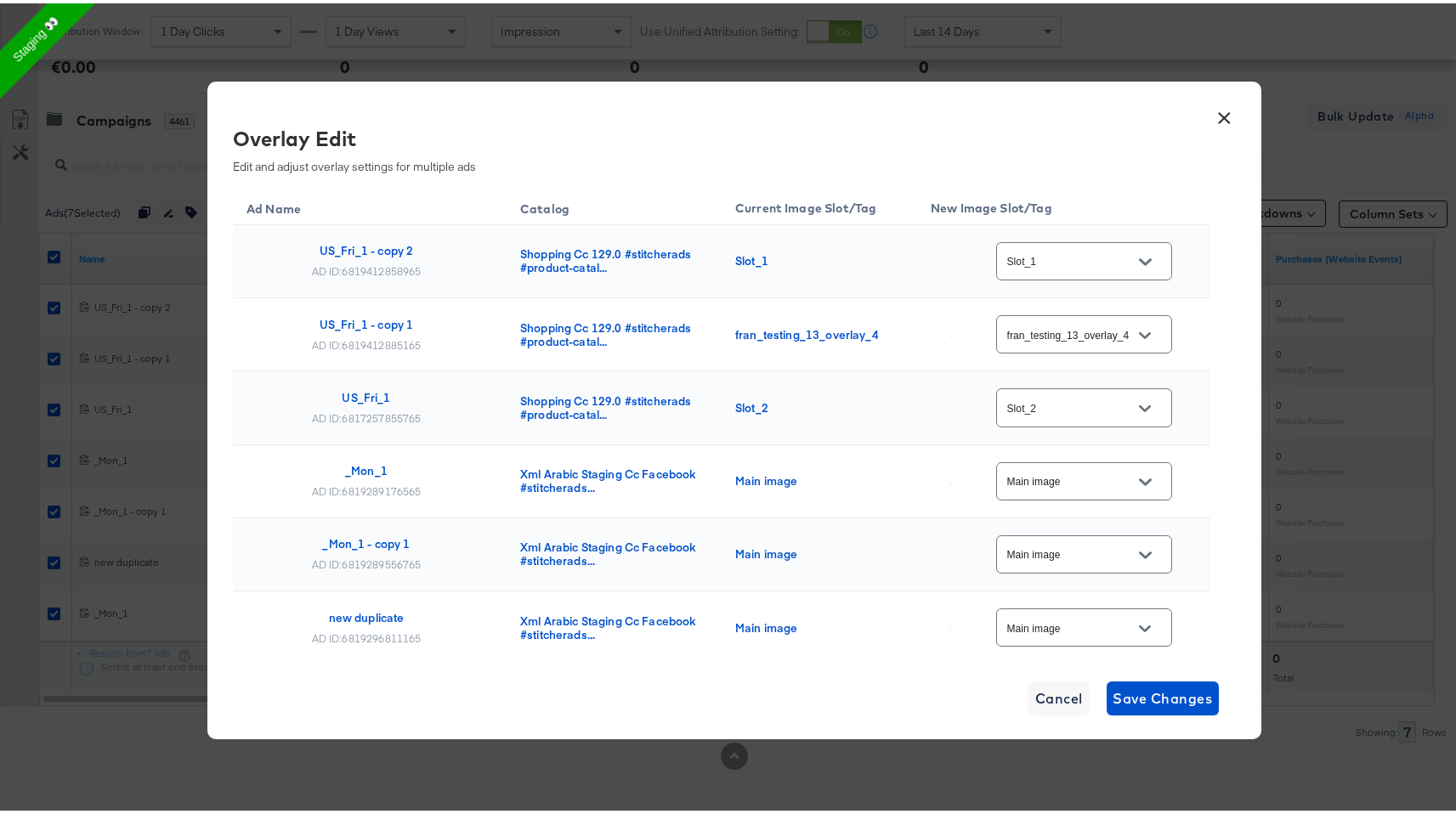
click at [1217, 116] on button "×" at bounding box center [1225, 110] width 31 height 31
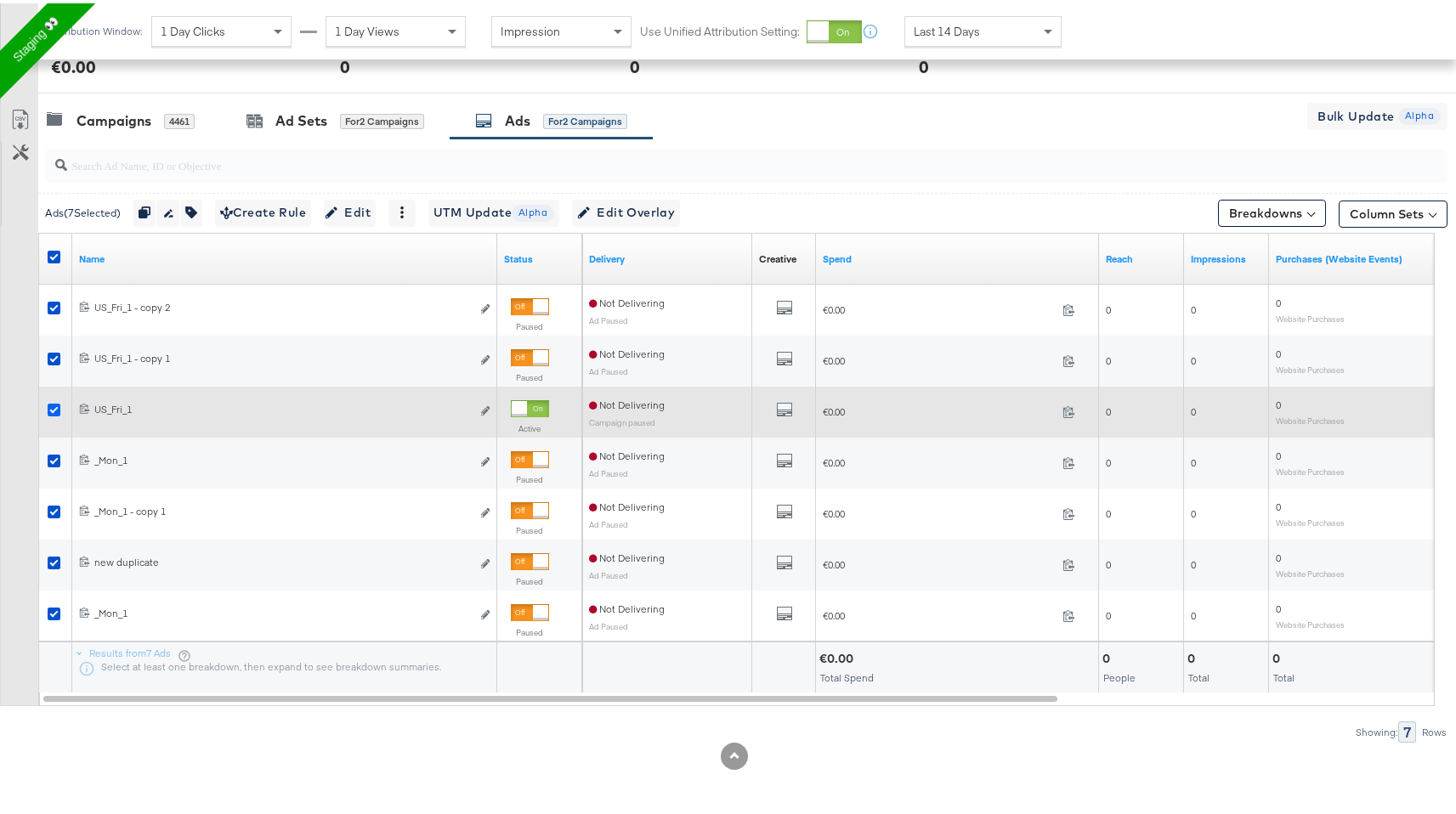
click at [51, 405] on icon at bounding box center [54, 407] width 13 height 13
click at [0, 0] on input "checkbox" at bounding box center [0, 0] width 0 height 0
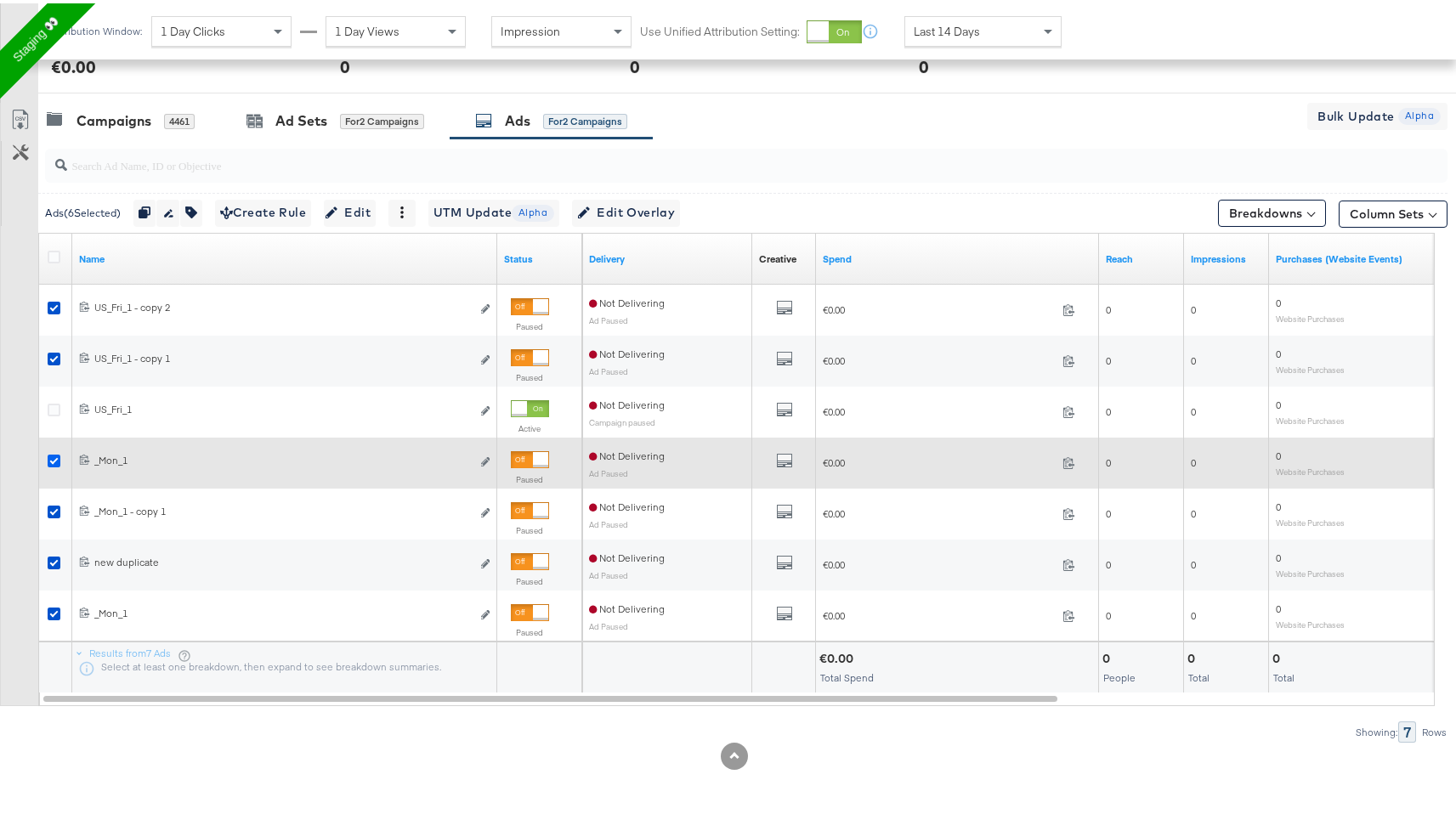
click at [50, 444] on icon at bounding box center [54, 458] width 13 height 13
click at [0, 0] on input "checkbox" at bounding box center [0, 0] width 0 height 0
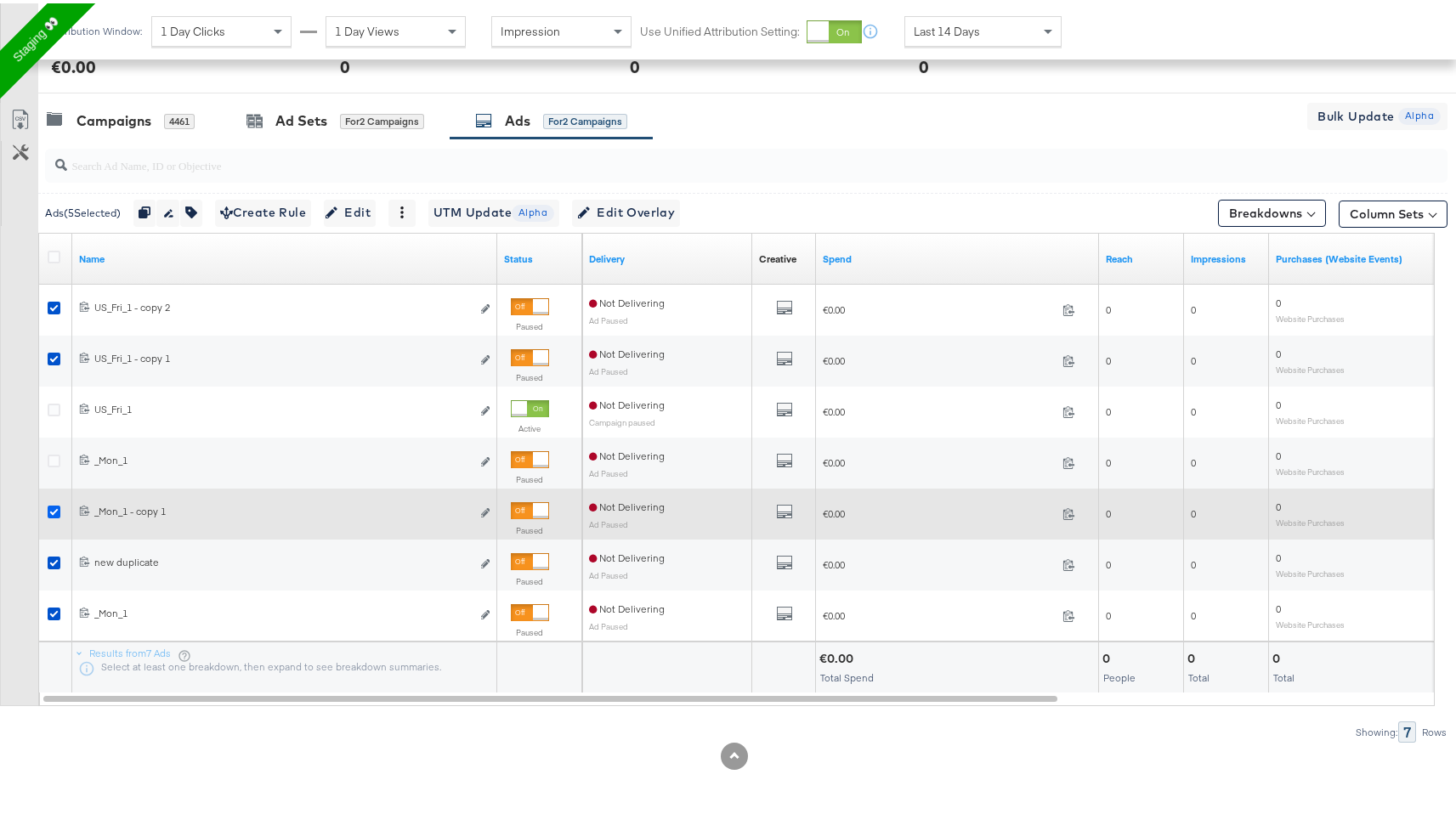
click at [56, 444] on icon at bounding box center [54, 509] width 13 height 13
click at [0, 0] on input "checkbox" at bounding box center [0, 0] width 0 height 0
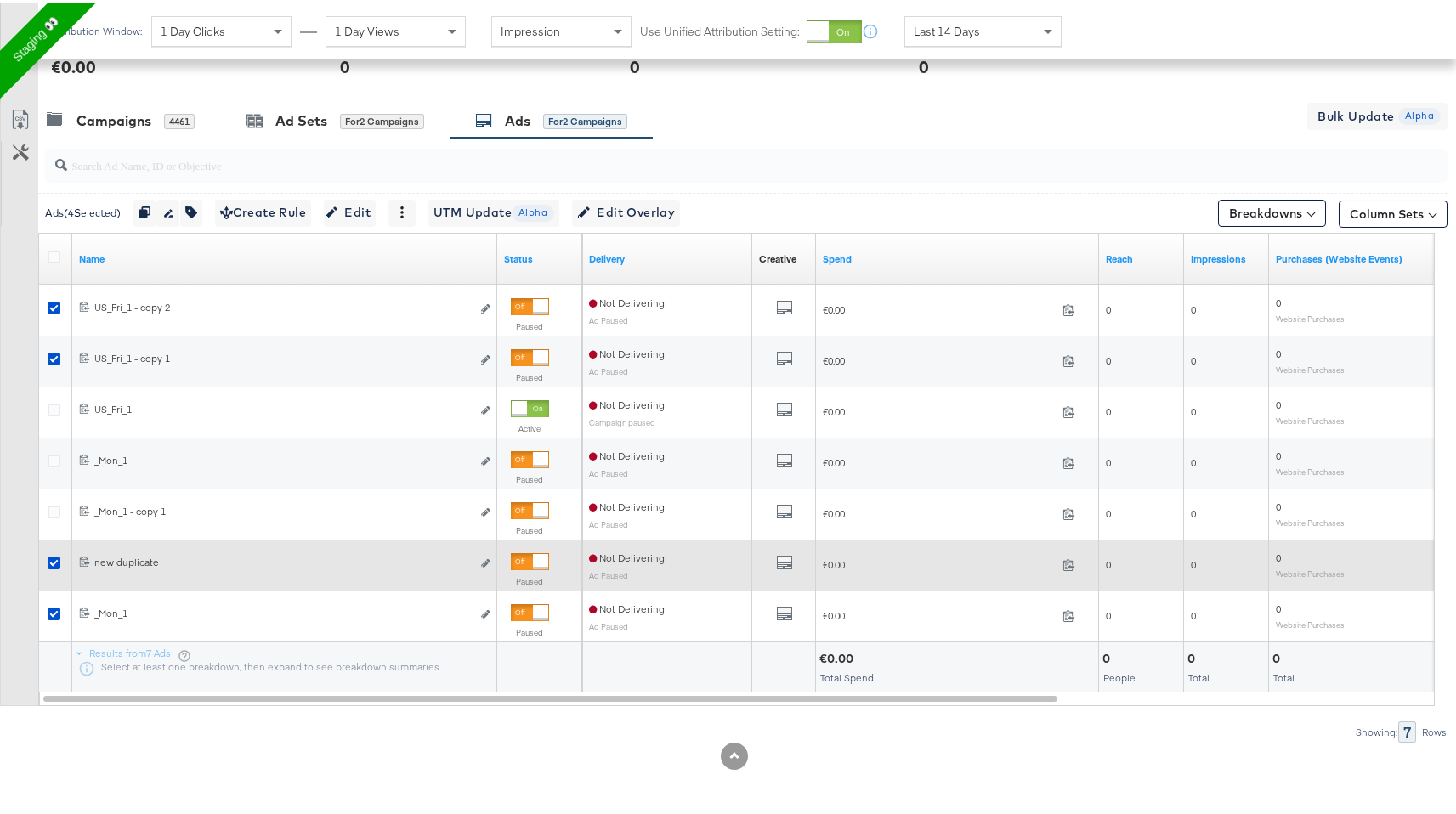
click at [50, 444] on div at bounding box center [56, 561] width 18 height 17
click at [51, 444] on icon at bounding box center [54, 560] width 13 height 13
click at [0, 0] on input "checkbox" at bounding box center [0, 0] width 0 height 0
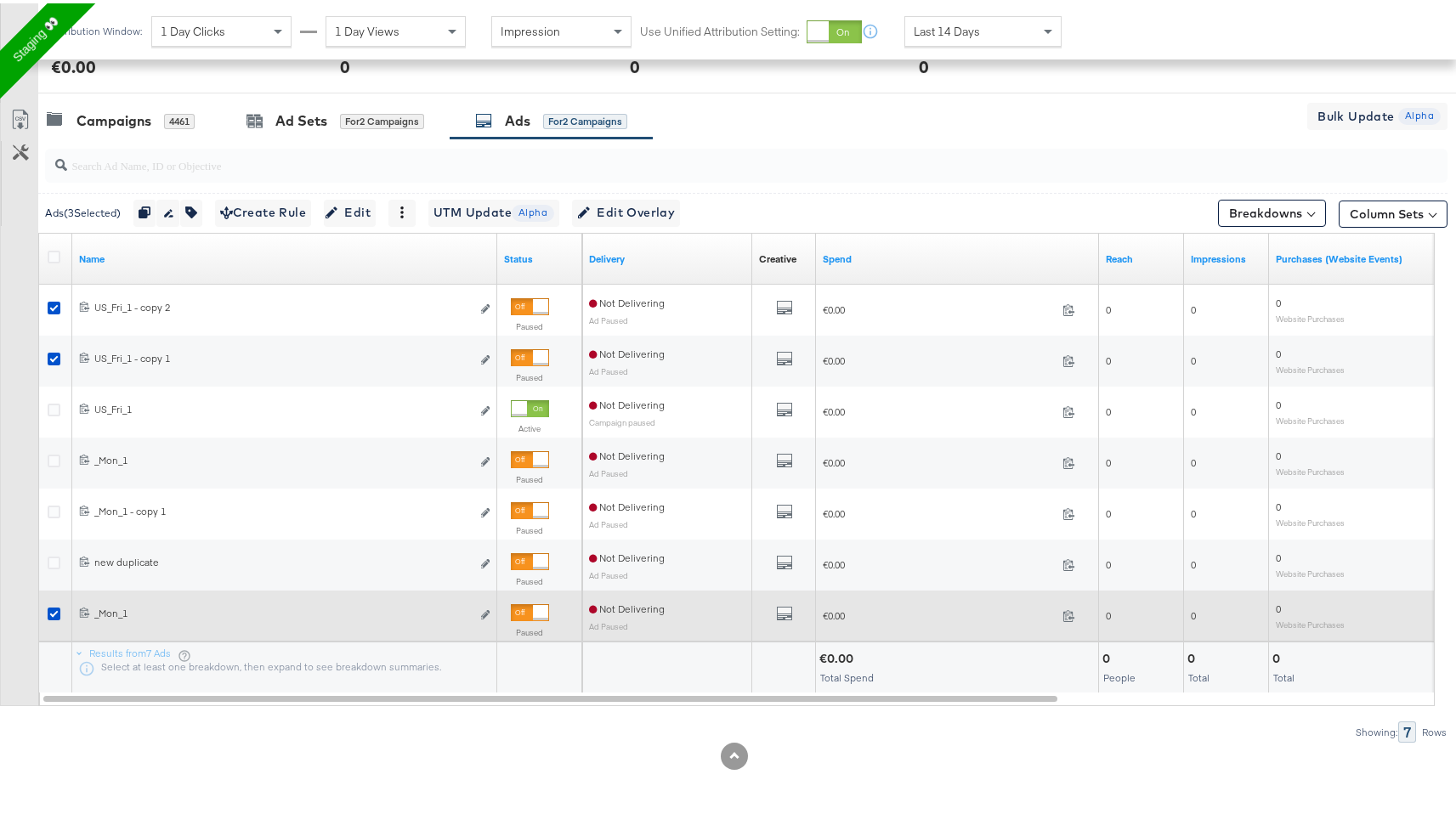
click at [56, 444] on icon at bounding box center [54, 611] width 13 height 13
click at [0, 0] on input "checkbox" at bounding box center [0, 0] width 0 height 0
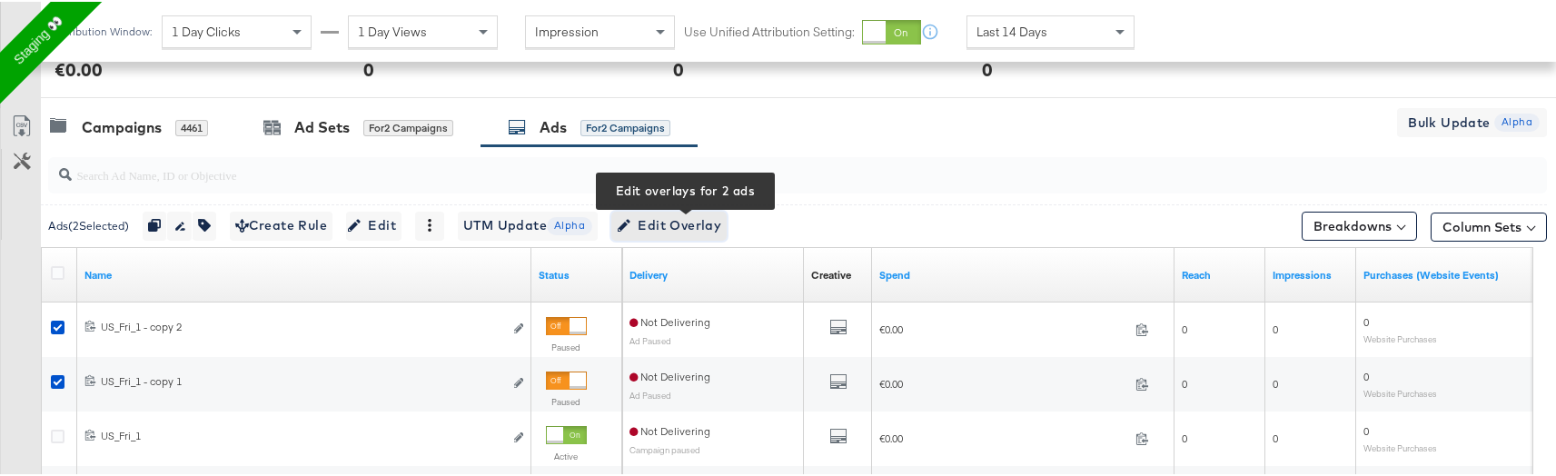
click at [675, 218] on span "Edit Overlay Edit overlays for 2 ads" at bounding box center [669, 224] width 104 height 23
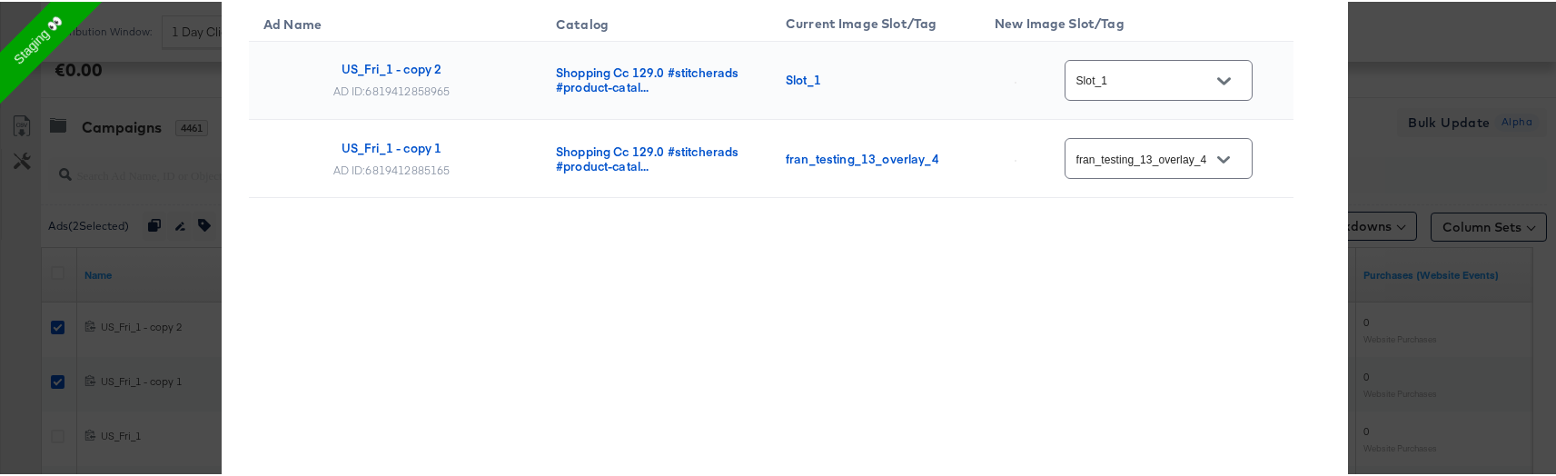
click at [638, 230] on div "Ad Name Catalog Current Image Slot/Tag New Image Slot/Tag US_Fri_1 - copy 2 AD …" at bounding box center [771, 143] width 1045 height 288
click at [1222, 77] on icon "Open" at bounding box center [1224, 79] width 13 height 13
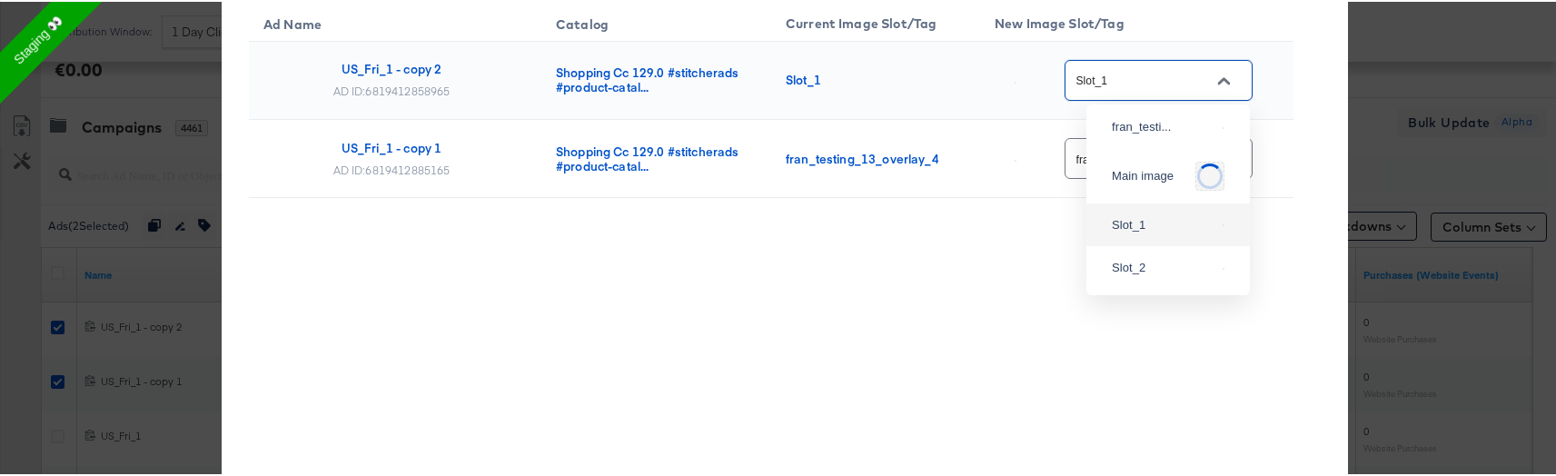
scroll to position [139, 0]
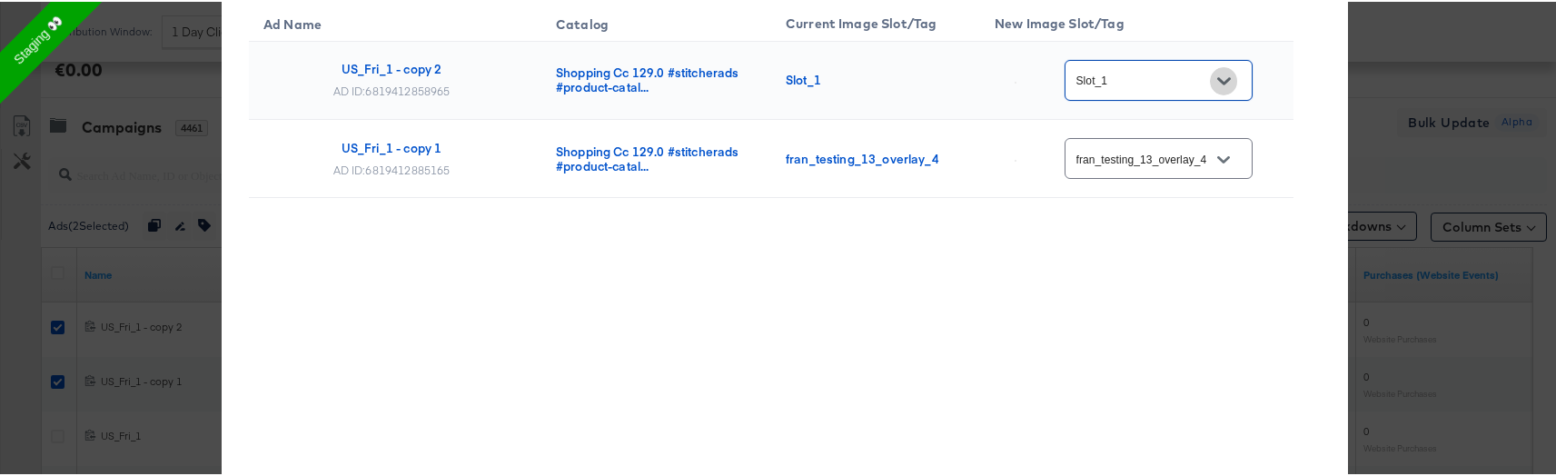
click at [1223, 78] on icon "Open" at bounding box center [1224, 79] width 13 height 13
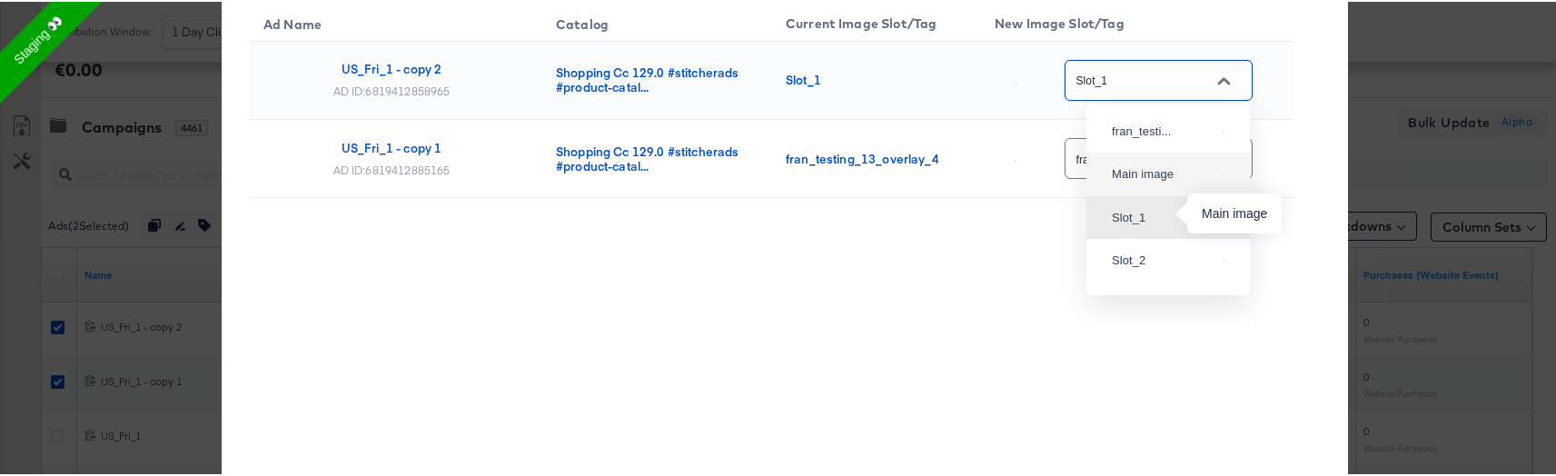
click at [1139, 182] on div "Main image" at bounding box center [1164, 173] width 104 height 18
type input "Main image"
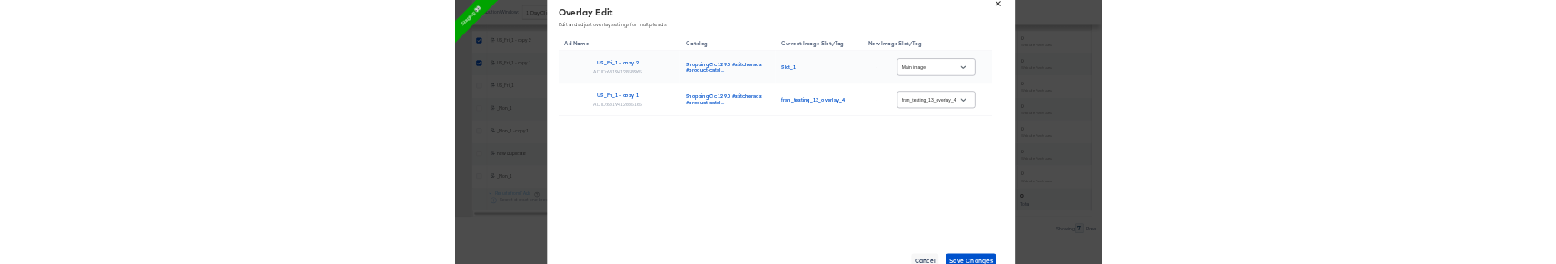
scroll to position [948, 0]
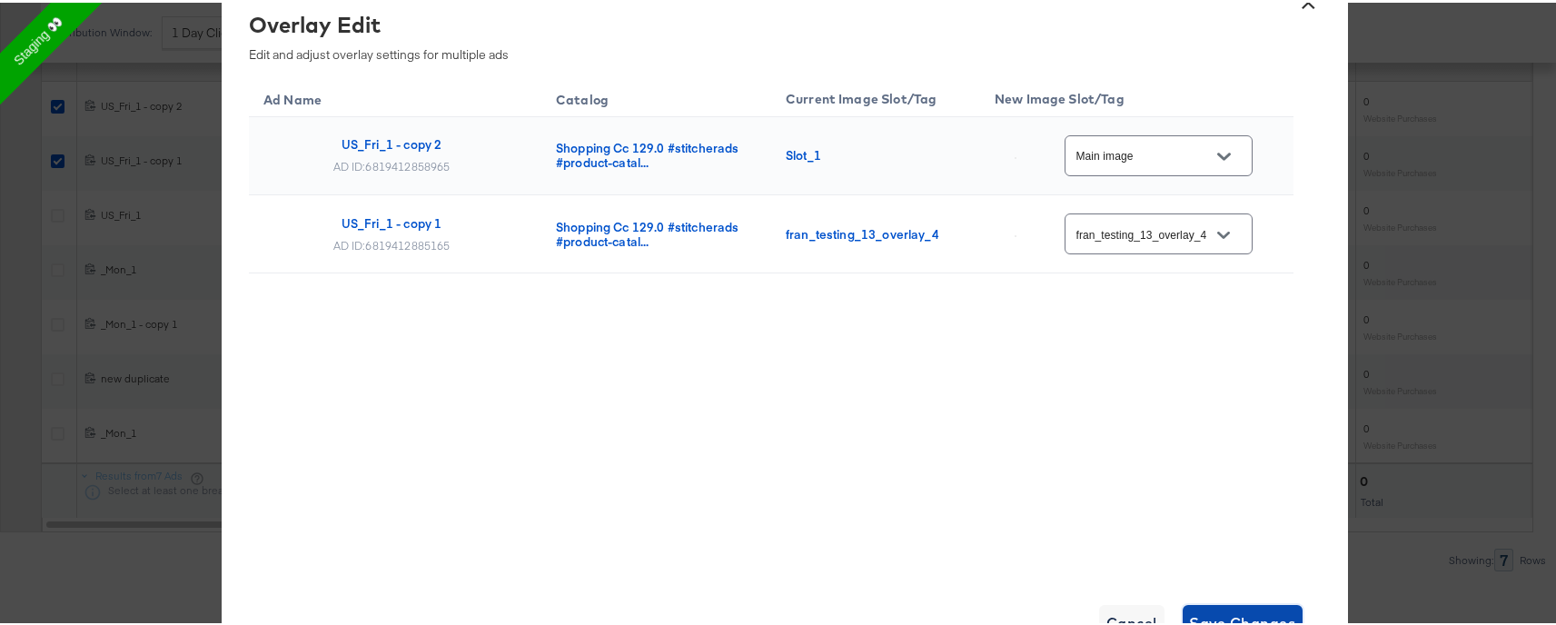
click at [1247, 475] on span "Save Changes" at bounding box center [1243, 620] width 106 height 25
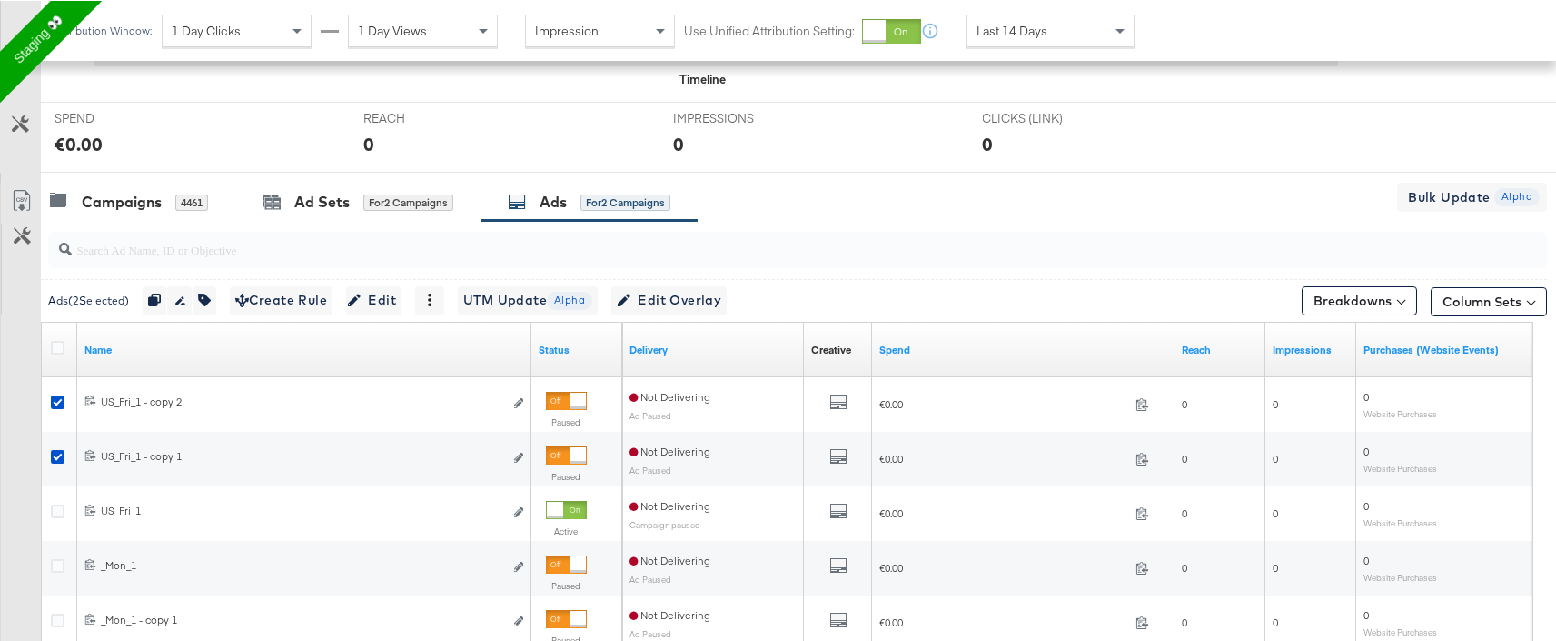
scroll to position [654, 0]
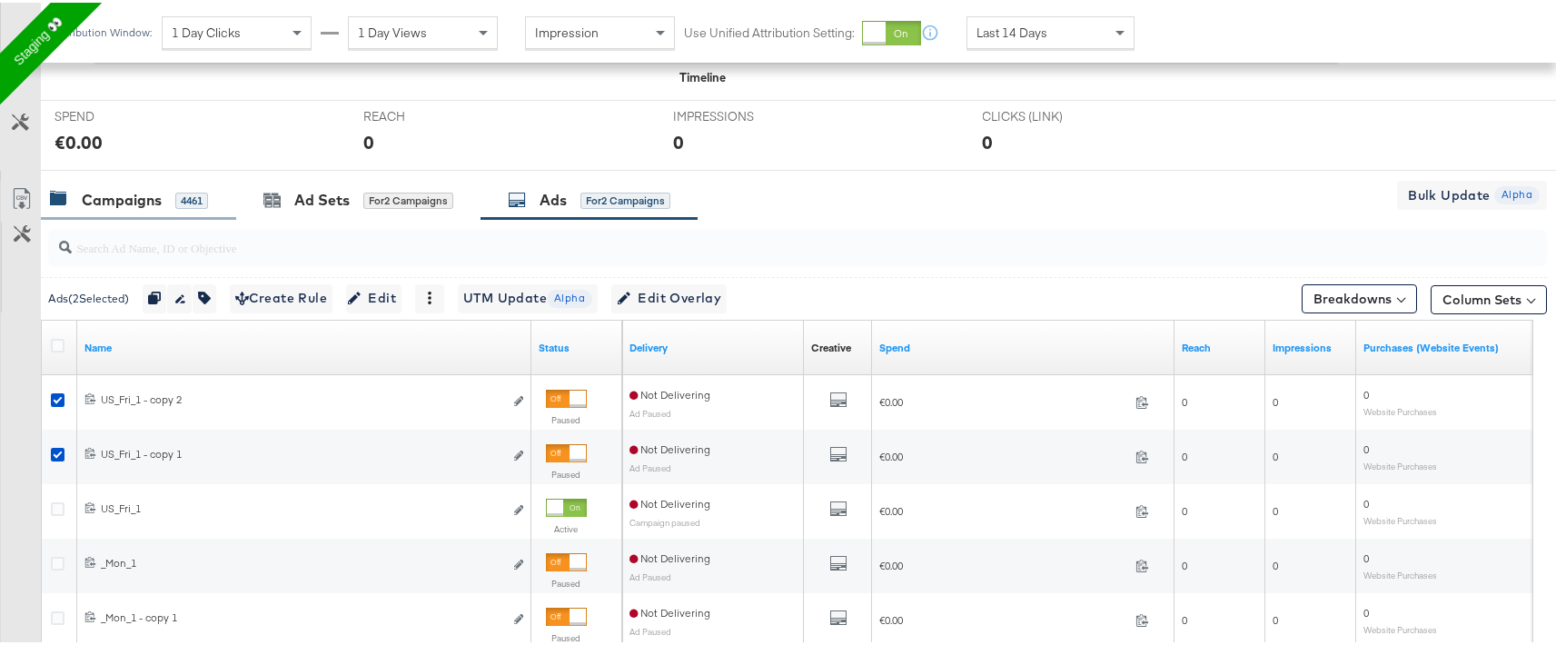
click at [180, 192] on div "4461" at bounding box center [191, 198] width 33 height 16
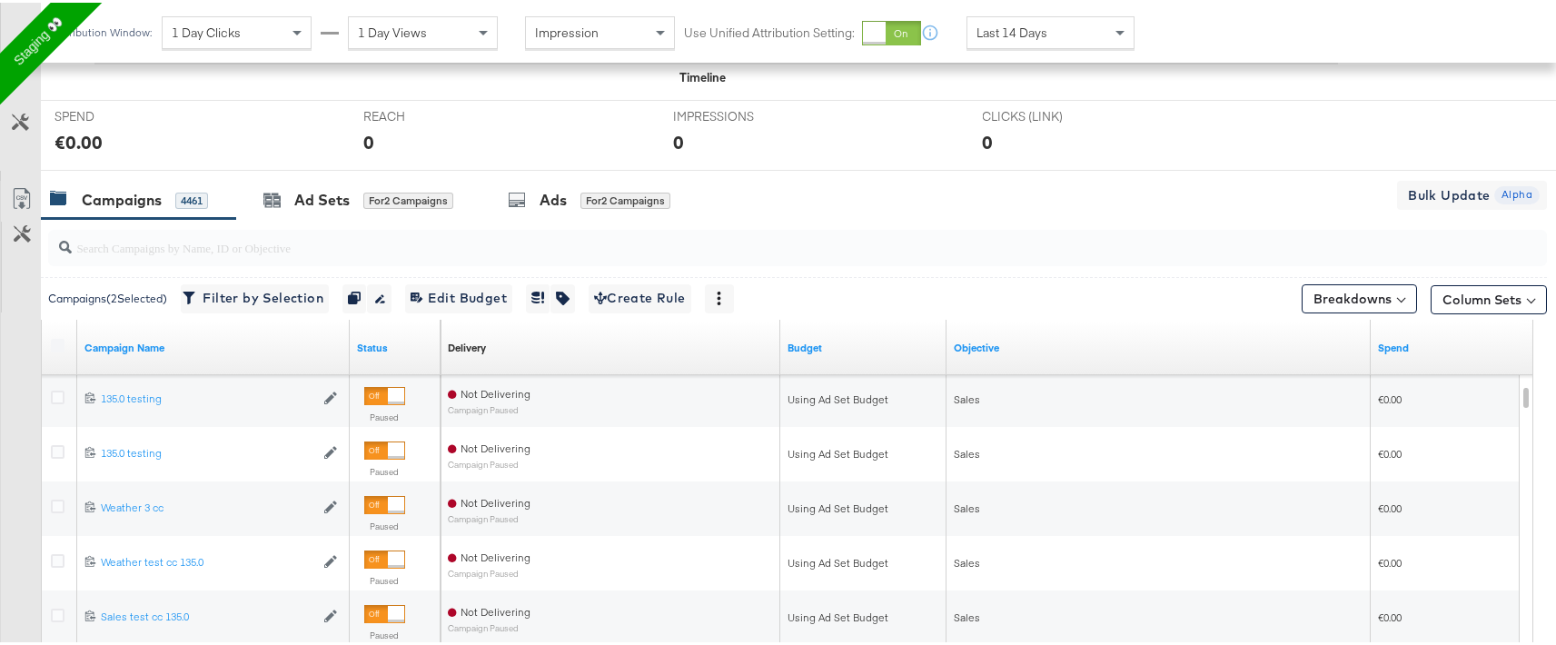
click at [323, 168] on div at bounding box center [826, 168] width 1570 height 1
click at [327, 195] on div "Ad Sets" at bounding box center [321, 197] width 55 height 21
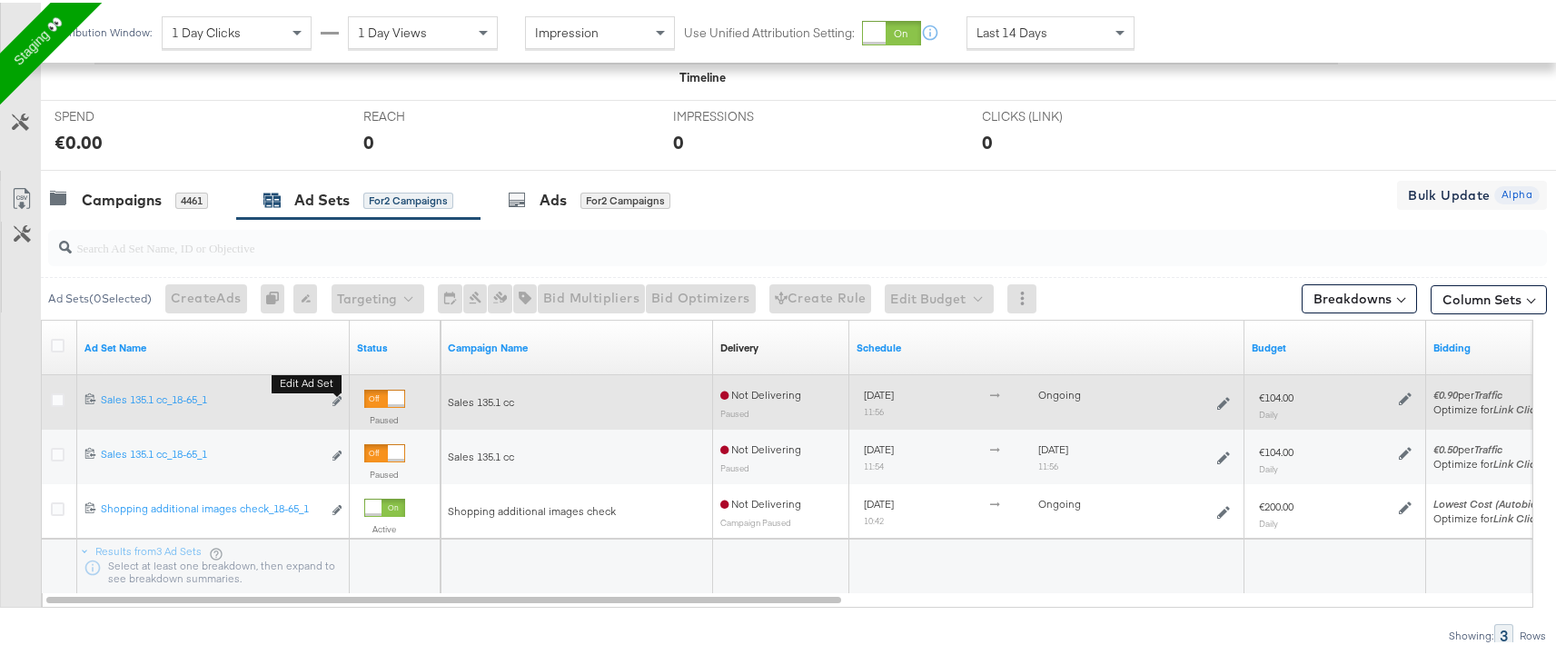
click at [332, 397] on div "Edit ad set" at bounding box center [337, 399] width 11 height 19
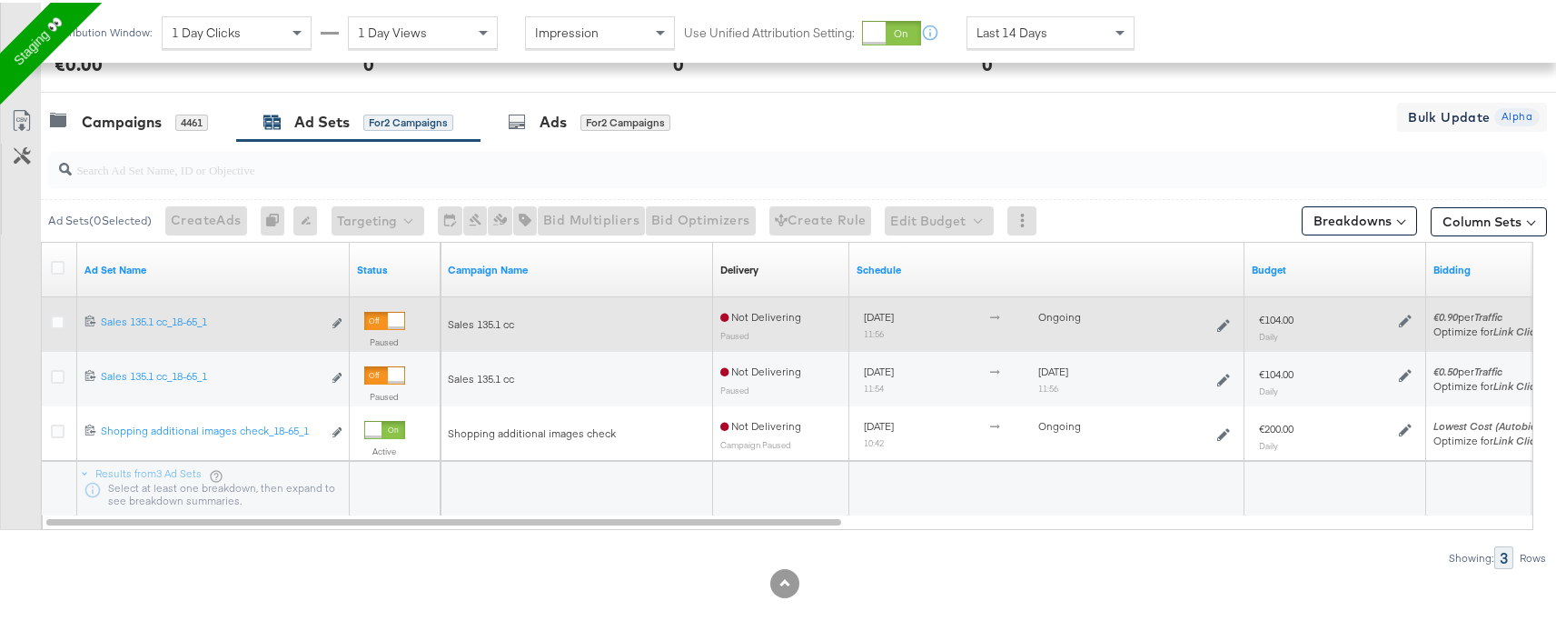
scroll to position [738, 0]
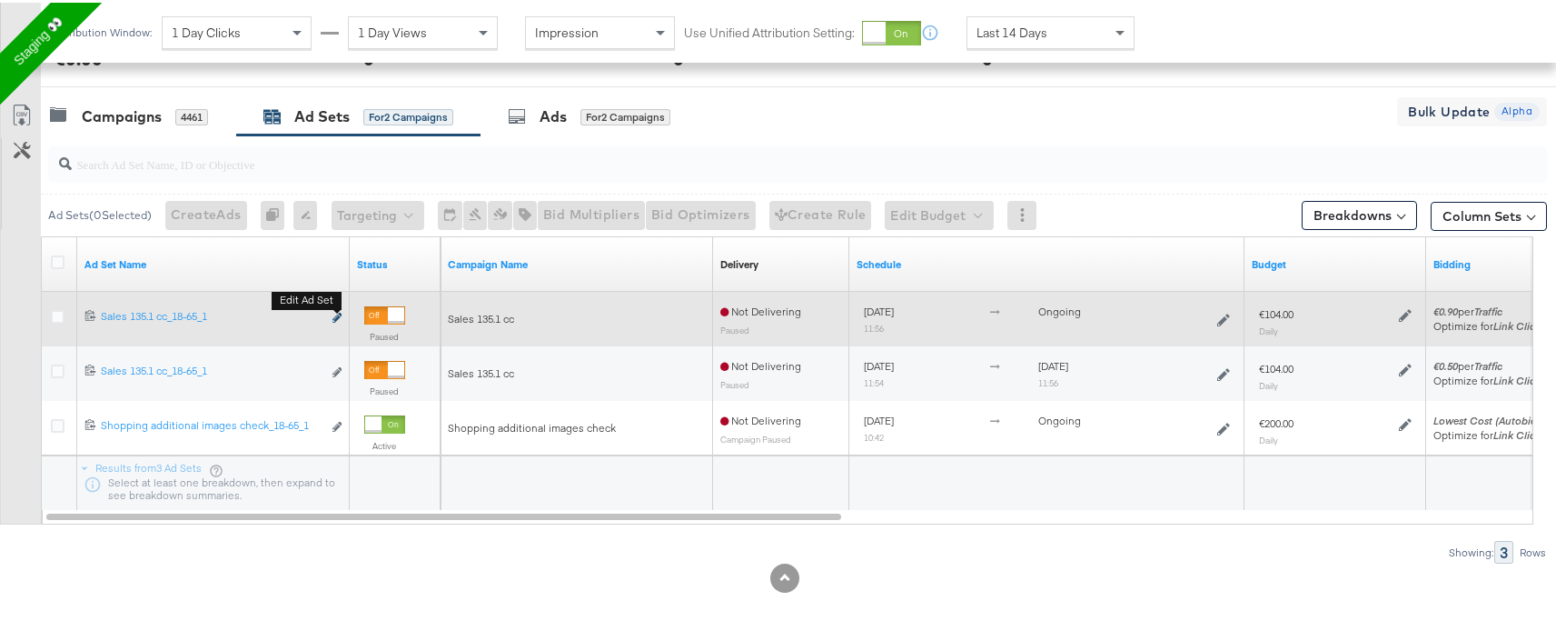
click at [341, 317] on icon "link" at bounding box center [337, 315] width 9 height 10
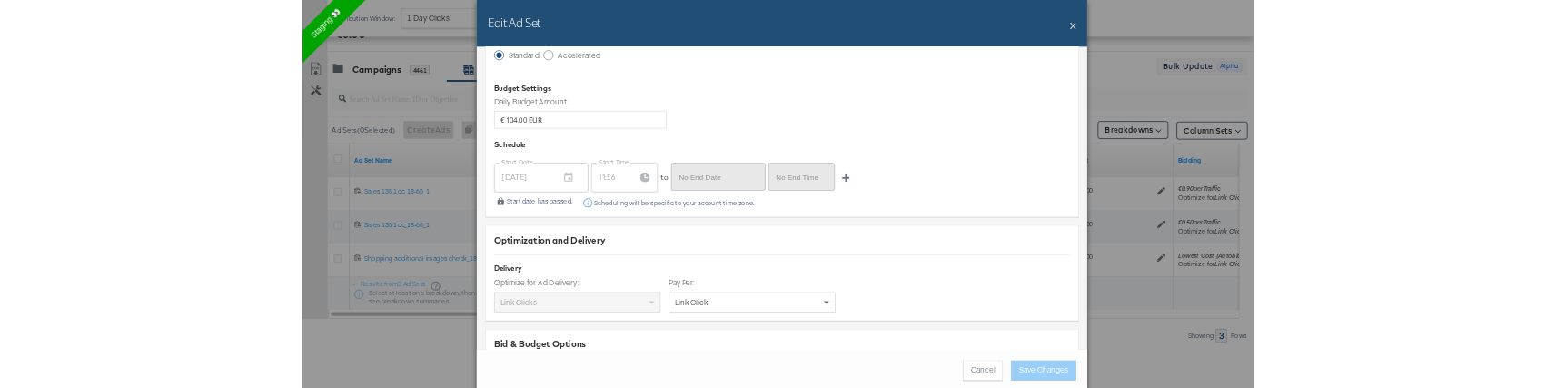
scroll to position [2977, 0]
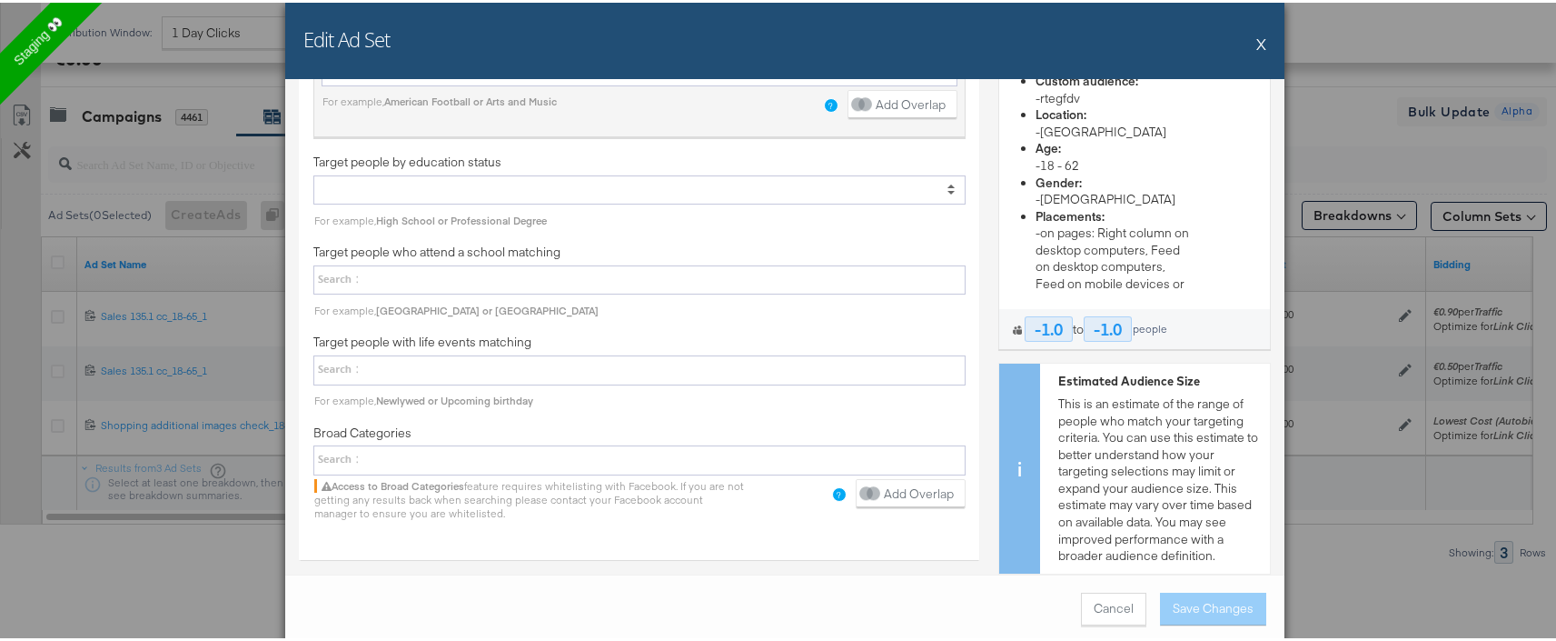
click at [158, 457] on div "Edit Ad Set X Ad Set Name: Sales 135.1 cc_18-65_1 Give your ad set a name that …" at bounding box center [785, 320] width 1570 height 641
click at [1257, 41] on button "X" at bounding box center [1262, 41] width 10 height 36
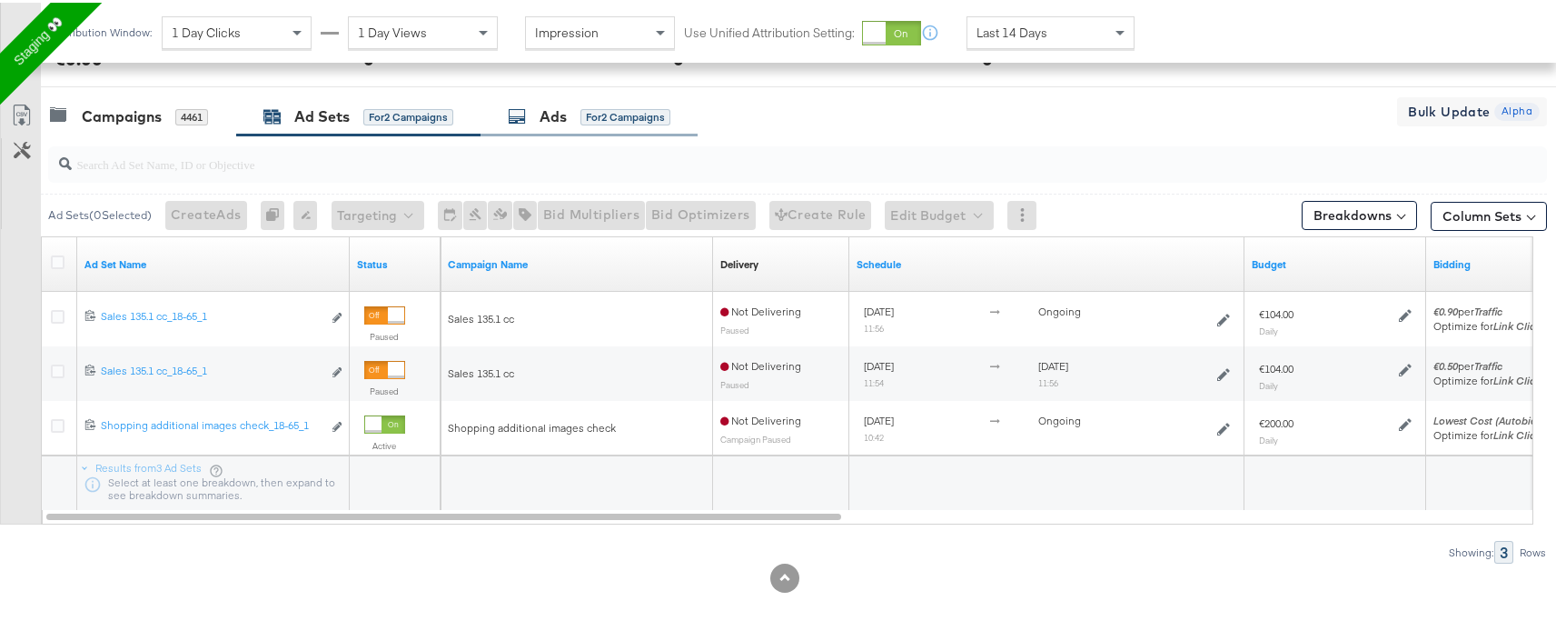
click at [576, 108] on div "Ads for 2 Campaigns" at bounding box center [589, 114] width 163 height 21
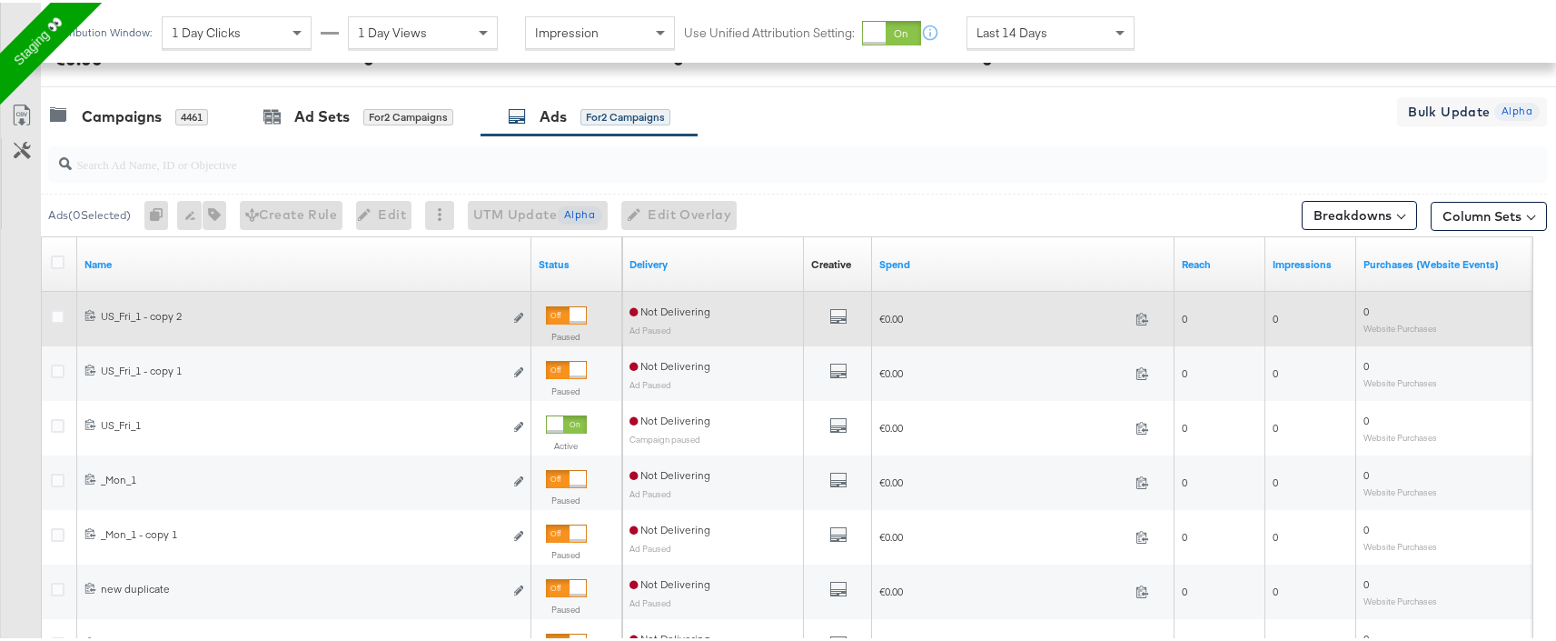
click at [525, 310] on div "6819412858965 US_Fri_1 - copy 2 US_Fri_1 - copy 2 Edit ad" at bounding box center [304, 316] width 454 height 34
click at [514, 311] on icon "link" at bounding box center [518, 315] width 9 height 10
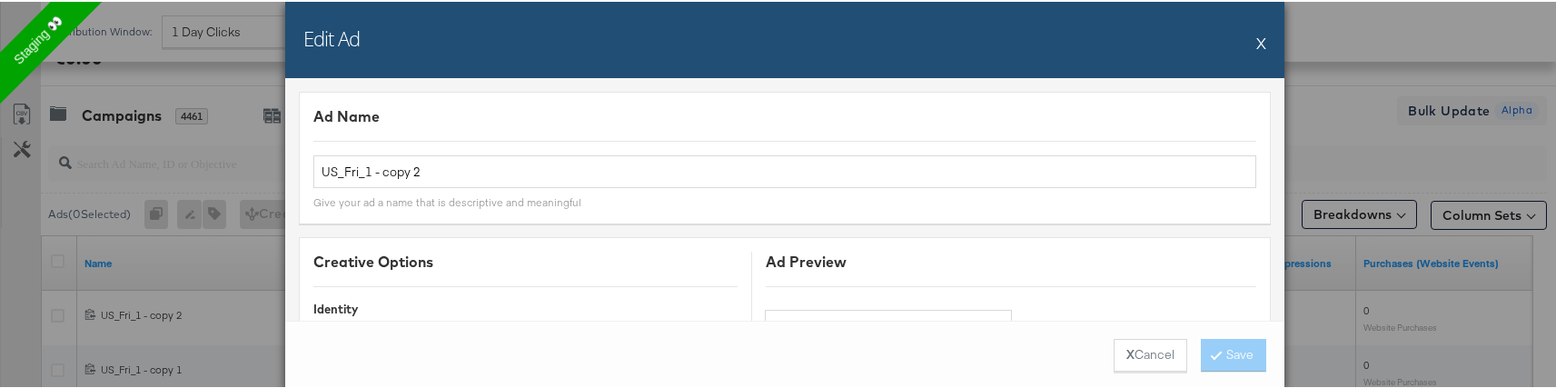
drag, startPoint x: 1254, startPoint y: 38, endPoint x: 1236, endPoint y: 42, distance: 18.5
click at [1257, 37] on button "X" at bounding box center [1262, 41] width 10 height 36
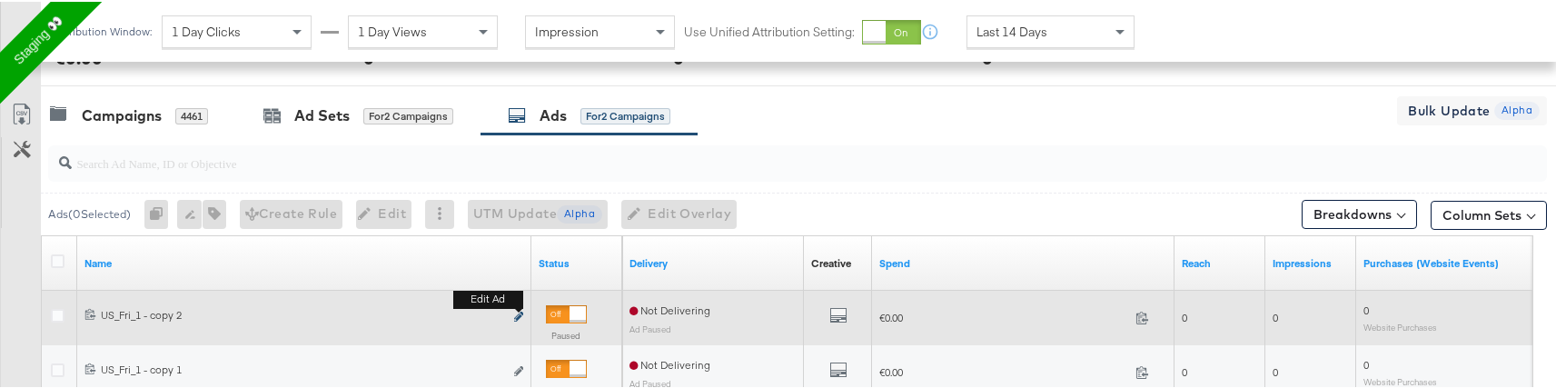
click at [518, 312] on icon "link" at bounding box center [518, 315] width 9 height 10
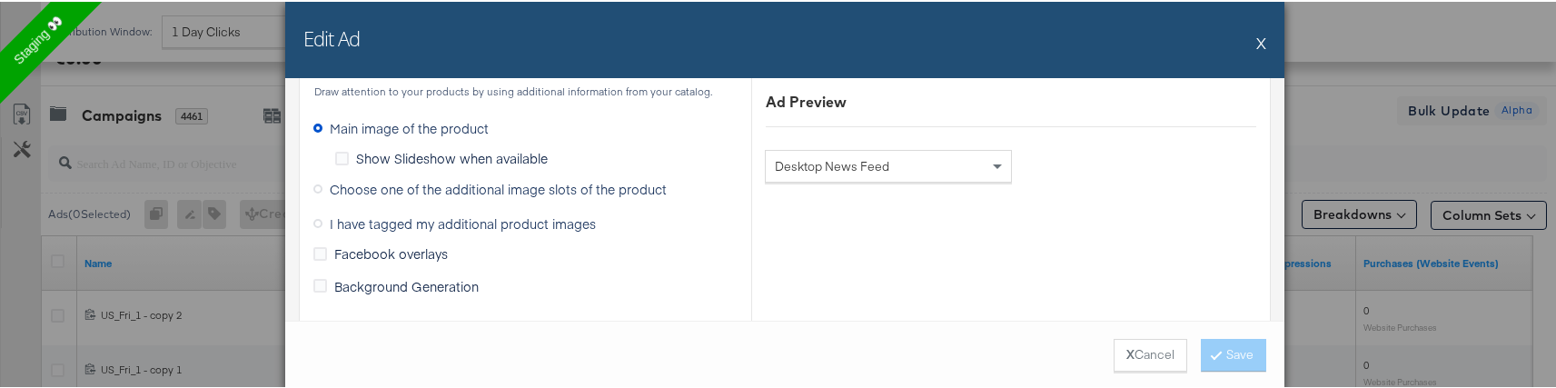
scroll to position [1529, 0]
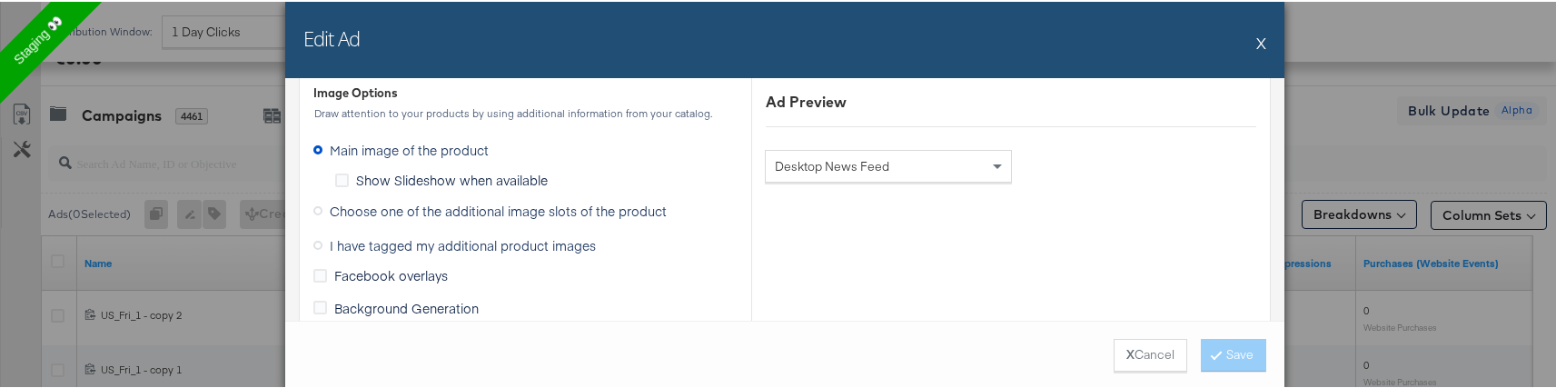
click at [469, 184] on span "Show Slideshow when available" at bounding box center [452, 178] width 192 height 18
click at [0, 0] on input "Show Slideshow when available" at bounding box center [0, 0] width 0 height 0
click at [449, 212] on span "Choose one of the additional image slots of the product" at bounding box center [498, 209] width 337 height 18
click at [0, 0] on input "Choose one of the additional image slots of the product" at bounding box center [0, 0] width 0 height 0
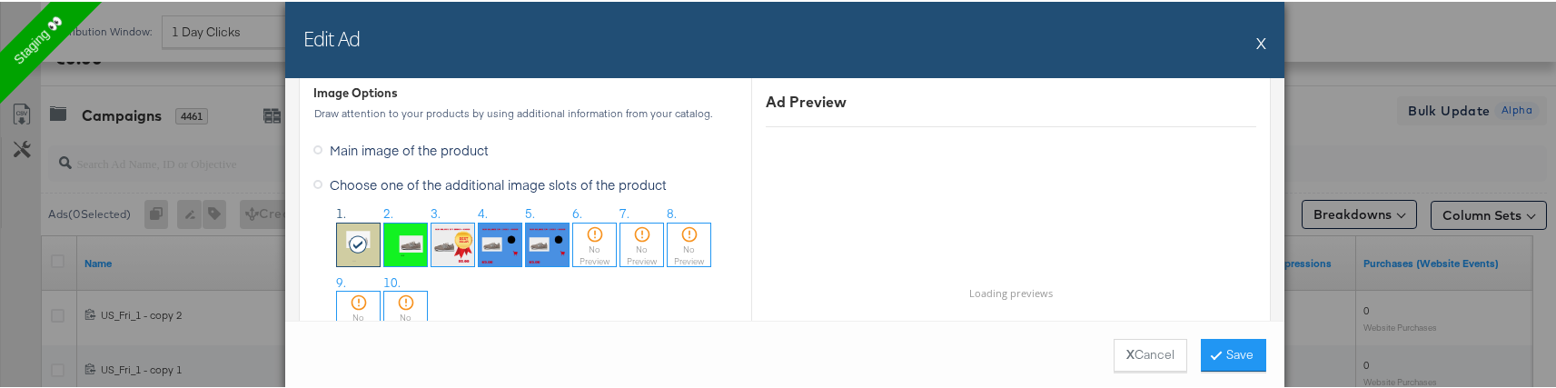
click at [406, 244] on img at bounding box center [405, 243] width 43 height 43
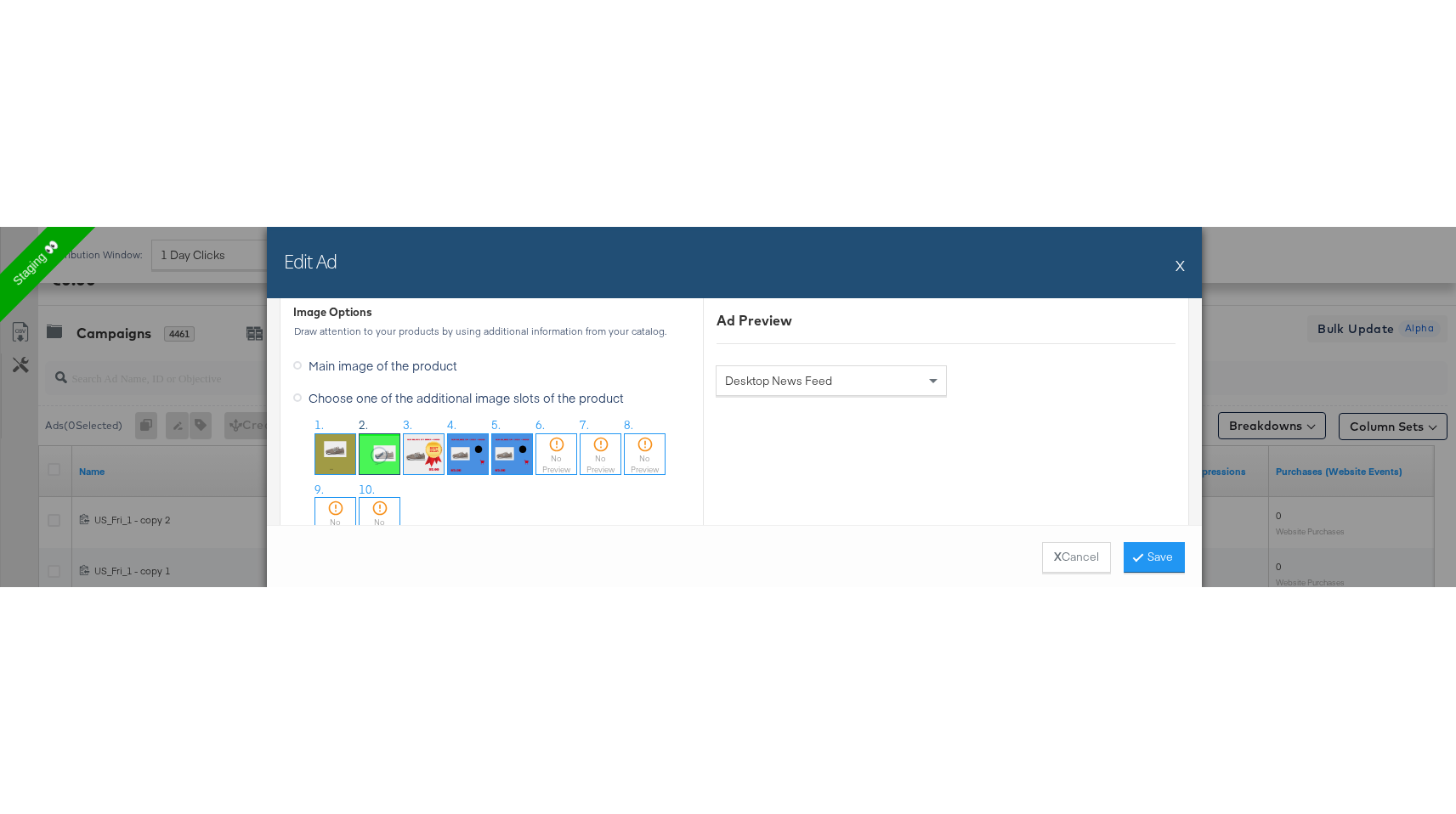
scroll to position [679, 0]
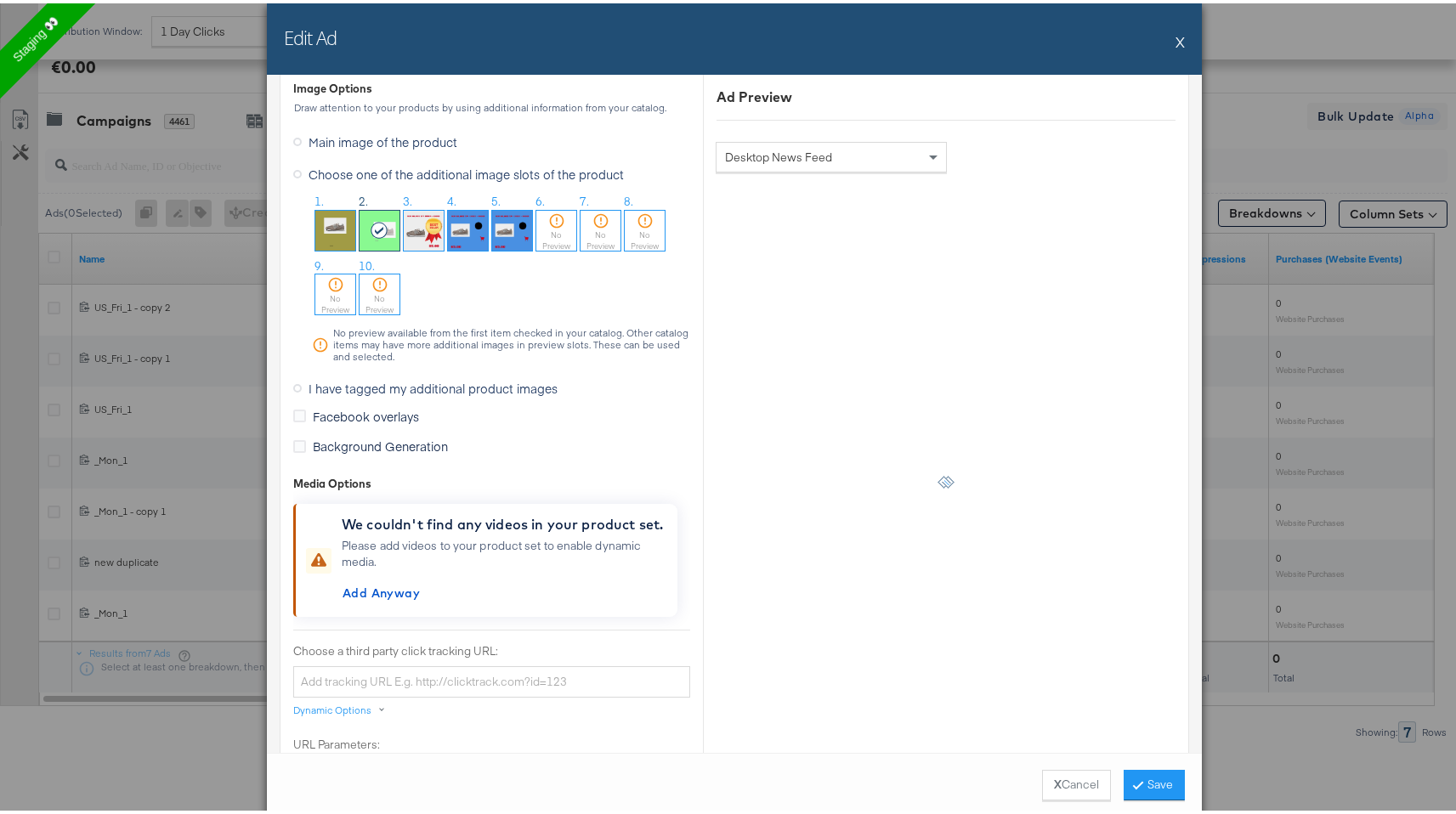
click at [1176, 41] on button "X" at bounding box center [1181, 38] width 9 height 34
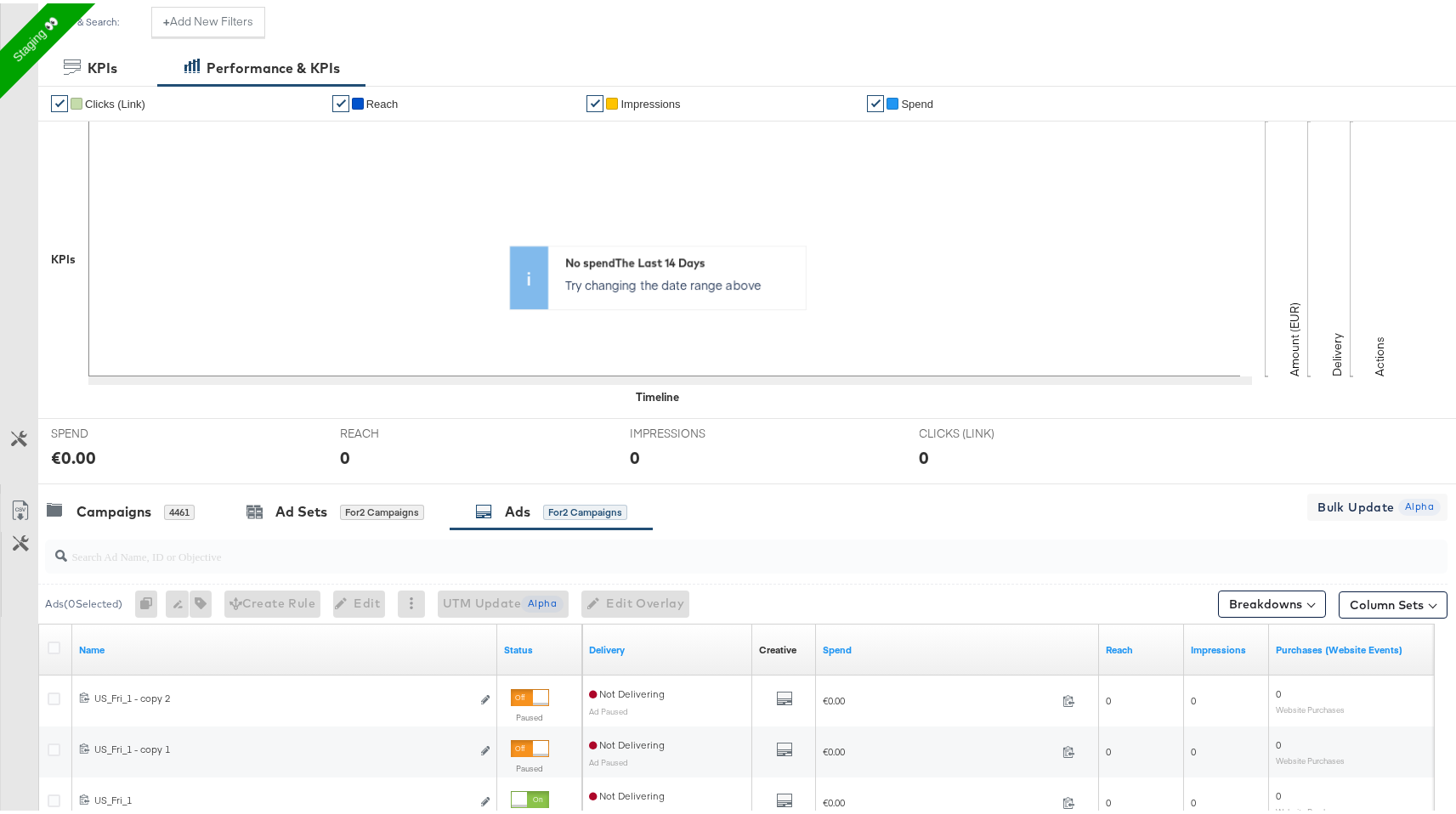
scroll to position [0, 0]
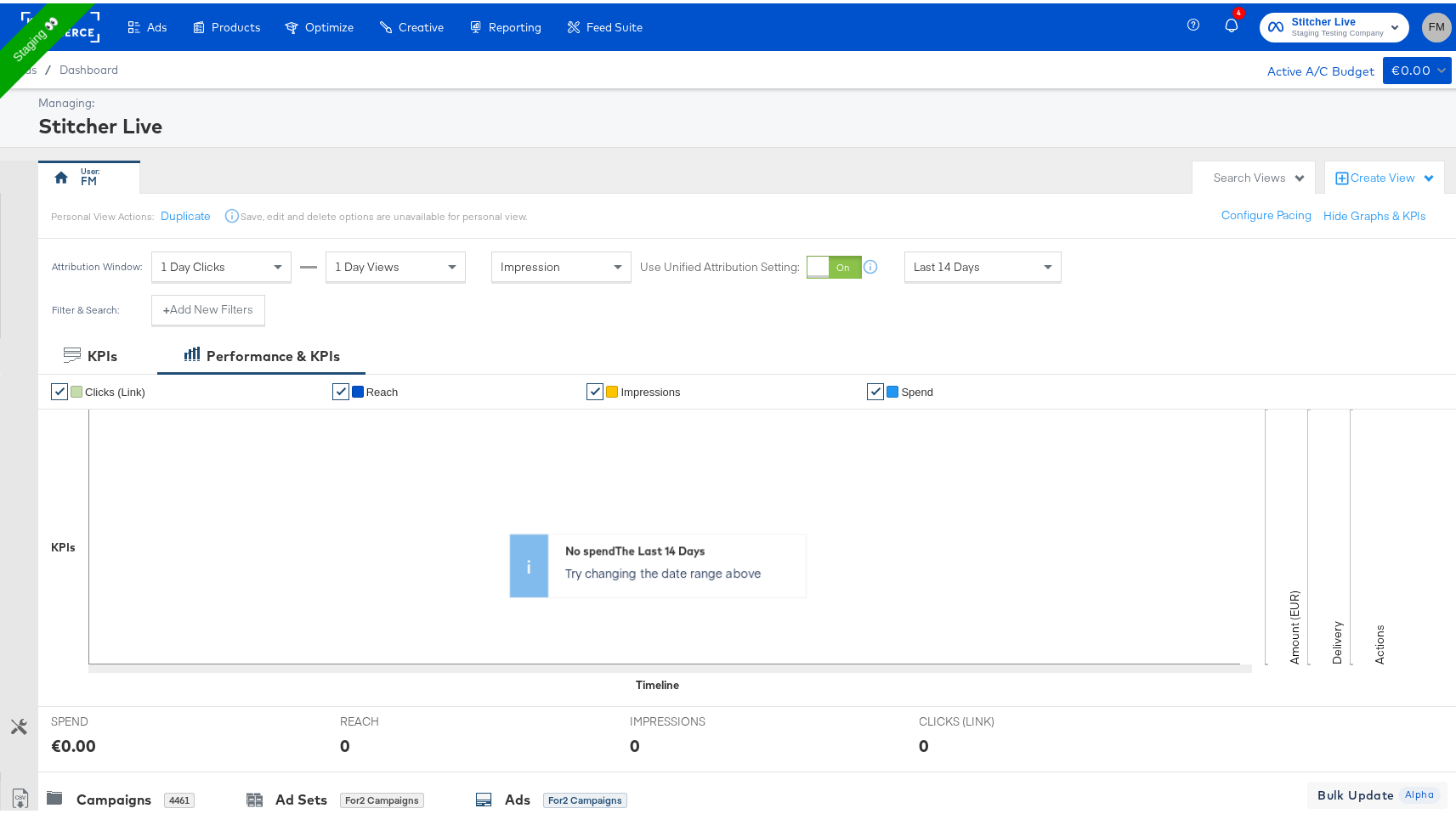
click at [1422, 36] on button "FM" at bounding box center [1437, 24] width 30 height 30
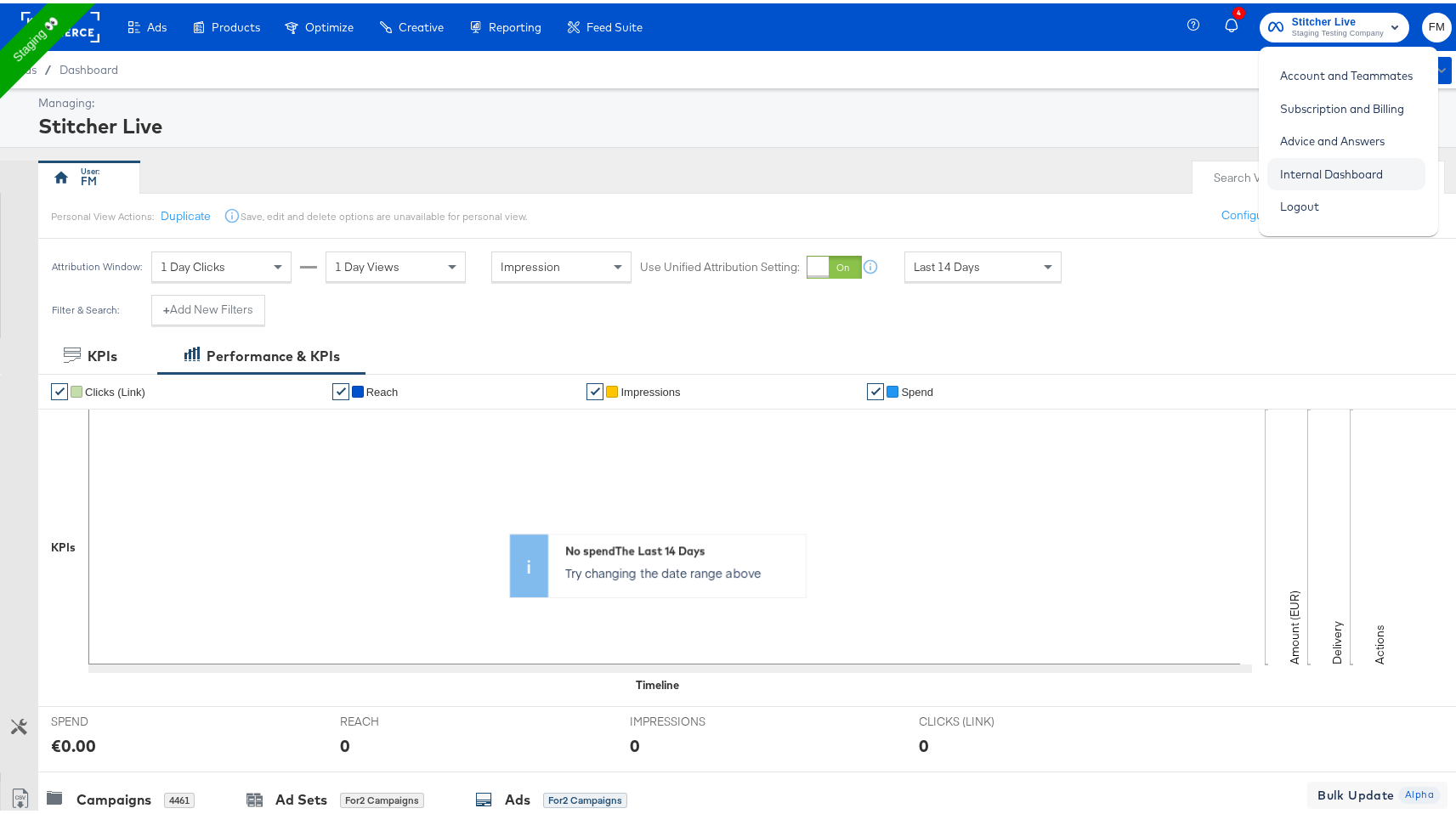
click at [1331, 178] on link "Internal Dashboard" at bounding box center [1332, 170] width 128 height 31
